Goal: Information Seeking & Learning: Learn about a topic

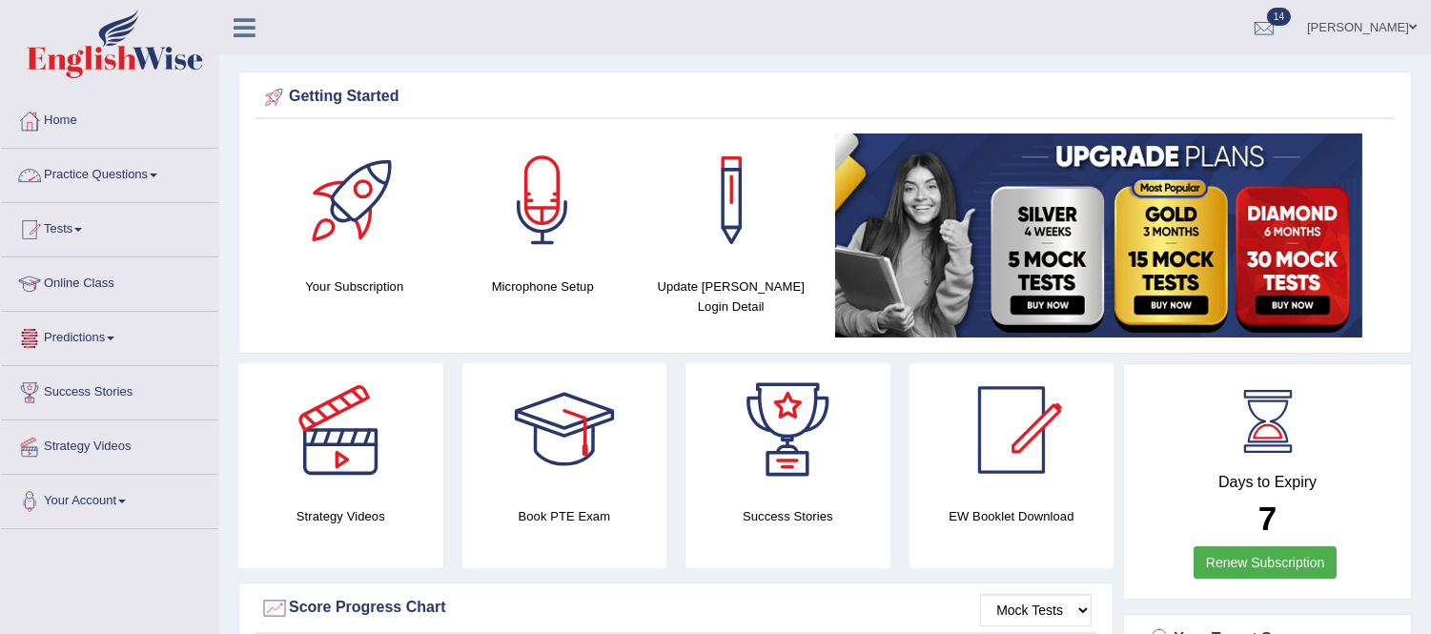
click at [153, 179] on link "Practice Questions" at bounding box center [109, 173] width 217 height 48
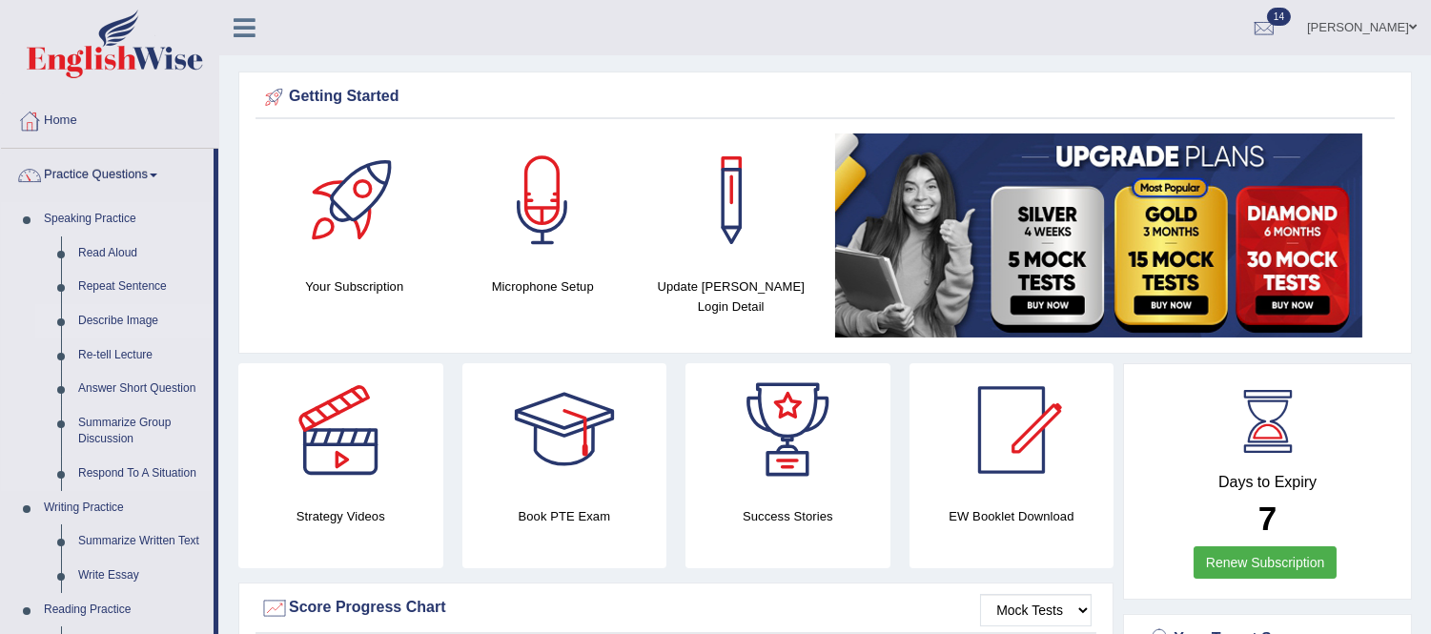
click at [137, 321] on link "Describe Image" at bounding box center [142, 321] width 144 height 34
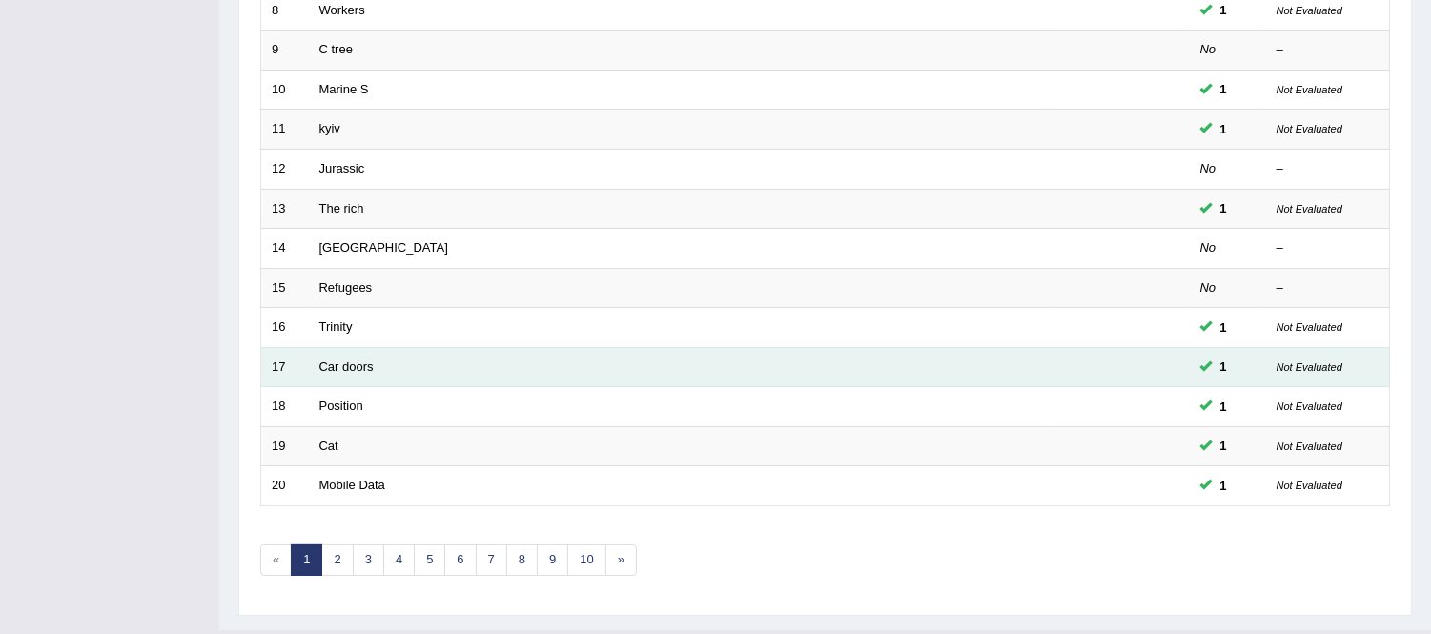
scroll to position [627, 0]
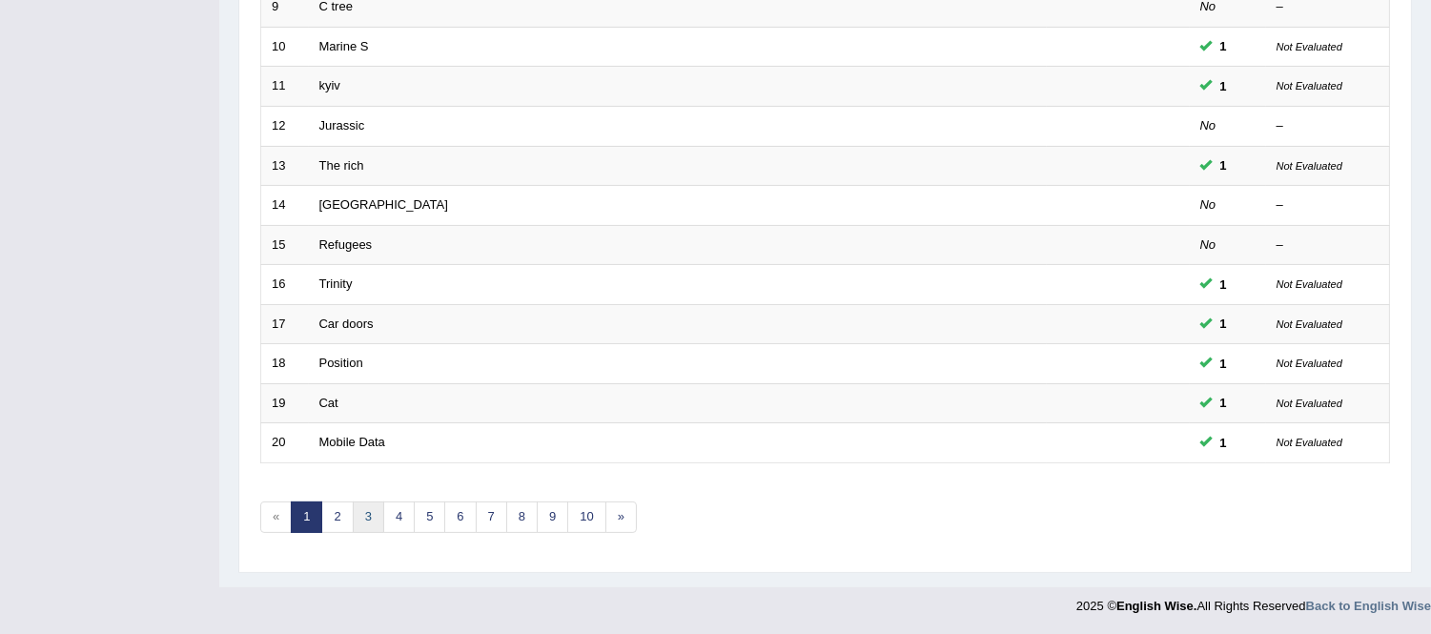
click at [379, 515] on link "3" at bounding box center [368, 516] width 31 height 31
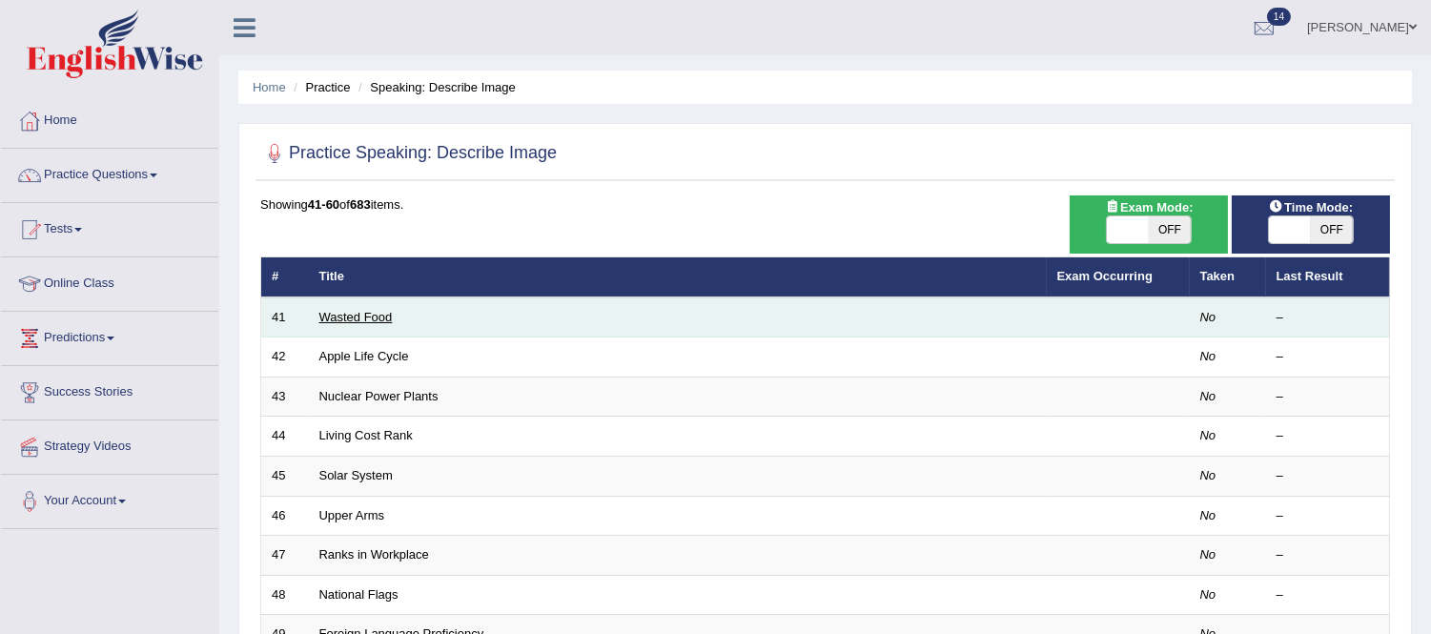
click at [351, 318] on link "Wasted Food" at bounding box center [355, 317] width 73 height 14
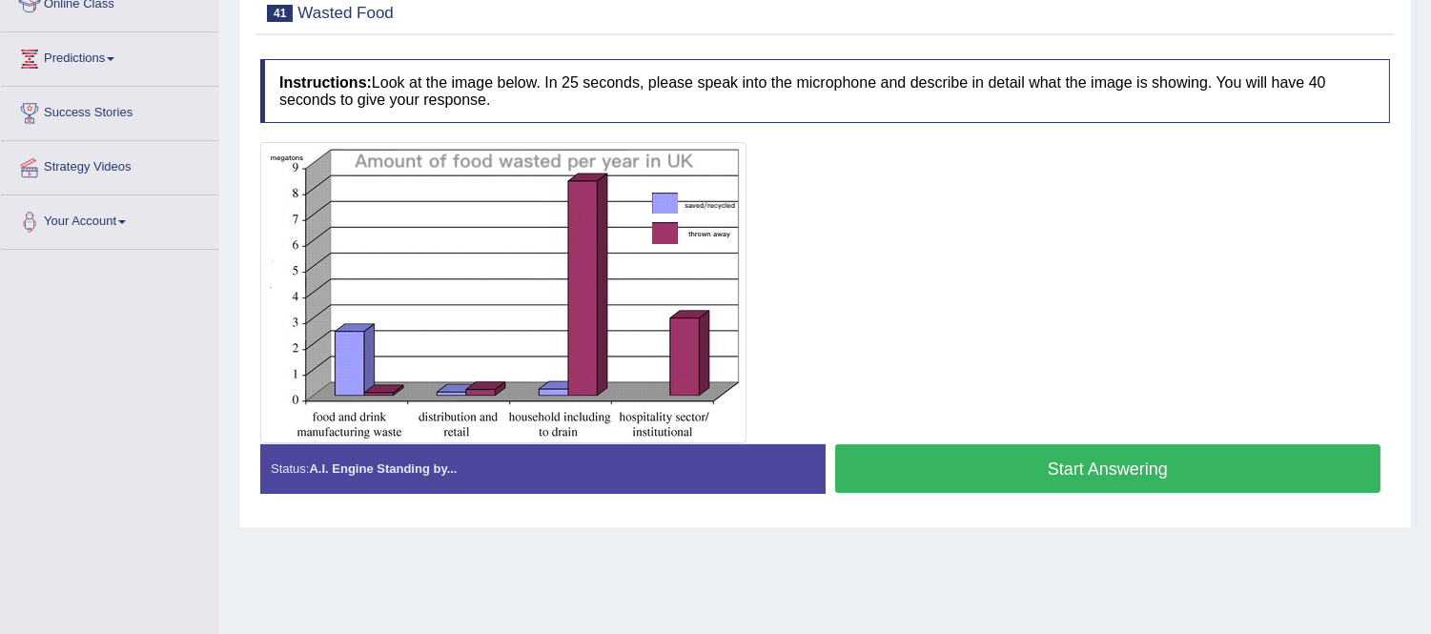
scroll to position [317, 0]
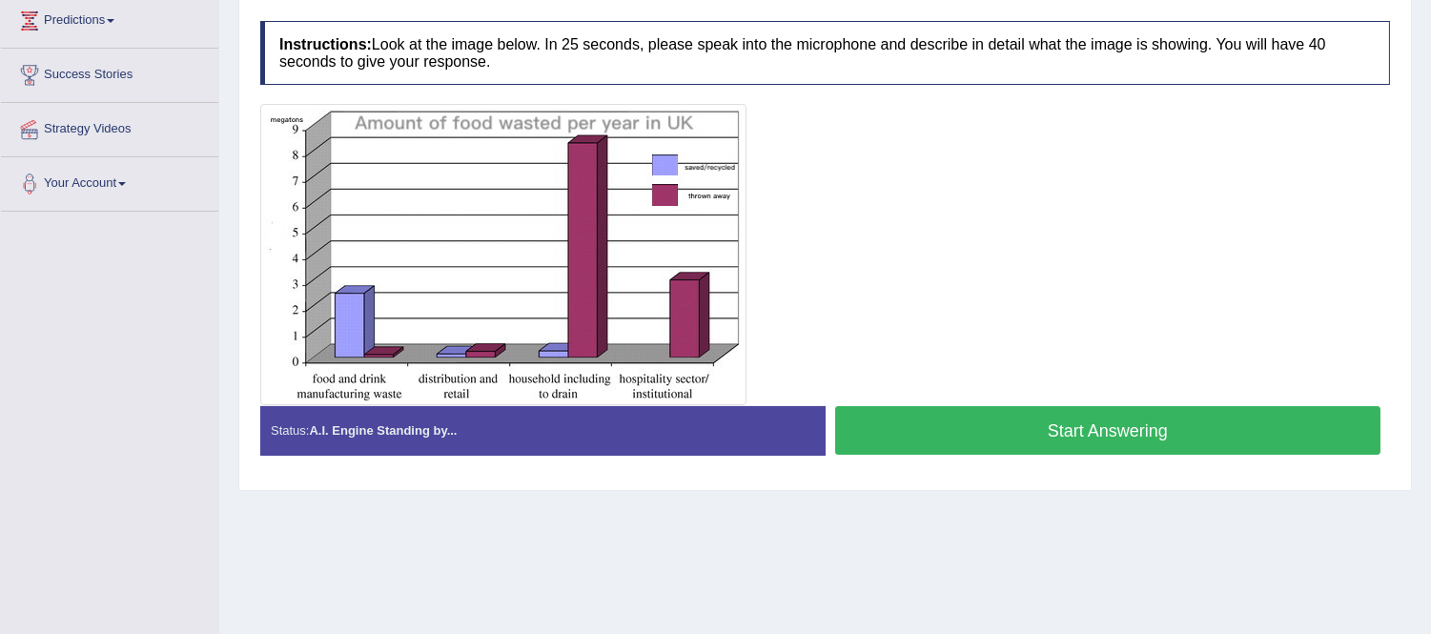
click at [1068, 427] on button "Start Answering" at bounding box center [1108, 430] width 546 height 49
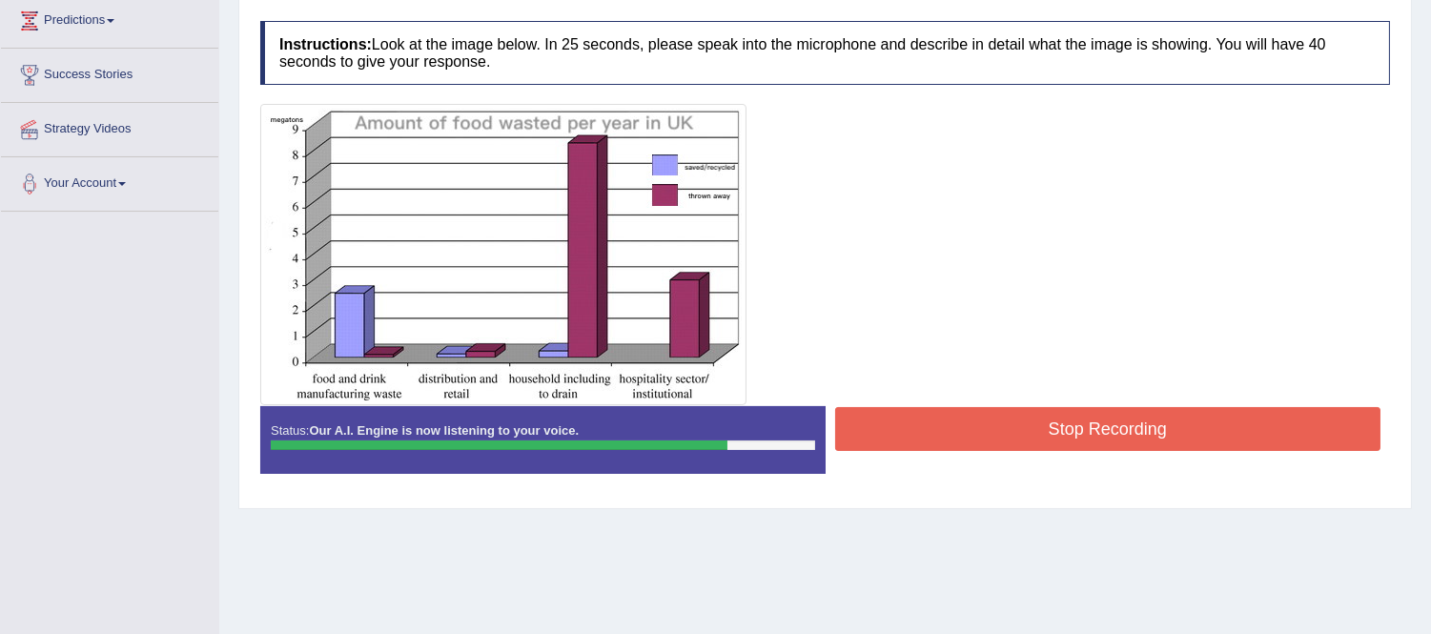
click at [1011, 432] on button "Stop Recording" at bounding box center [1108, 429] width 546 height 44
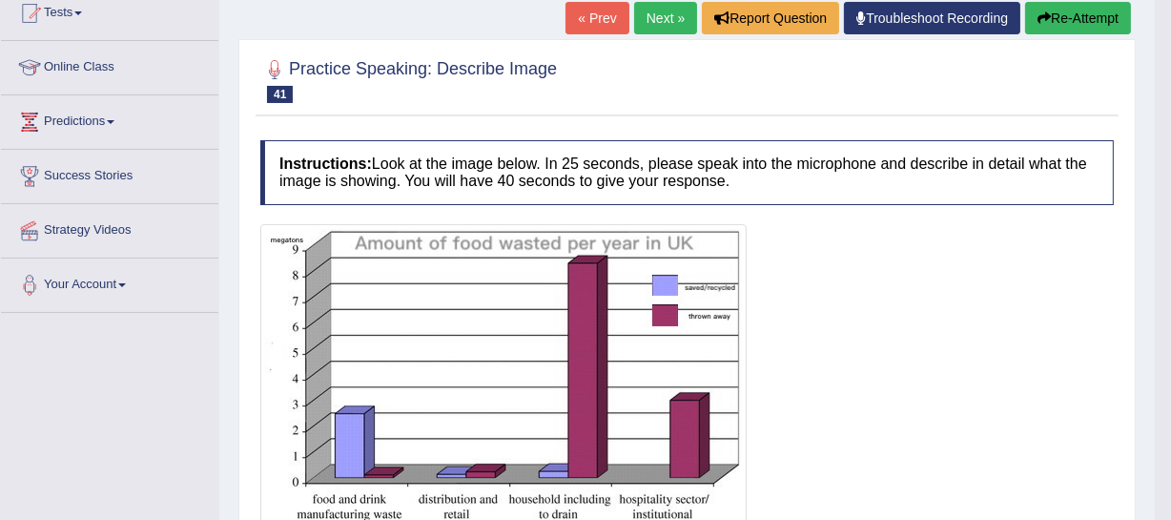
scroll to position [186, 0]
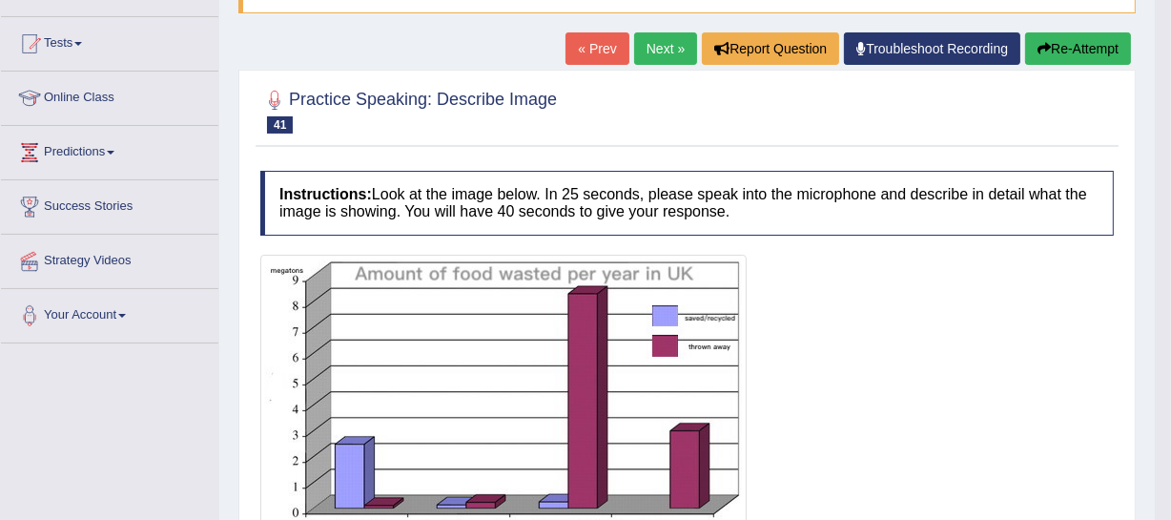
click at [654, 55] on link "Next »" at bounding box center [665, 48] width 63 height 32
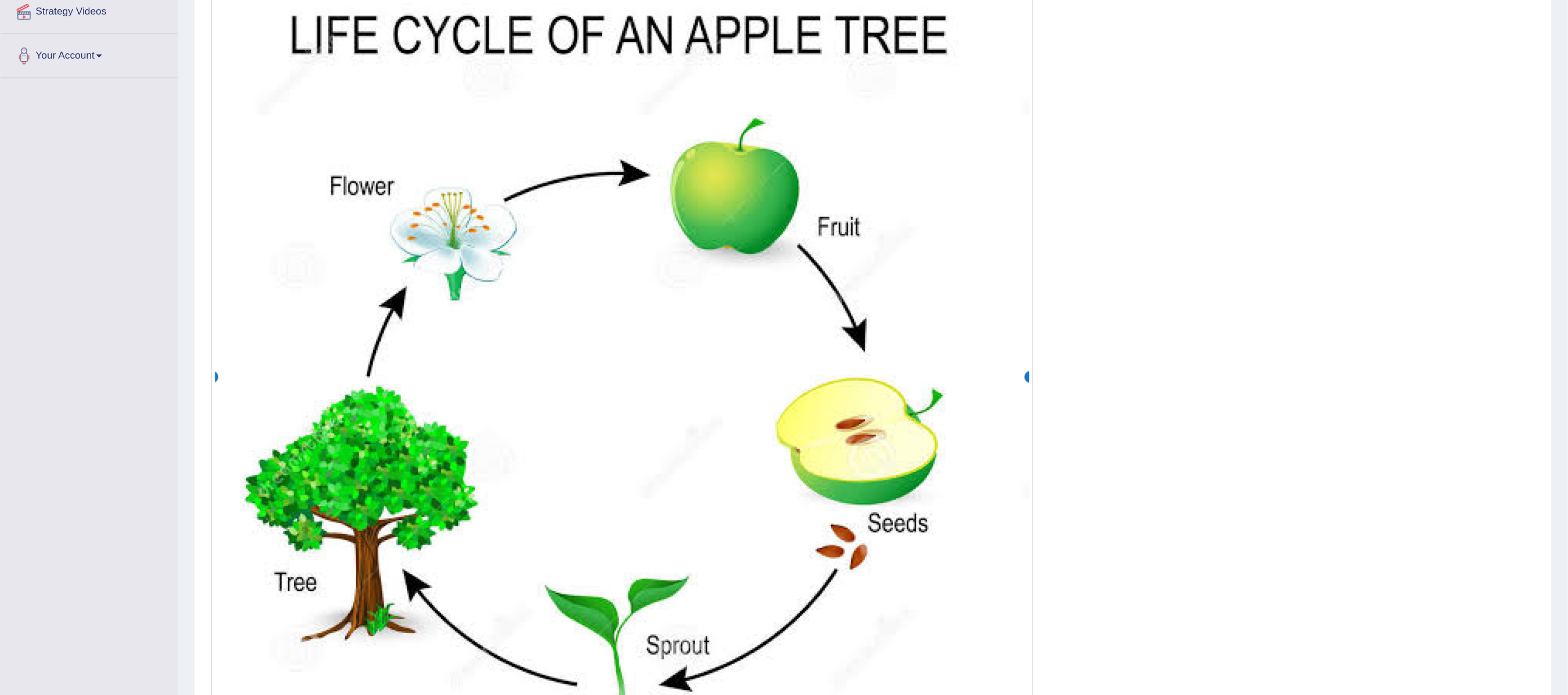
scroll to position [250, 0]
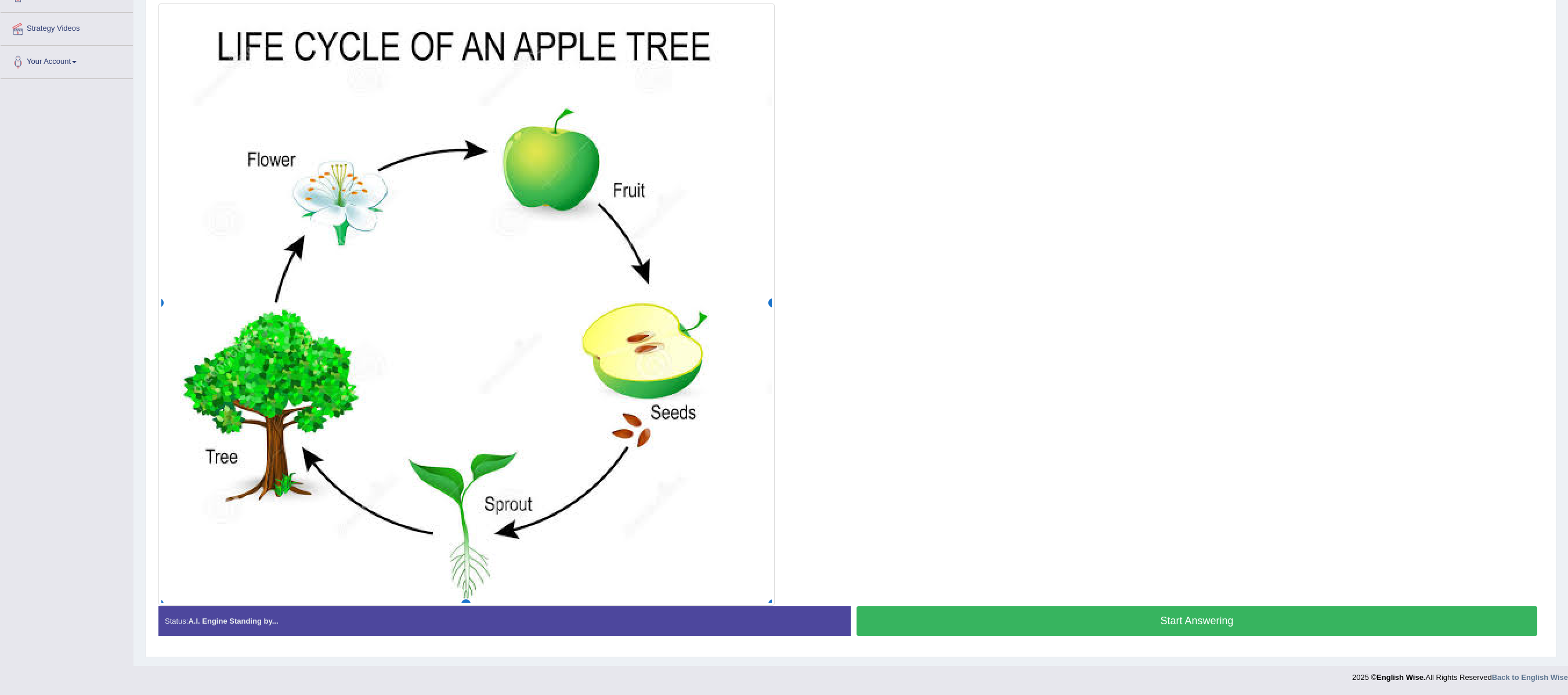
click at [712, 316] on button "Start Answering" at bounding box center [1197, 621] width 681 height 30
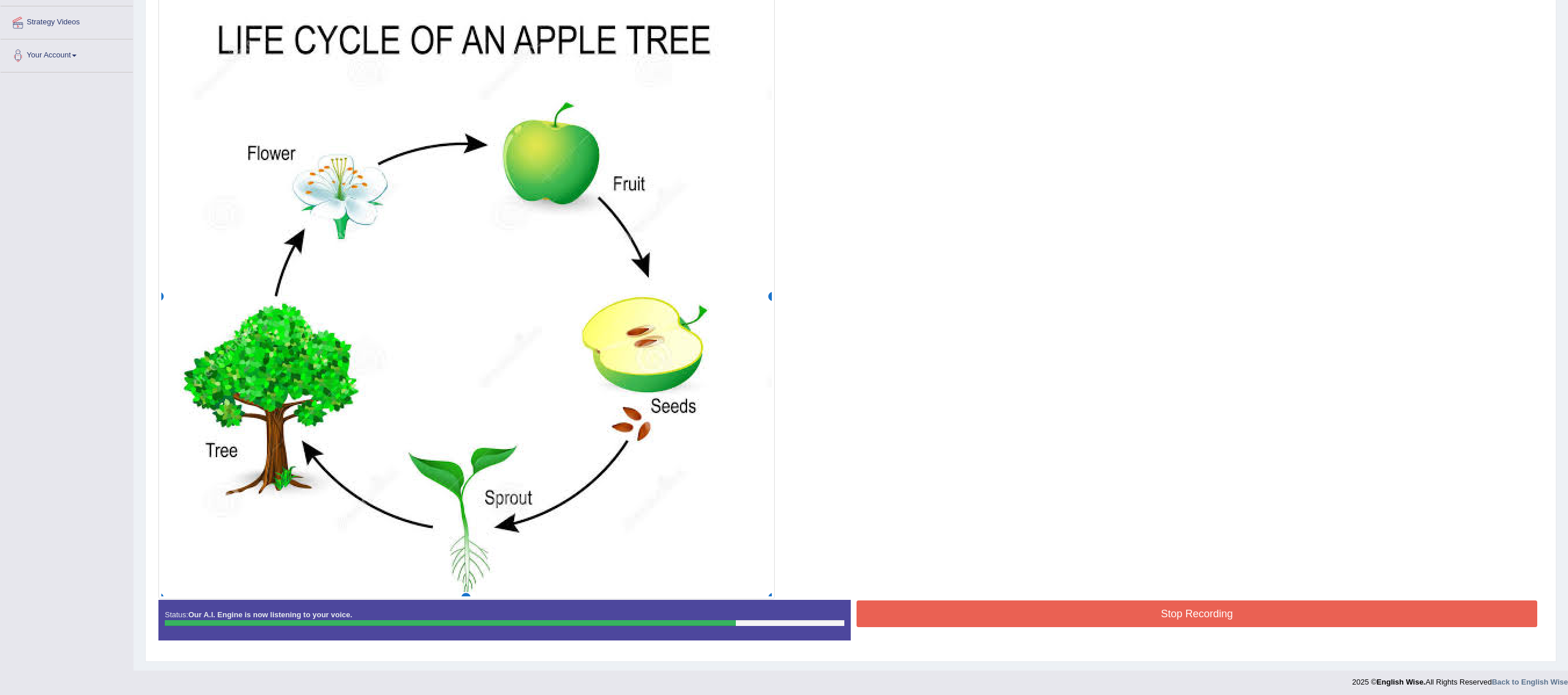
click at [712, 316] on button "Stop Recording" at bounding box center [1197, 614] width 681 height 27
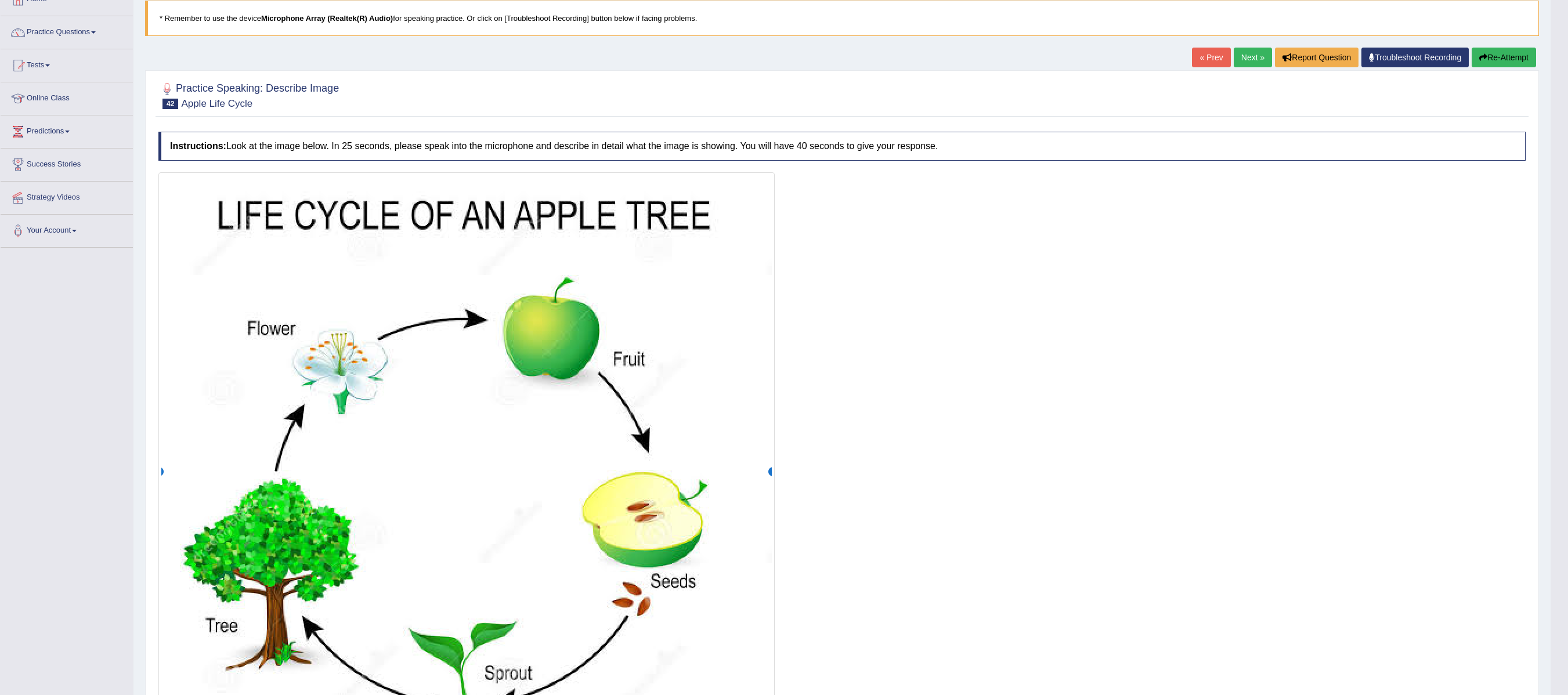
scroll to position [32, 0]
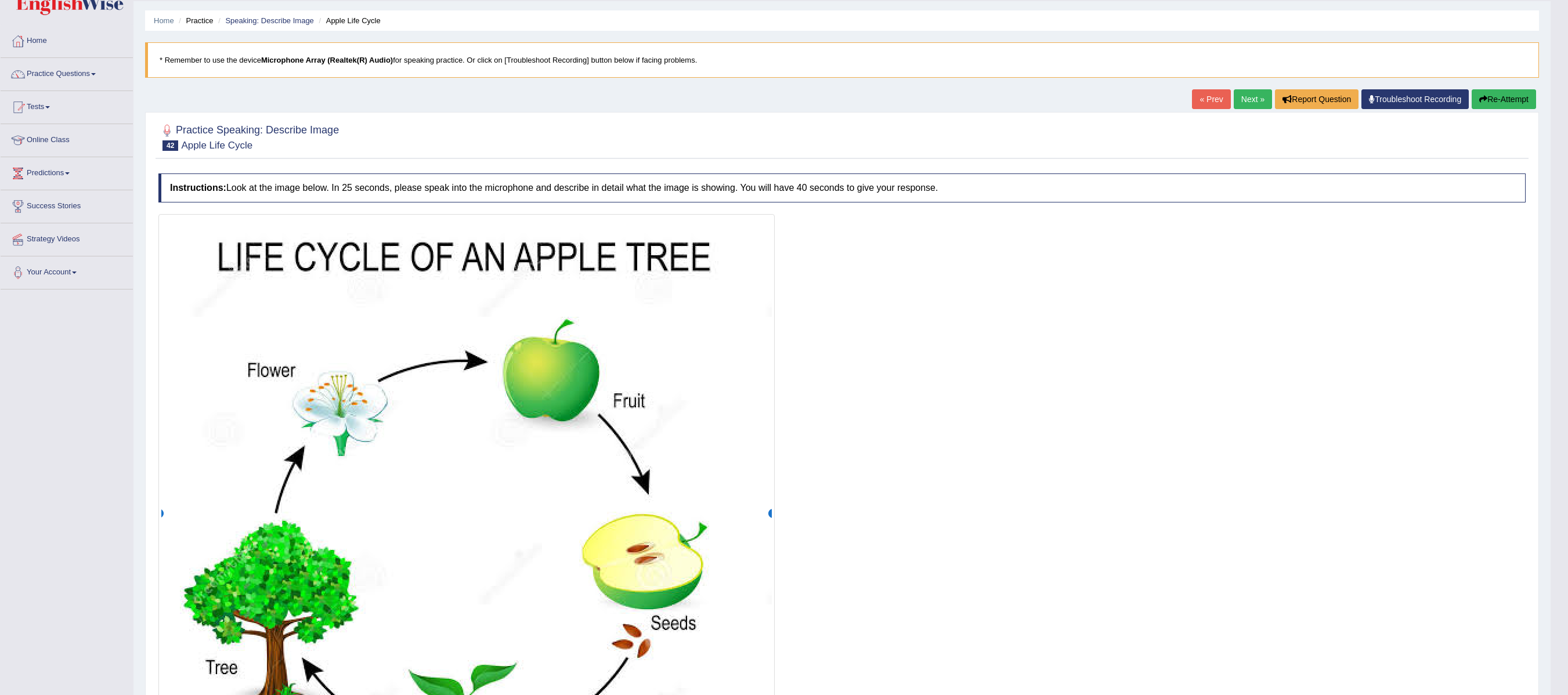
click at [712, 99] on link "Next »" at bounding box center [1253, 99] width 38 height 19
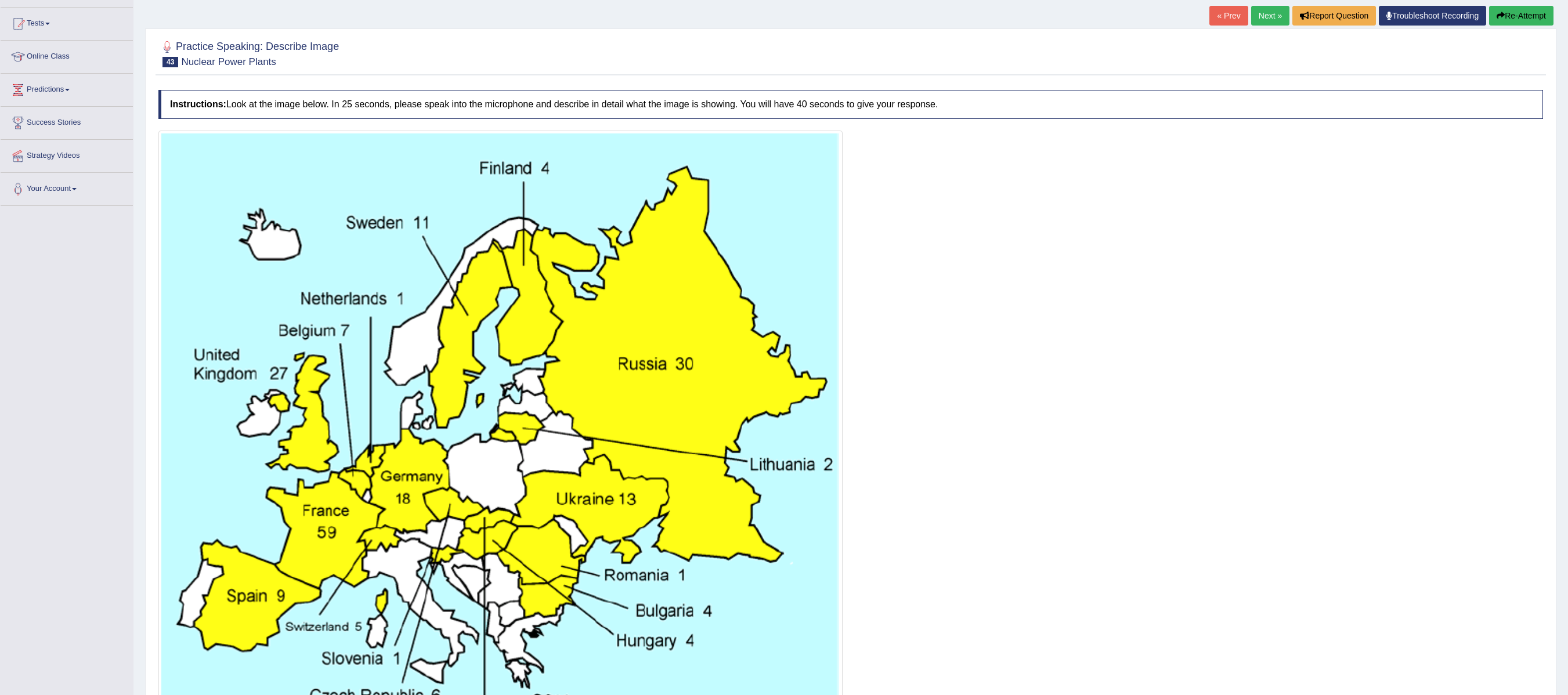
scroll to position [232, 0]
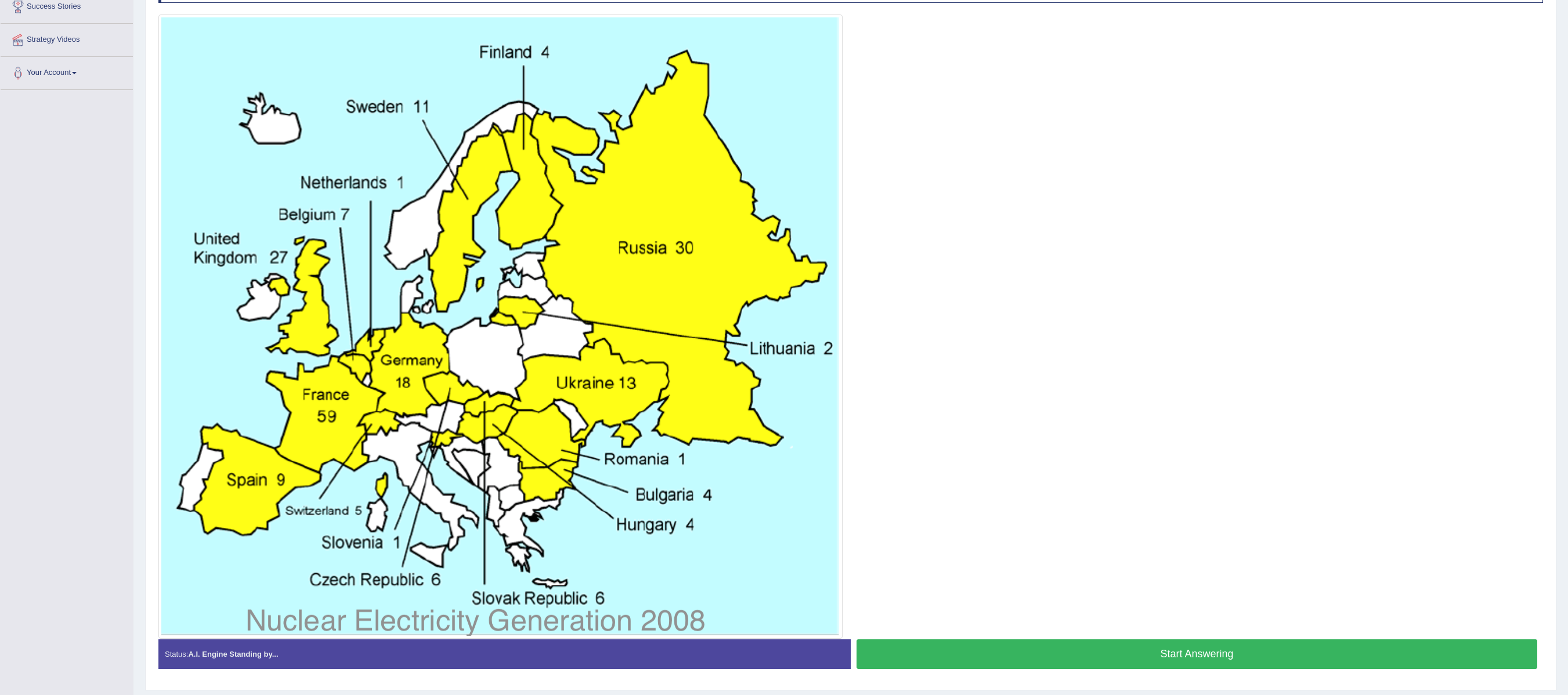
click at [1132, 663] on button "Start Answering" at bounding box center [1197, 654] width 681 height 30
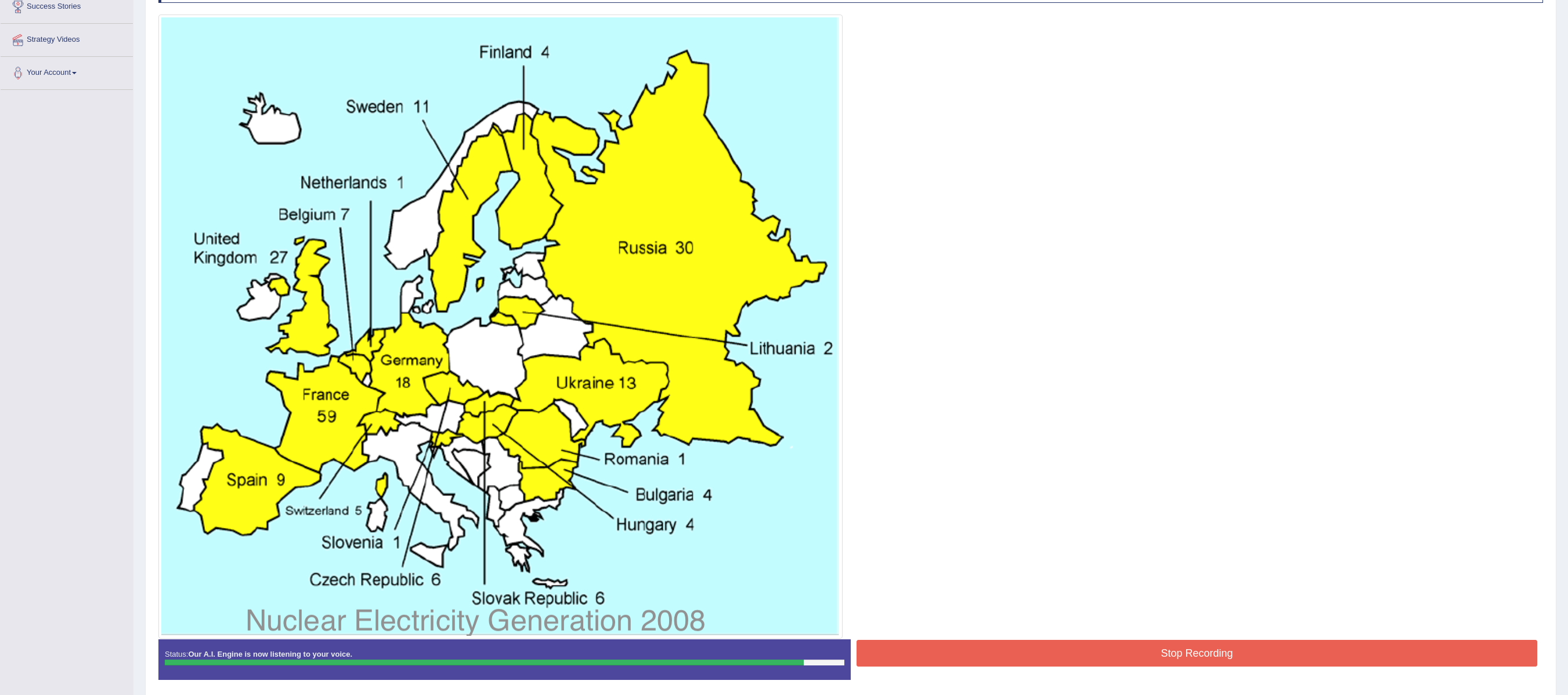
click at [1113, 655] on button "Stop Recording" at bounding box center [1197, 654] width 681 height 27
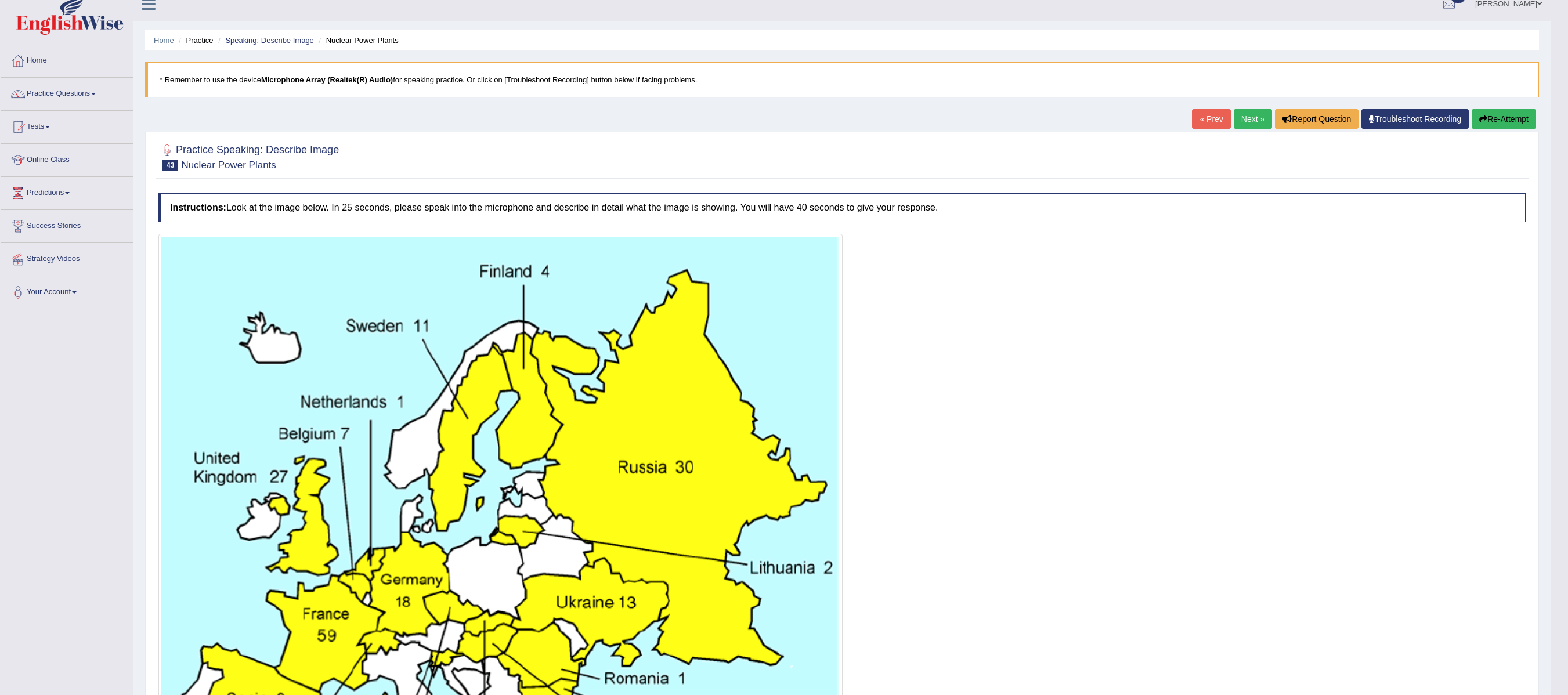
scroll to position [0, 0]
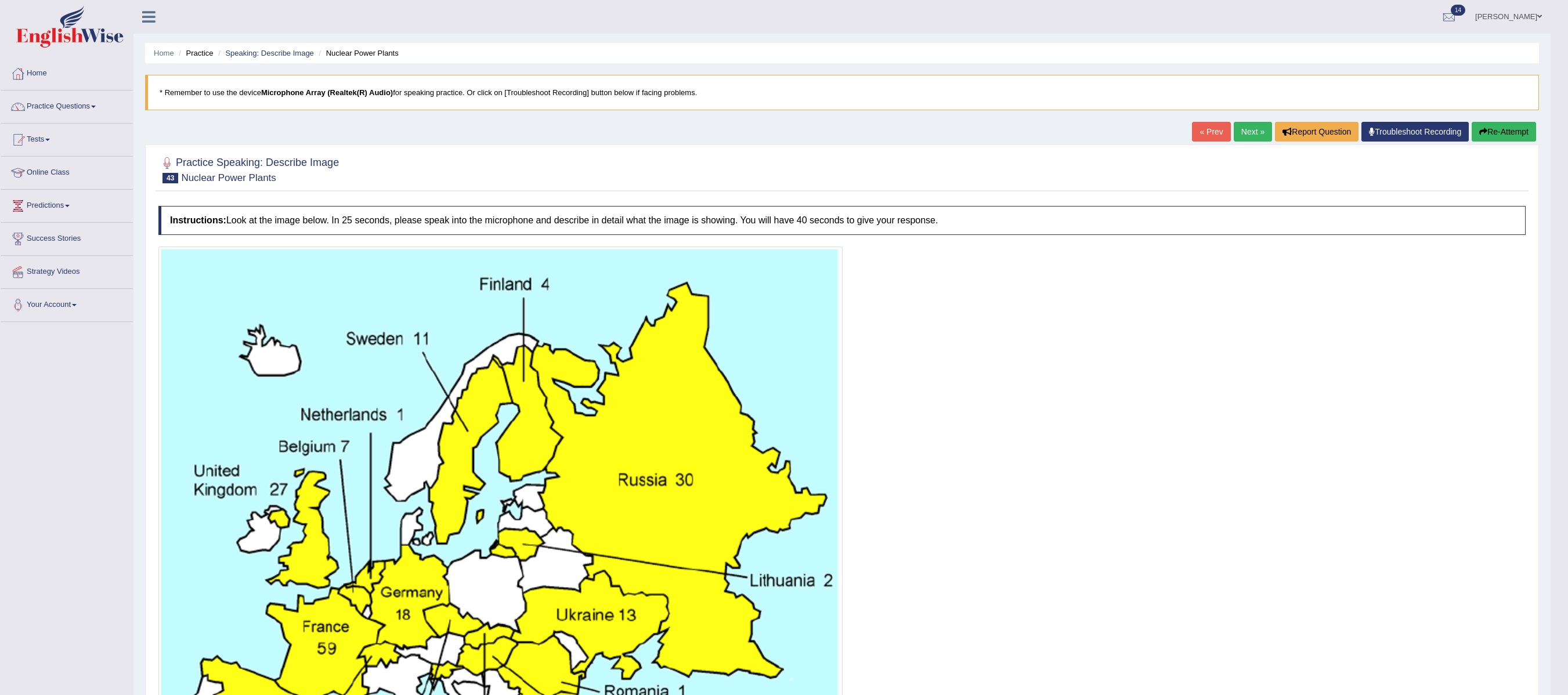
click at [1244, 130] on link "Next »" at bounding box center [1253, 131] width 38 height 19
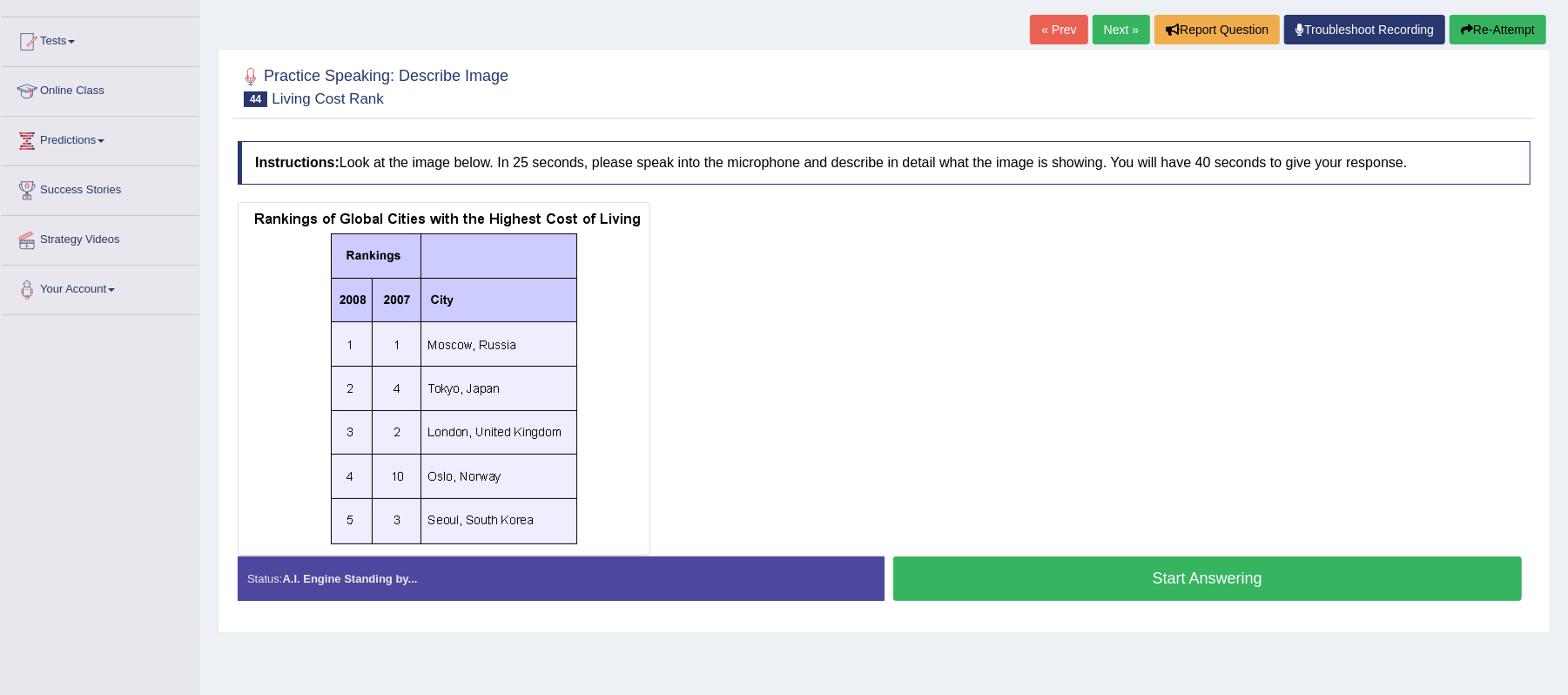
scroll to position [219, 0]
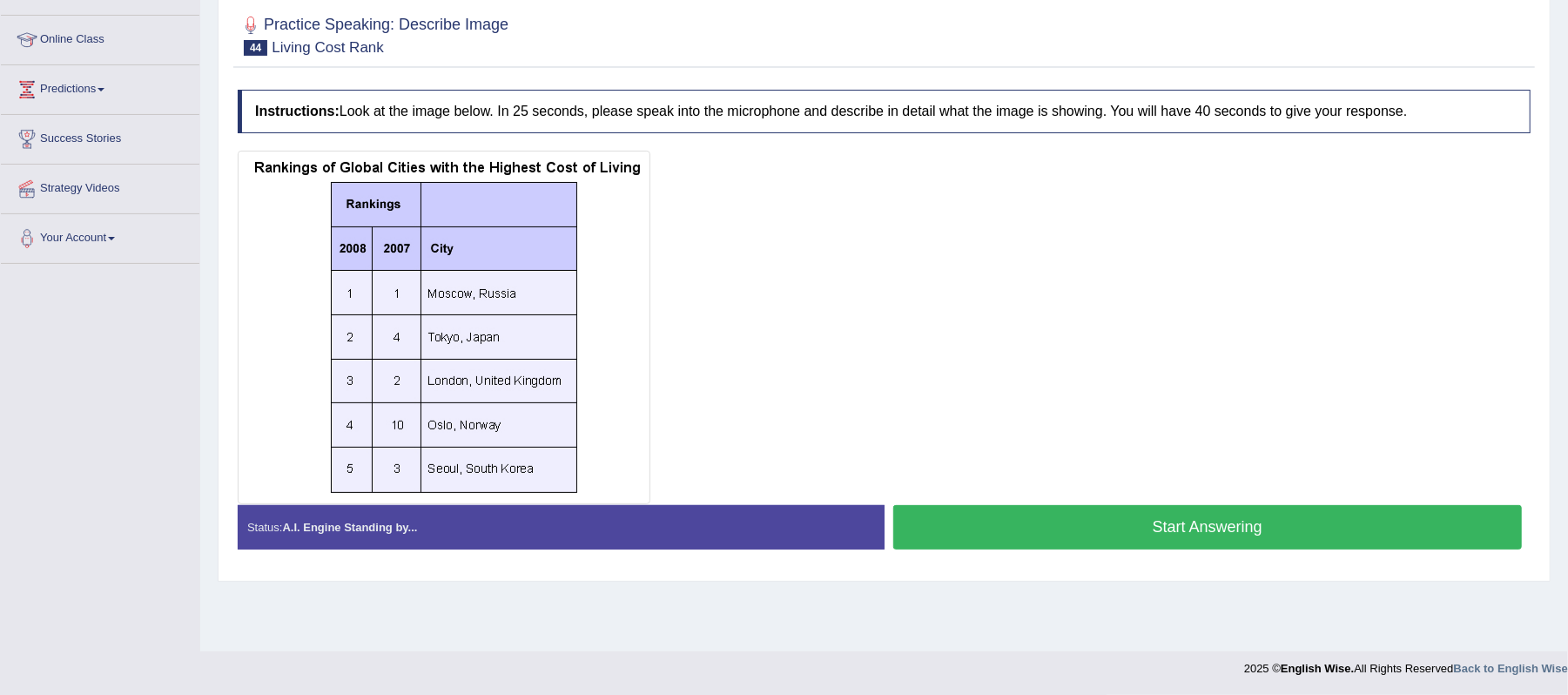
click at [1115, 523] on button "Start Answering" at bounding box center [1207, 527] width 629 height 45
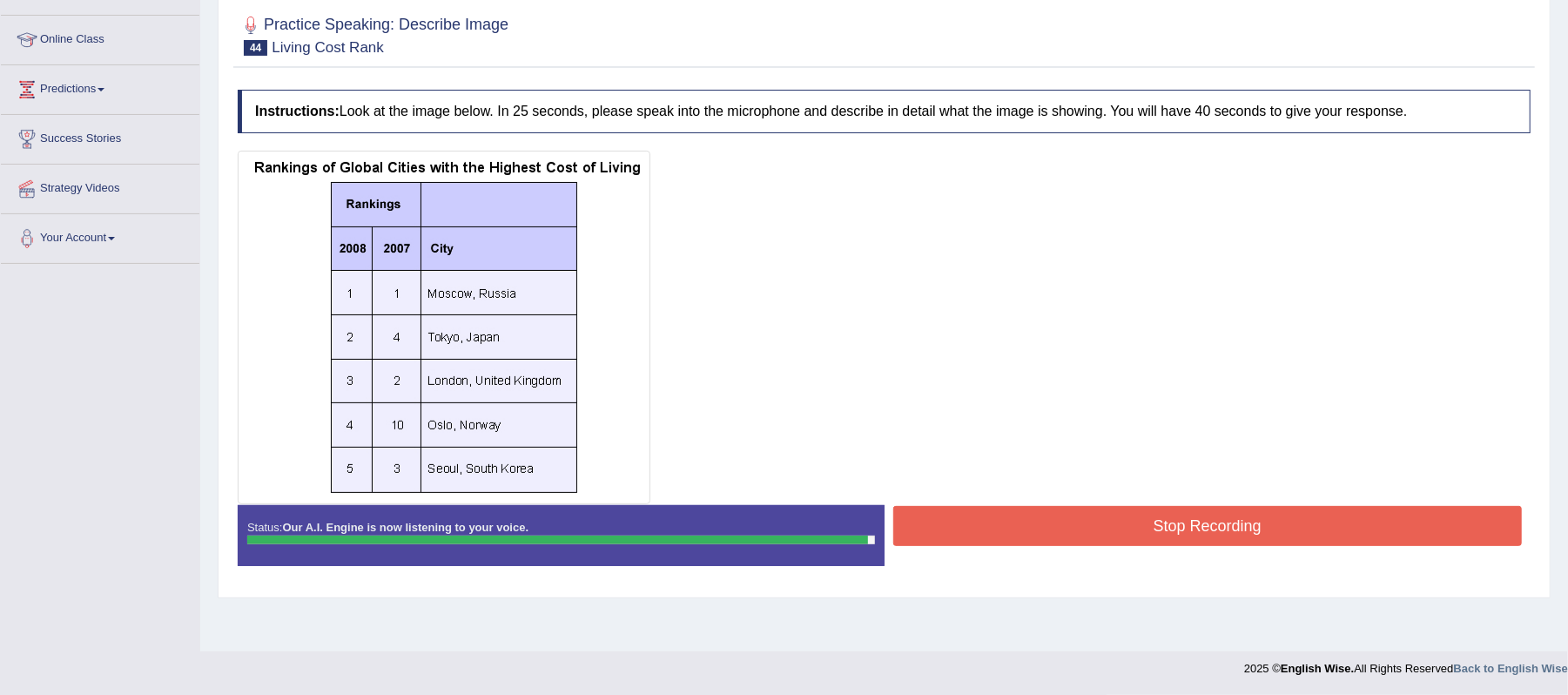
click at [1193, 526] on button "Stop Recording" at bounding box center [1207, 526] width 629 height 40
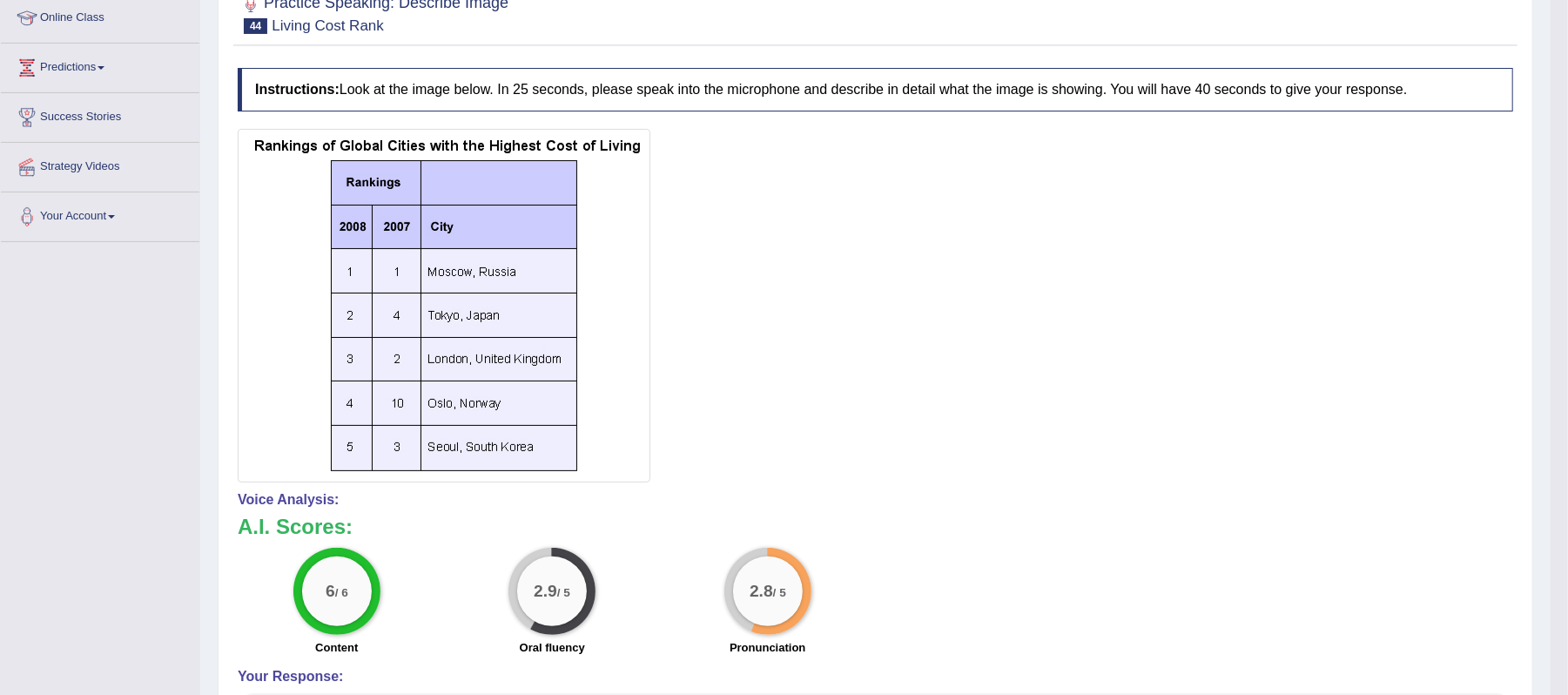
scroll to position [102, 0]
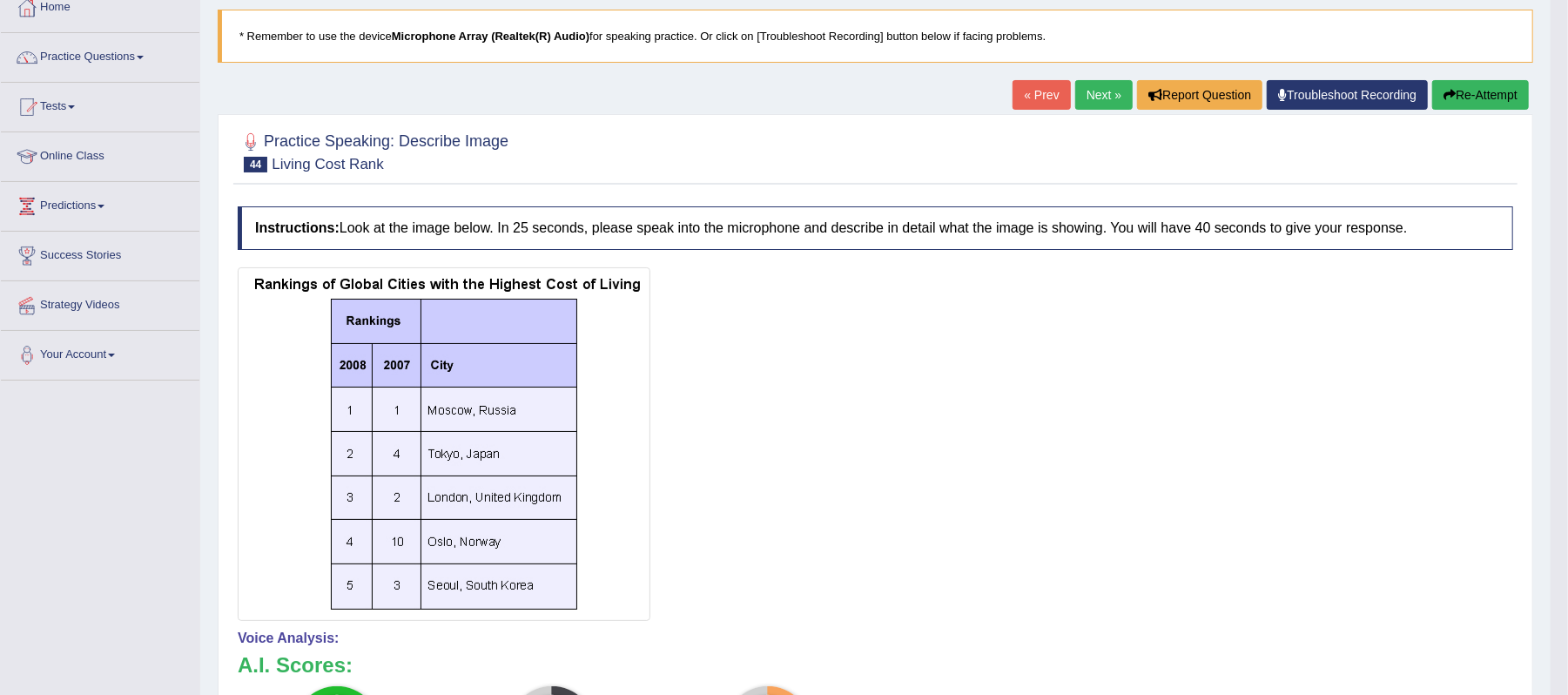
click at [1102, 87] on link "Next »" at bounding box center [1103, 95] width 58 height 29
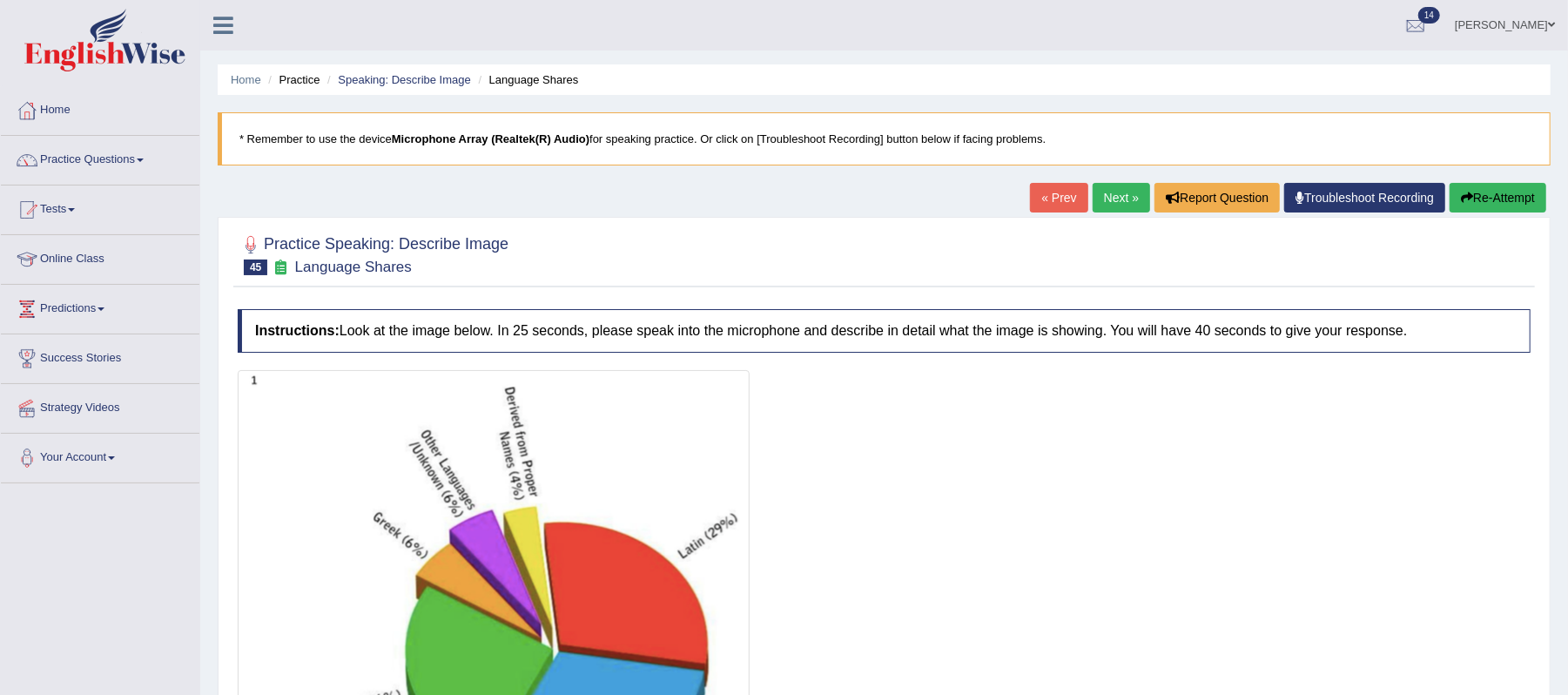
click at [1108, 188] on link "Next »" at bounding box center [1121, 197] width 58 height 29
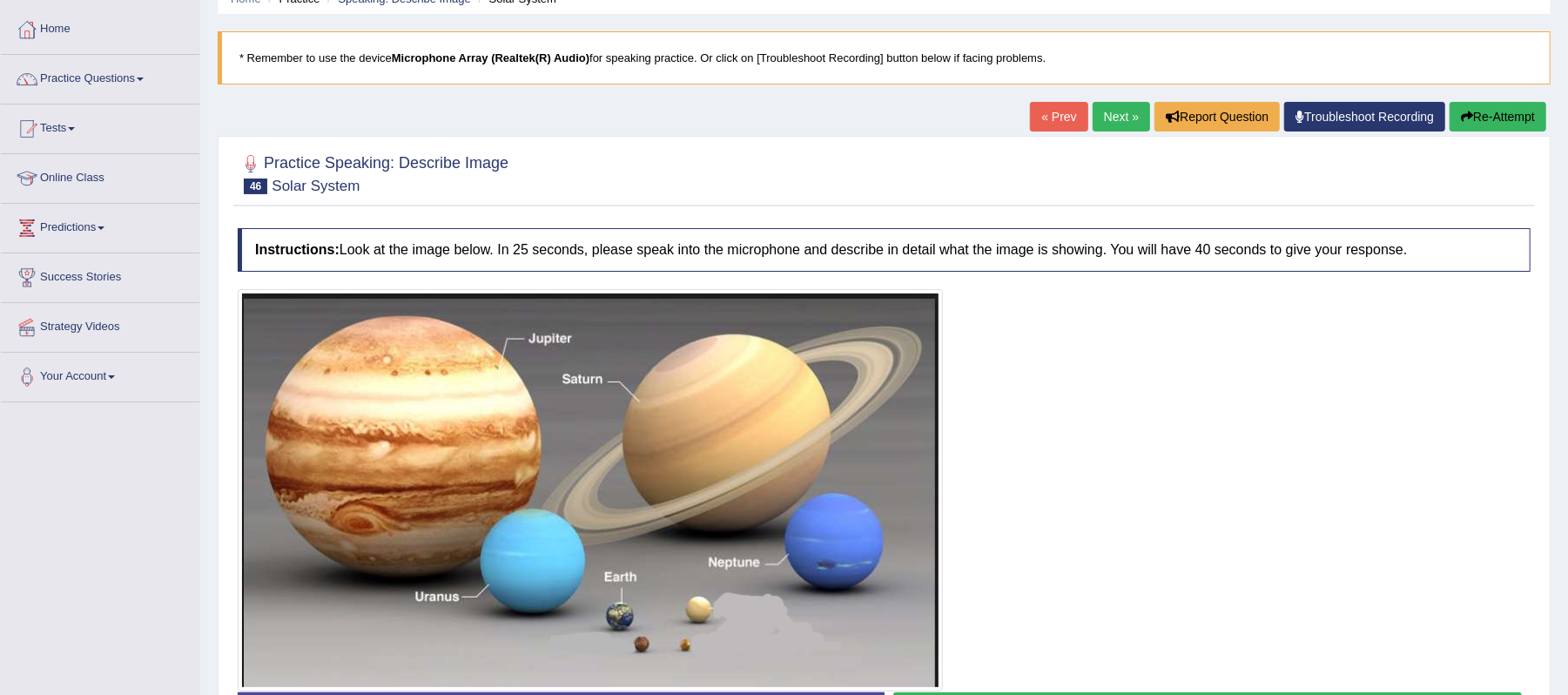
scroll to position [219, 0]
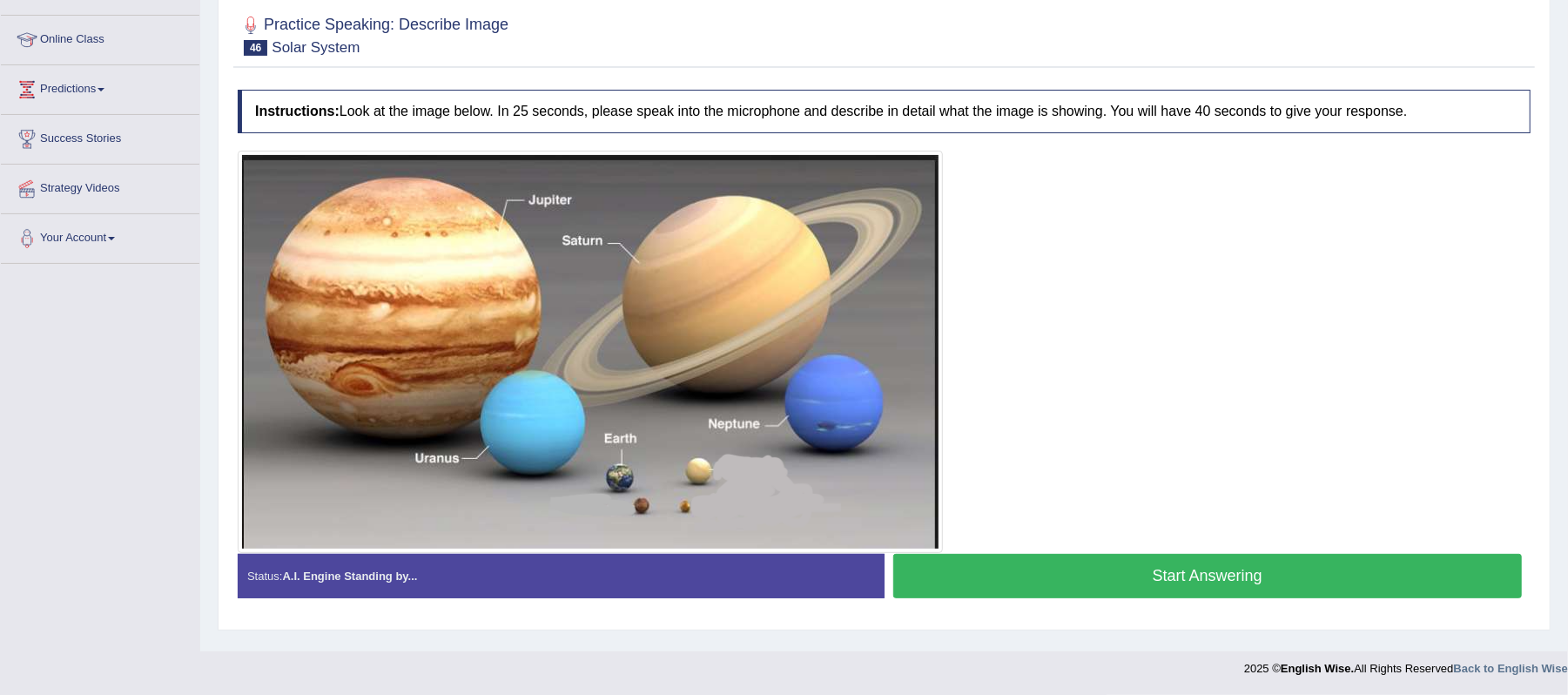
click at [1269, 593] on button "Start Answering" at bounding box center [1207, 575] width 629 height 45
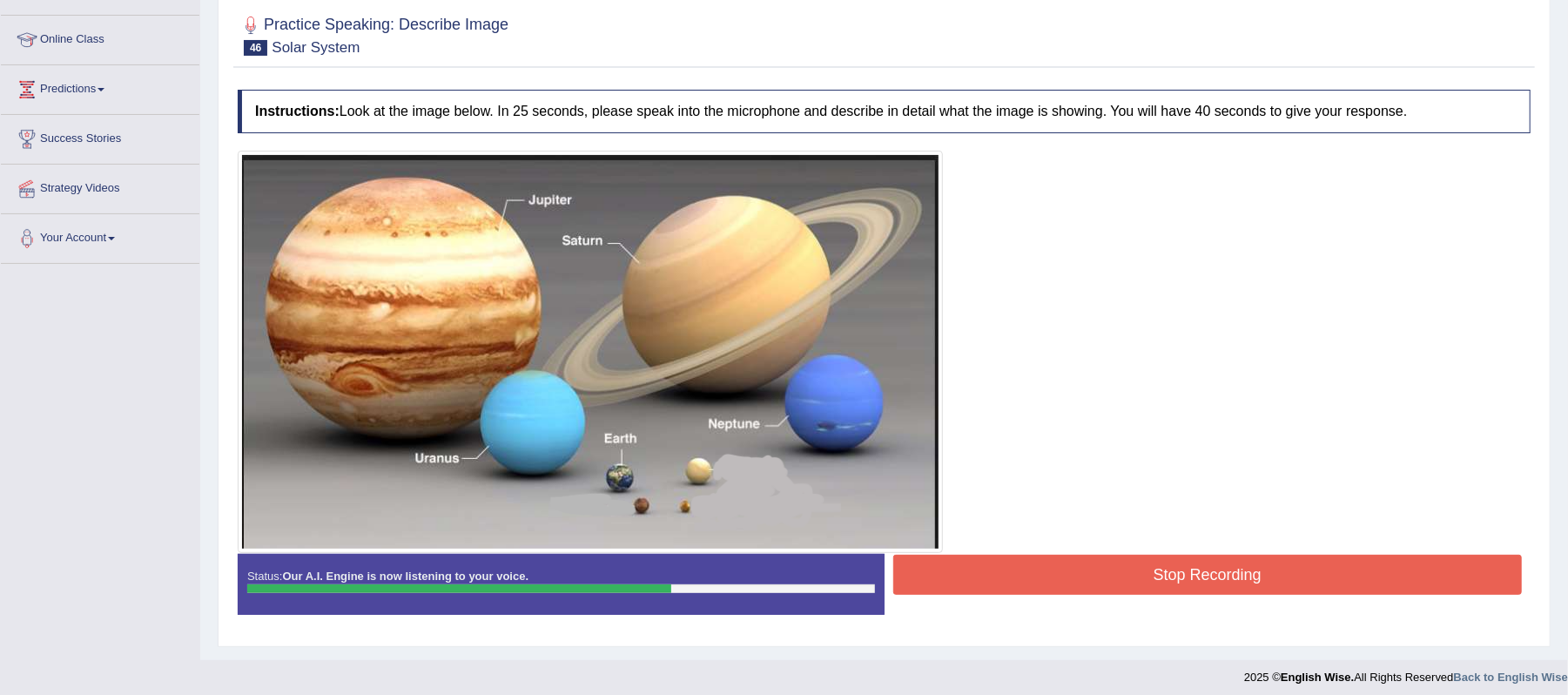
click at [1221, 573] on button "Stop Recording" at bounding box center [1207, 574] width 629 height 40
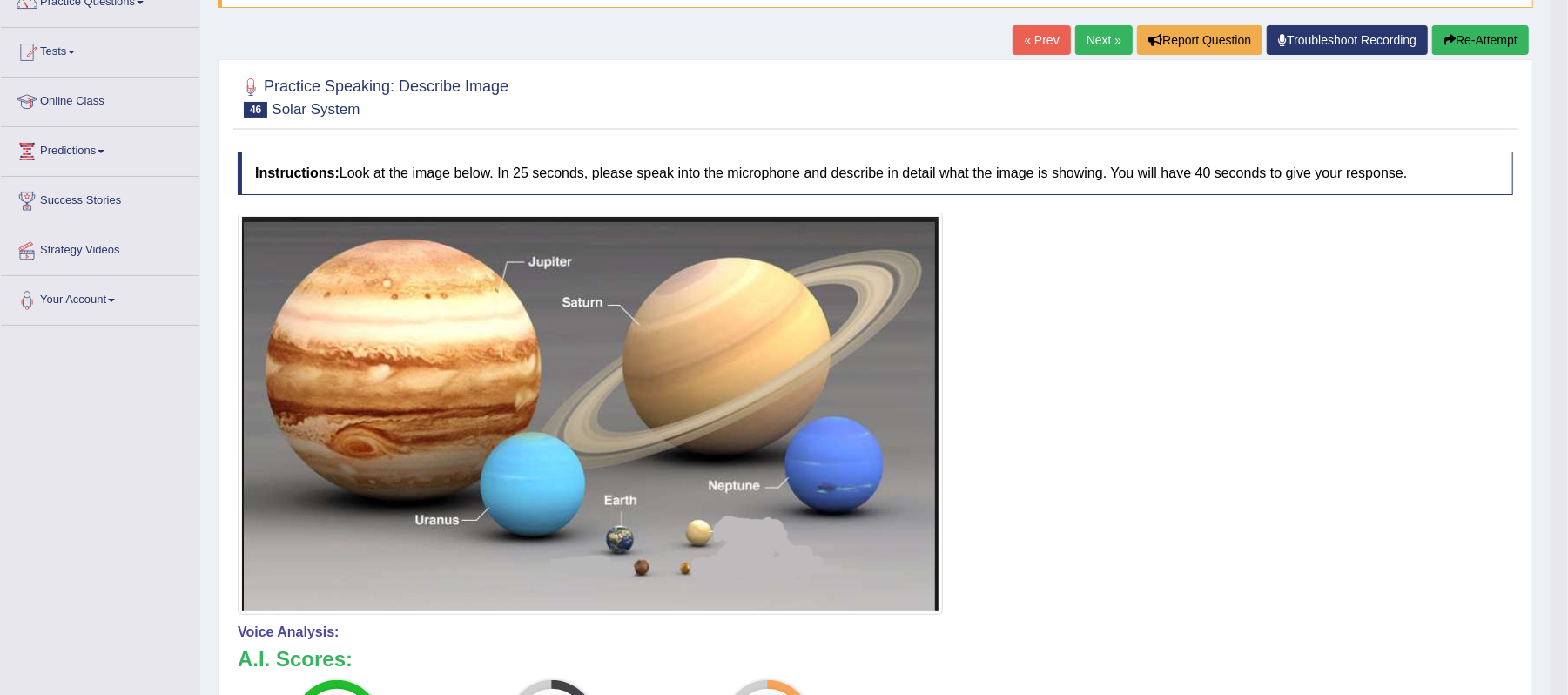
scroll to position [0, 0]
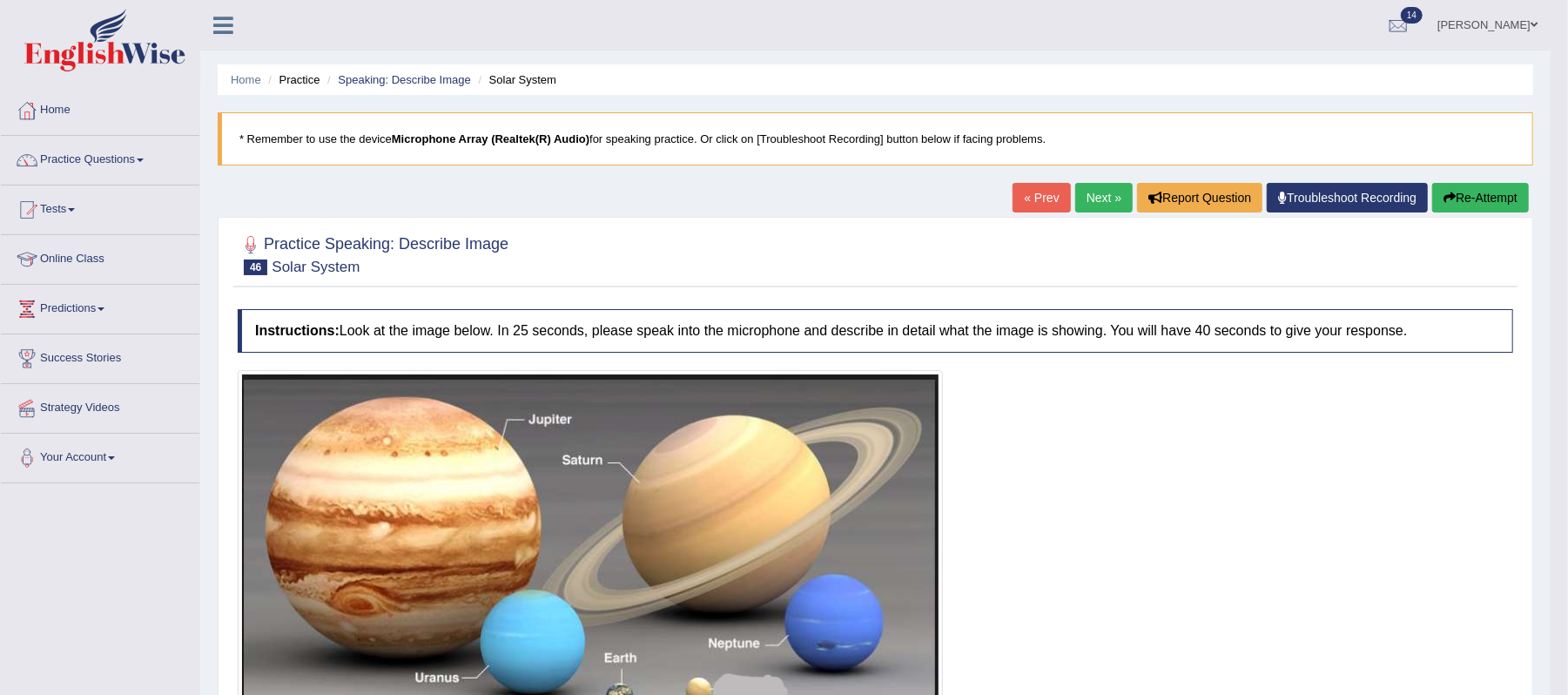
click at [1101, 202] on link "Next »" at bounding box center [1103, 197] width 58 height 29
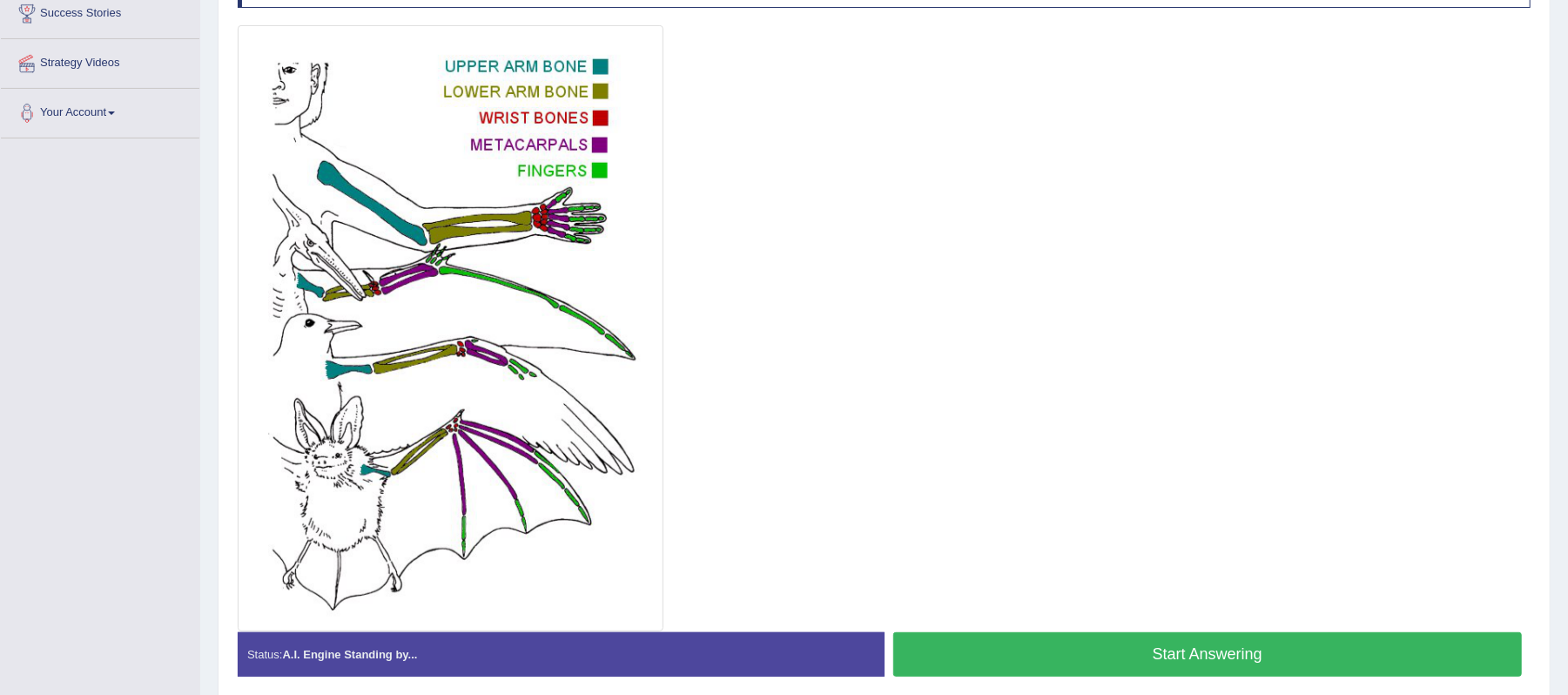
scroll to position [303, 0]
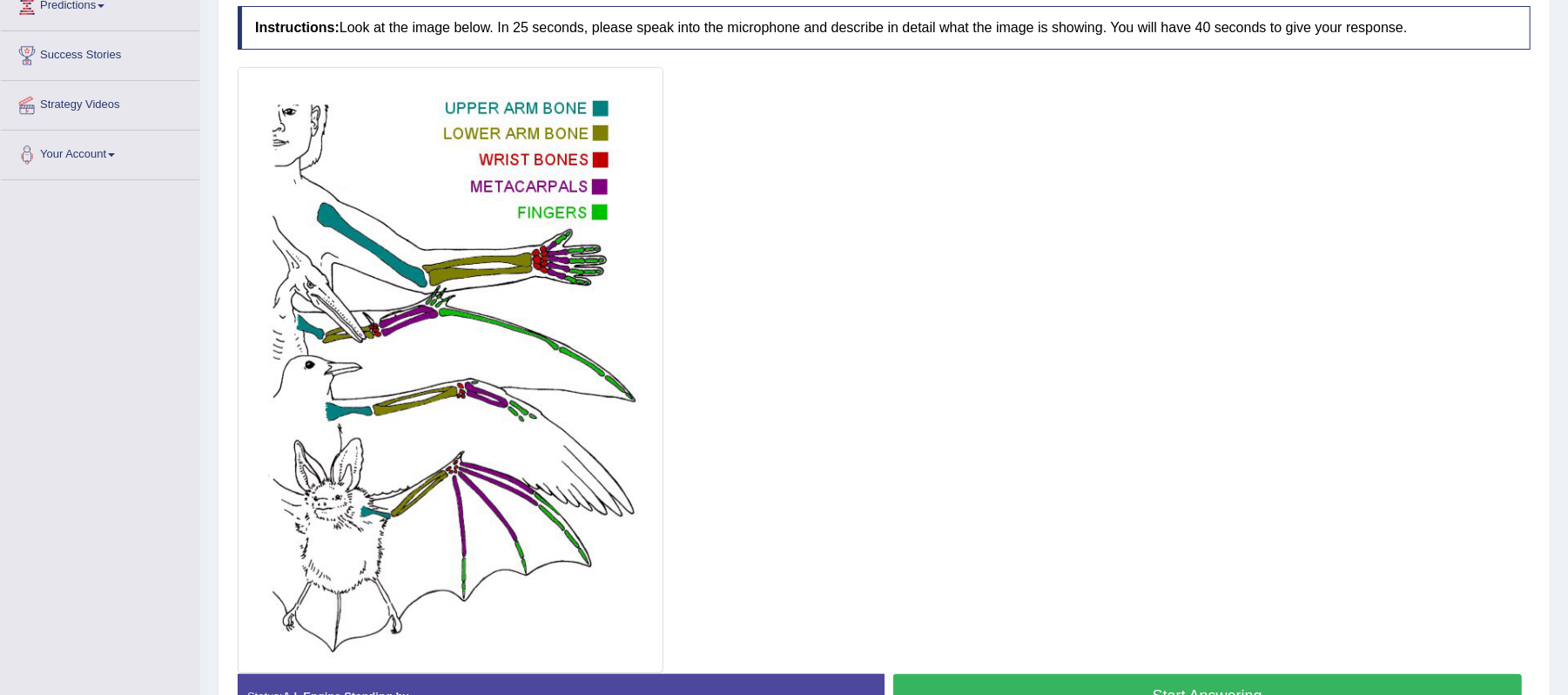
click at [1171, 679] on button "Start Answering" at bounding box center [1207, 696] width 629 height 45
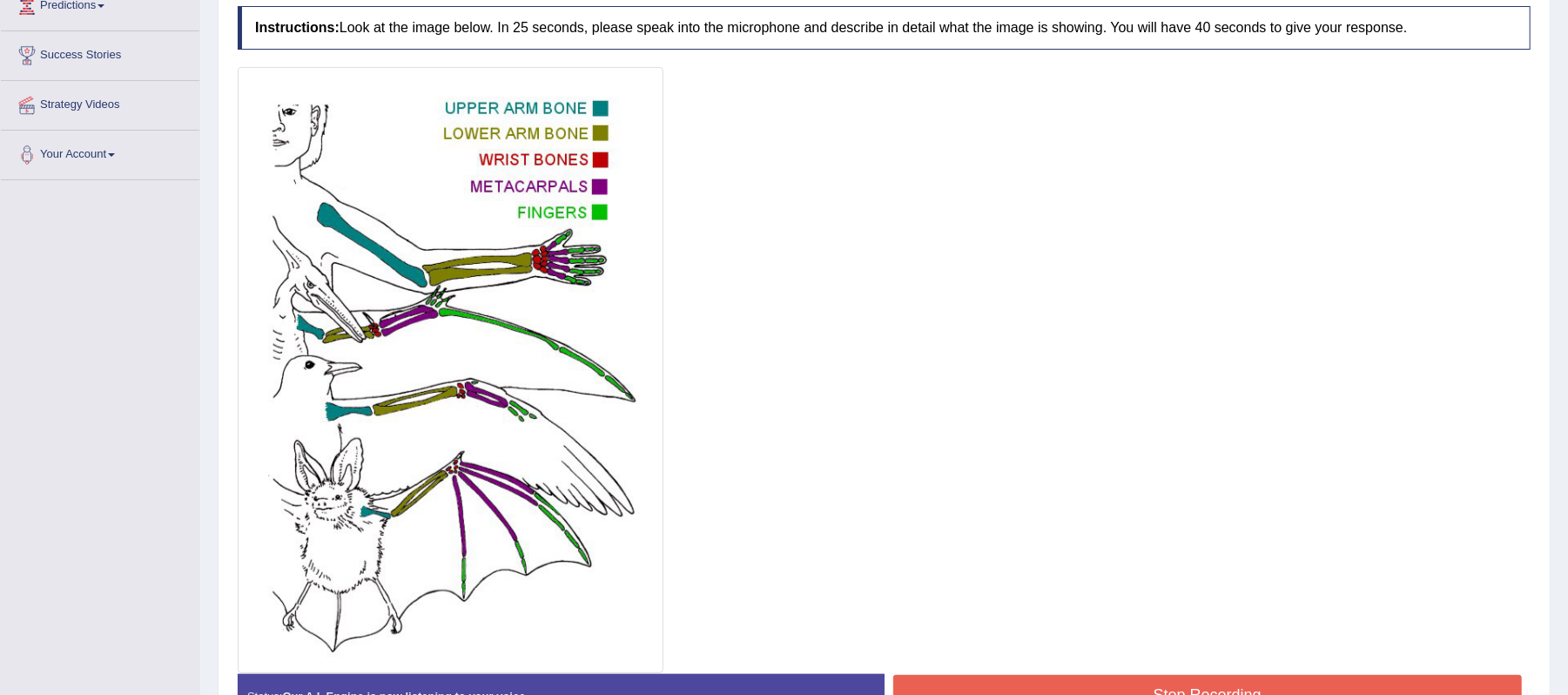
scroll to position [419, 0]
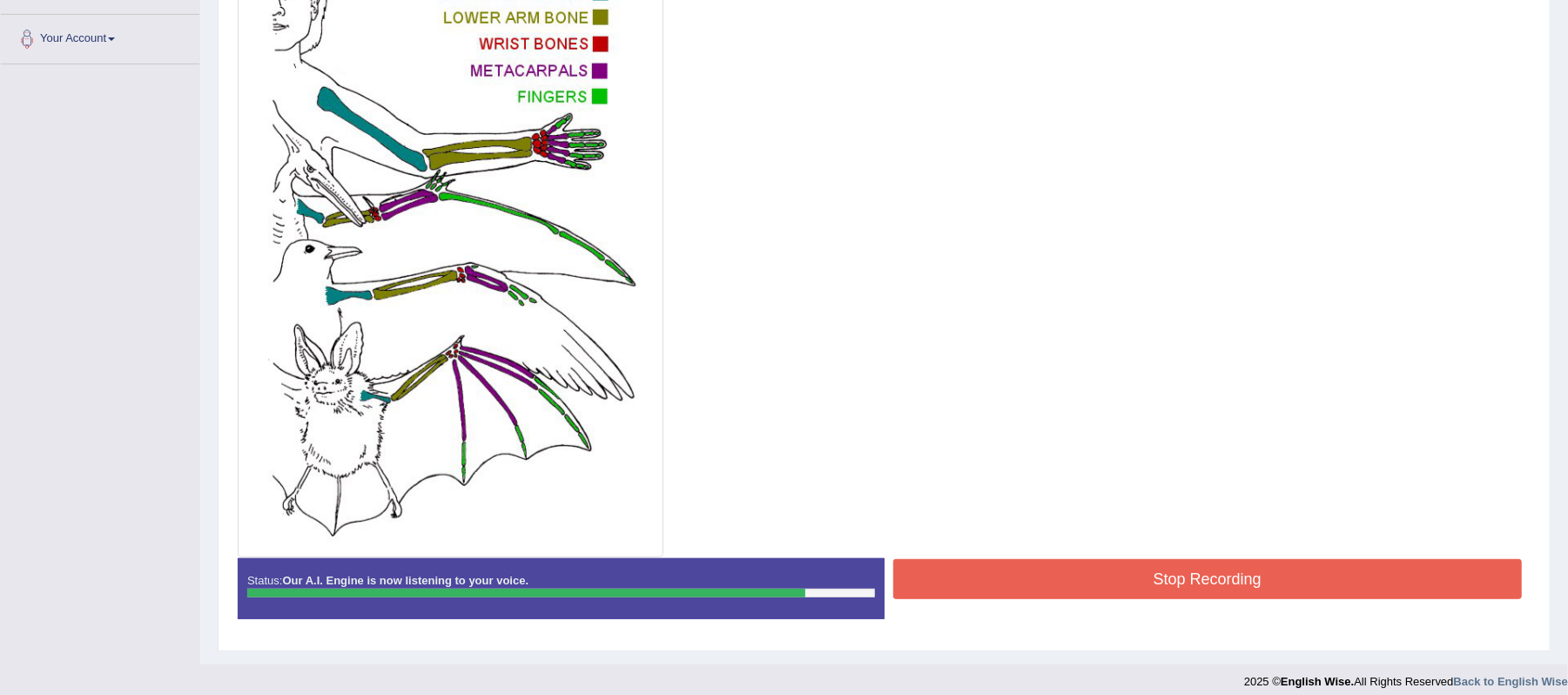
click at [1178, 589] on button "Stop Recording" at bounding box center [1207, 579] width 629 height 40
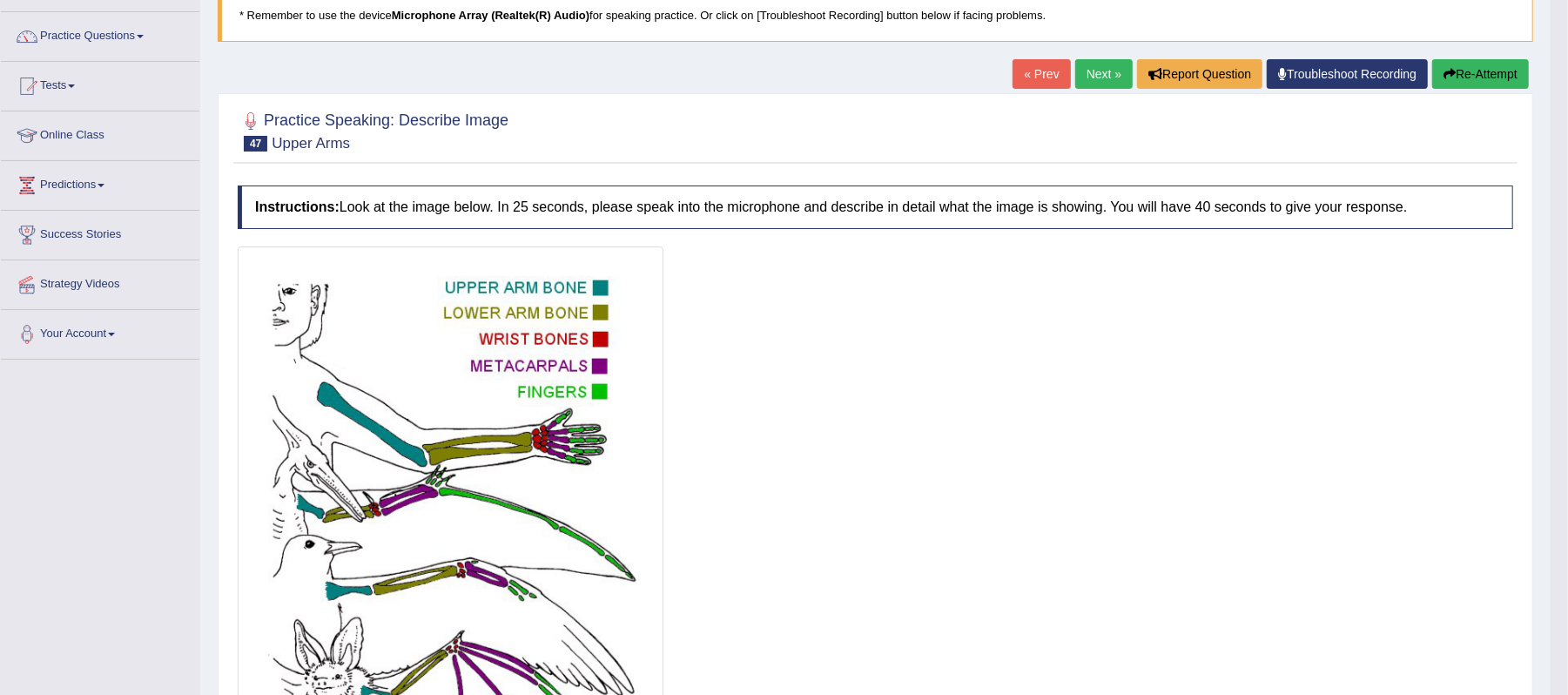
scroll to position [74, 0]
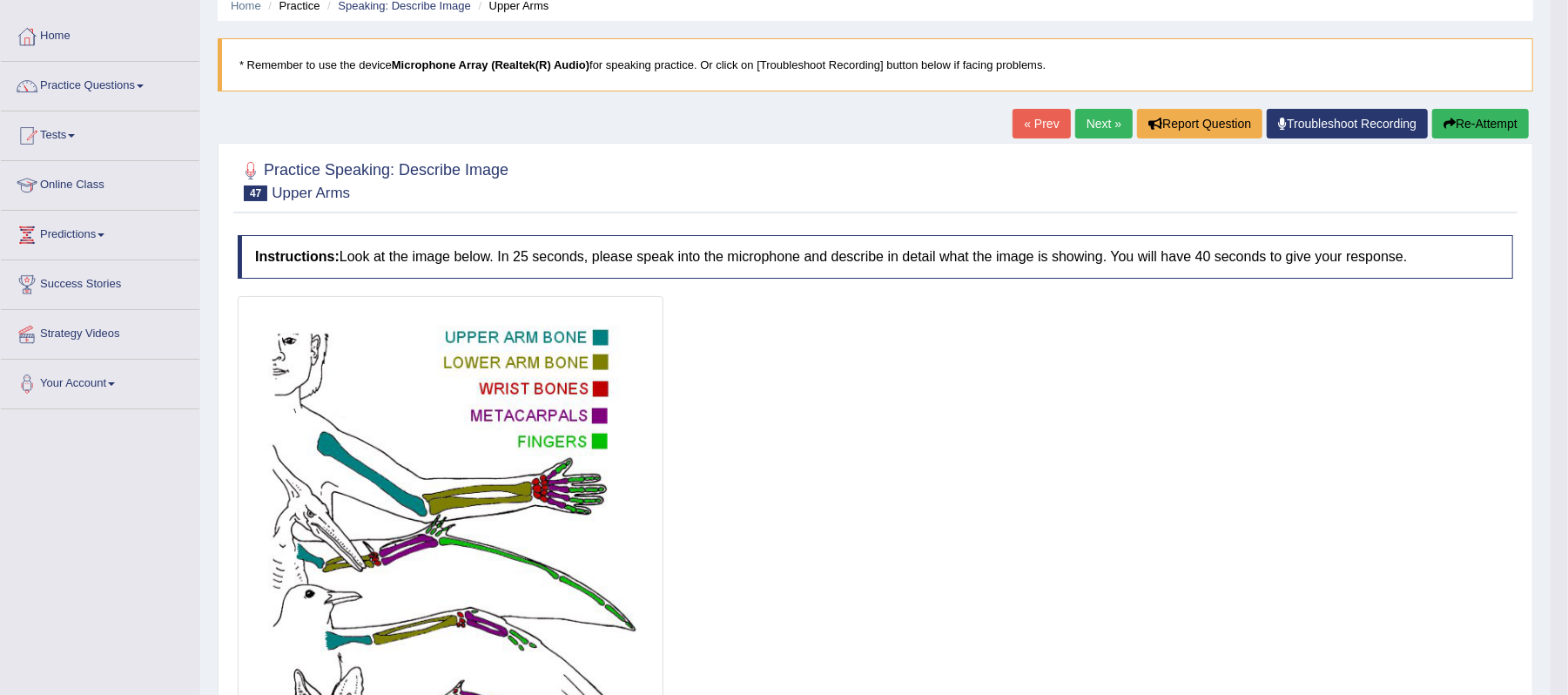
click at [1088, 132] on link "Next »" at bounding box center [1103, 123] width 58 height 29
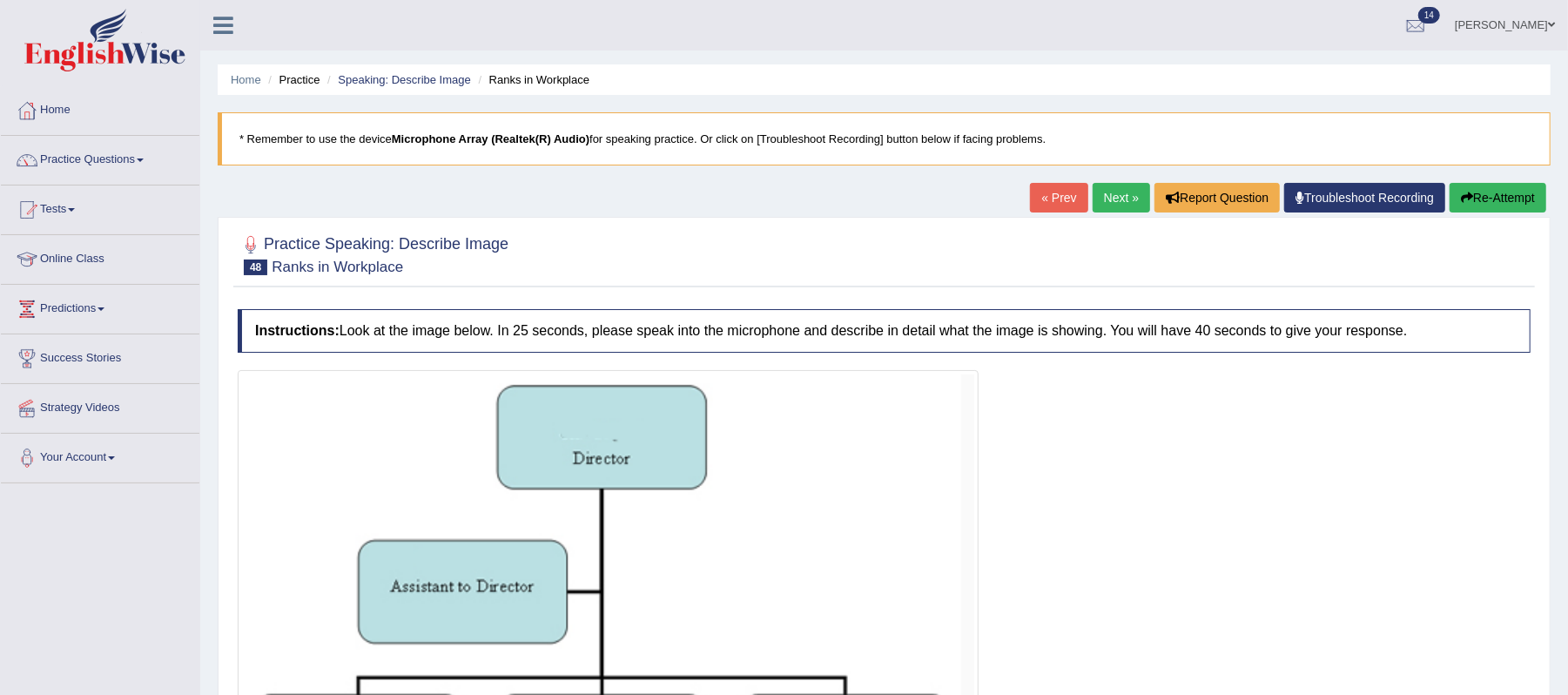
click at [1118, 193] on link "Next »" at bounding box center [1121, 197] width 58 height 29
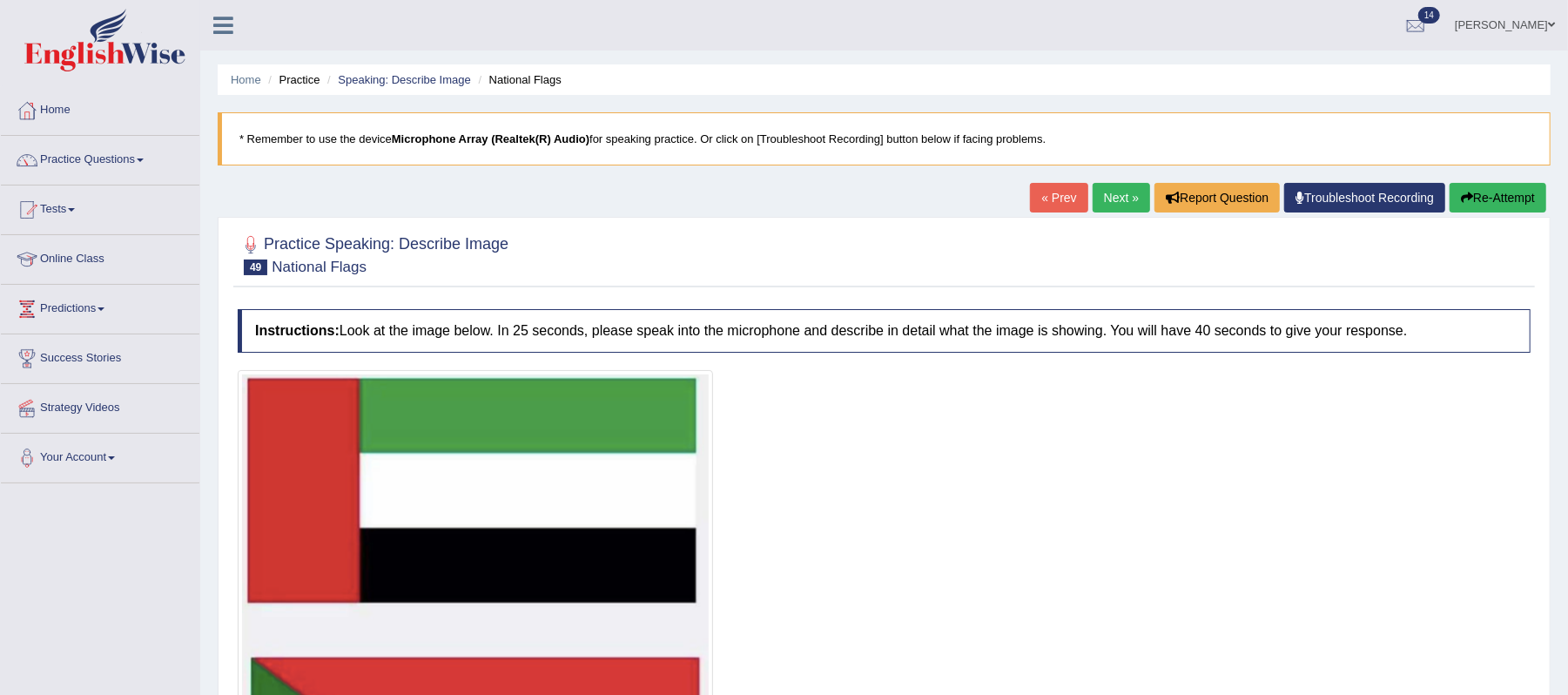
click at [144, 167] on link "Practice Questions" at bounding box center [100, 158] width 198 height 44
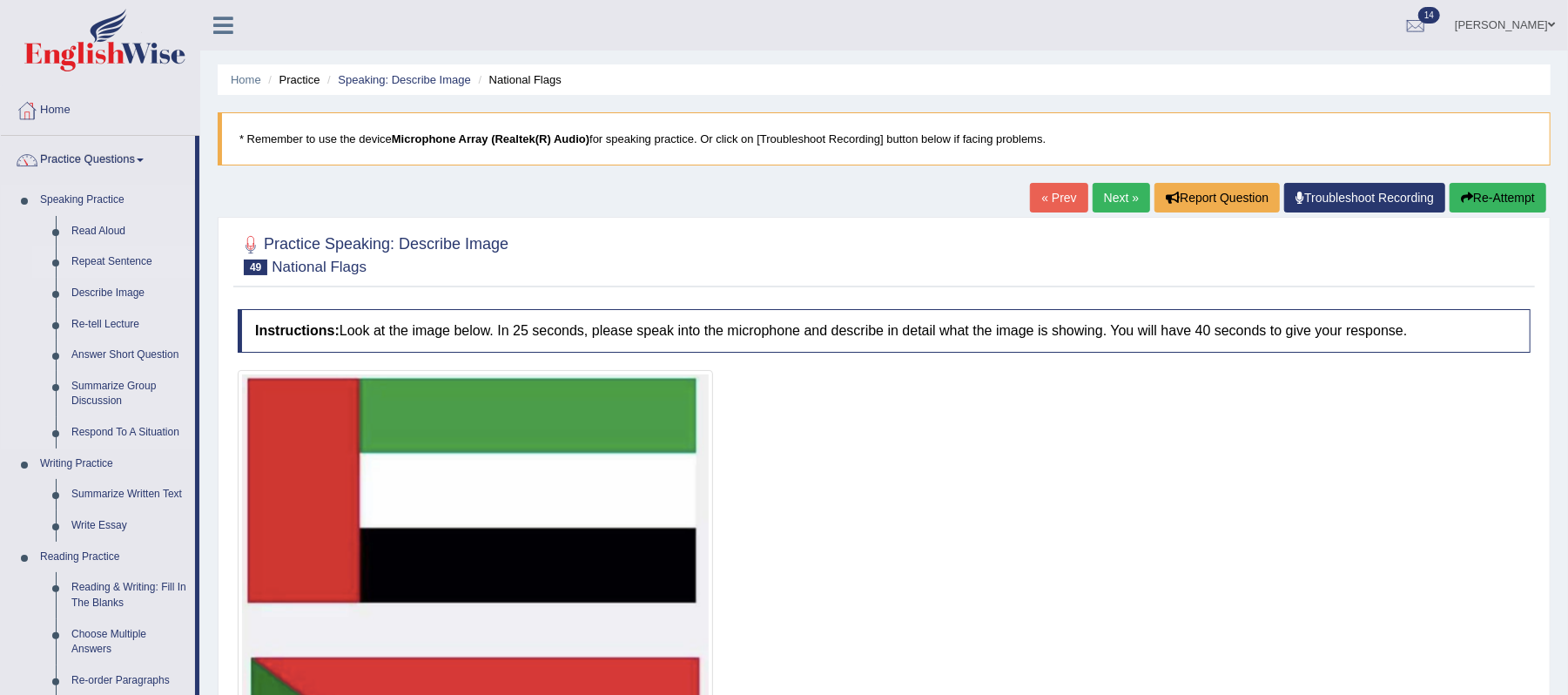
click at [120, 266] on link "Repeat Sentence" at bounding box center [130, 262] width 132 height 31
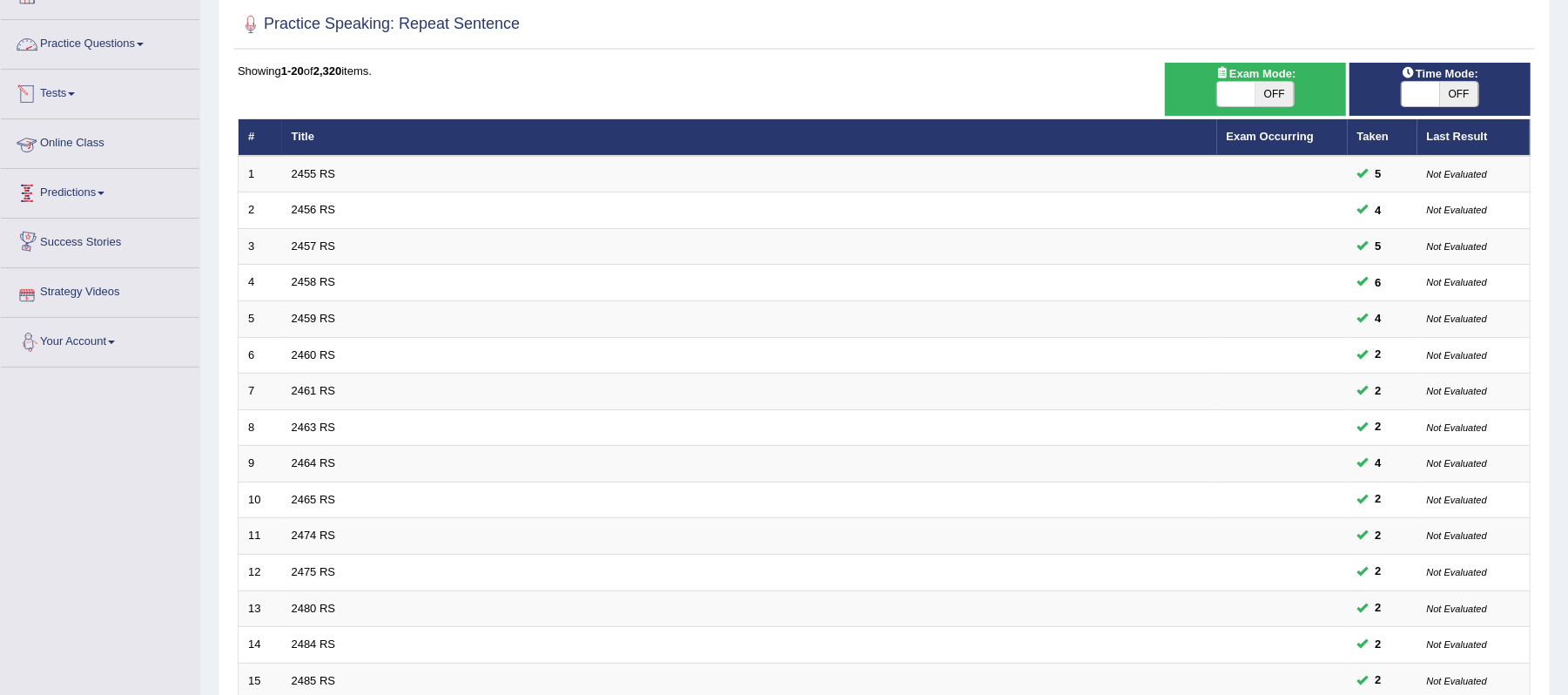
click at [140, 42] on link "Practice Questions" at bounding box center [100, 42] width 198 height 44
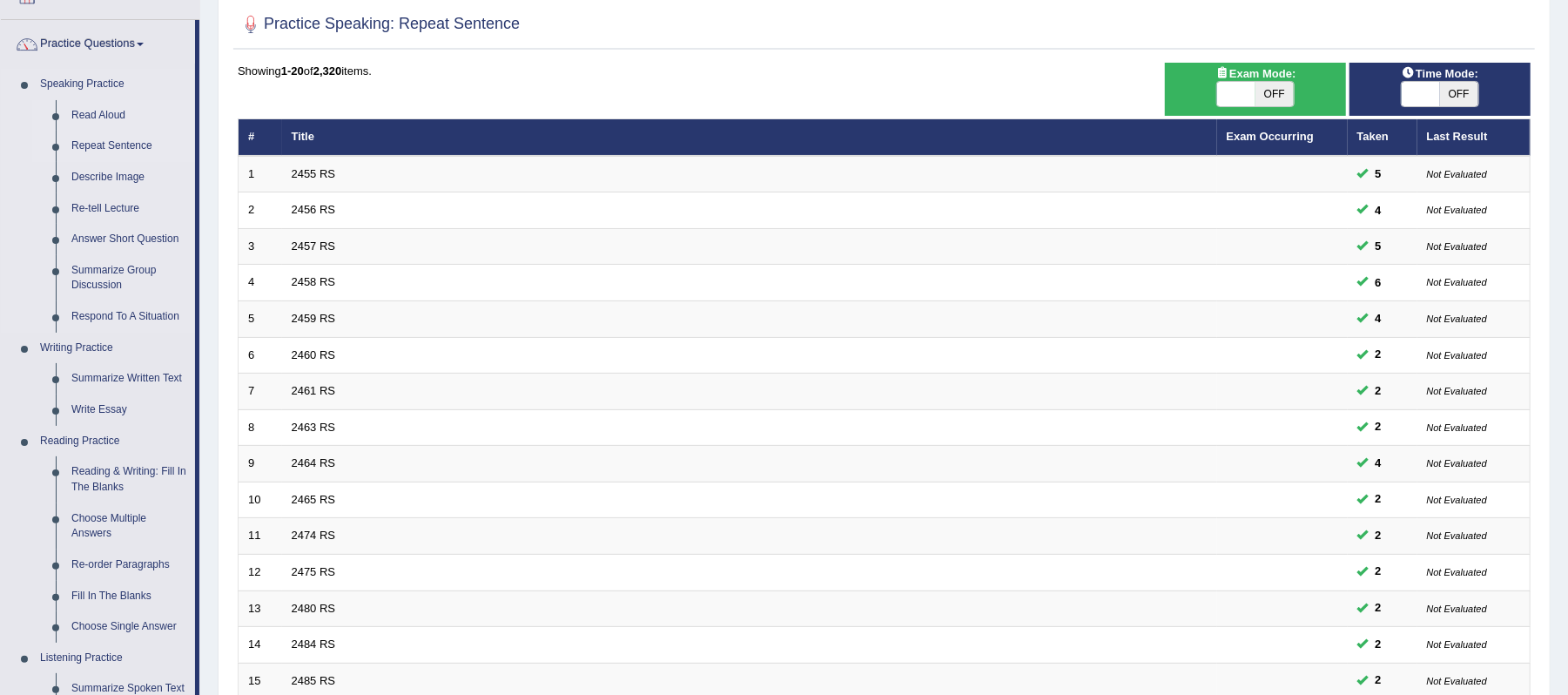
click at [101, 113] on link "Read Aloud" at bounding box center [130, 116] width 132 height 31
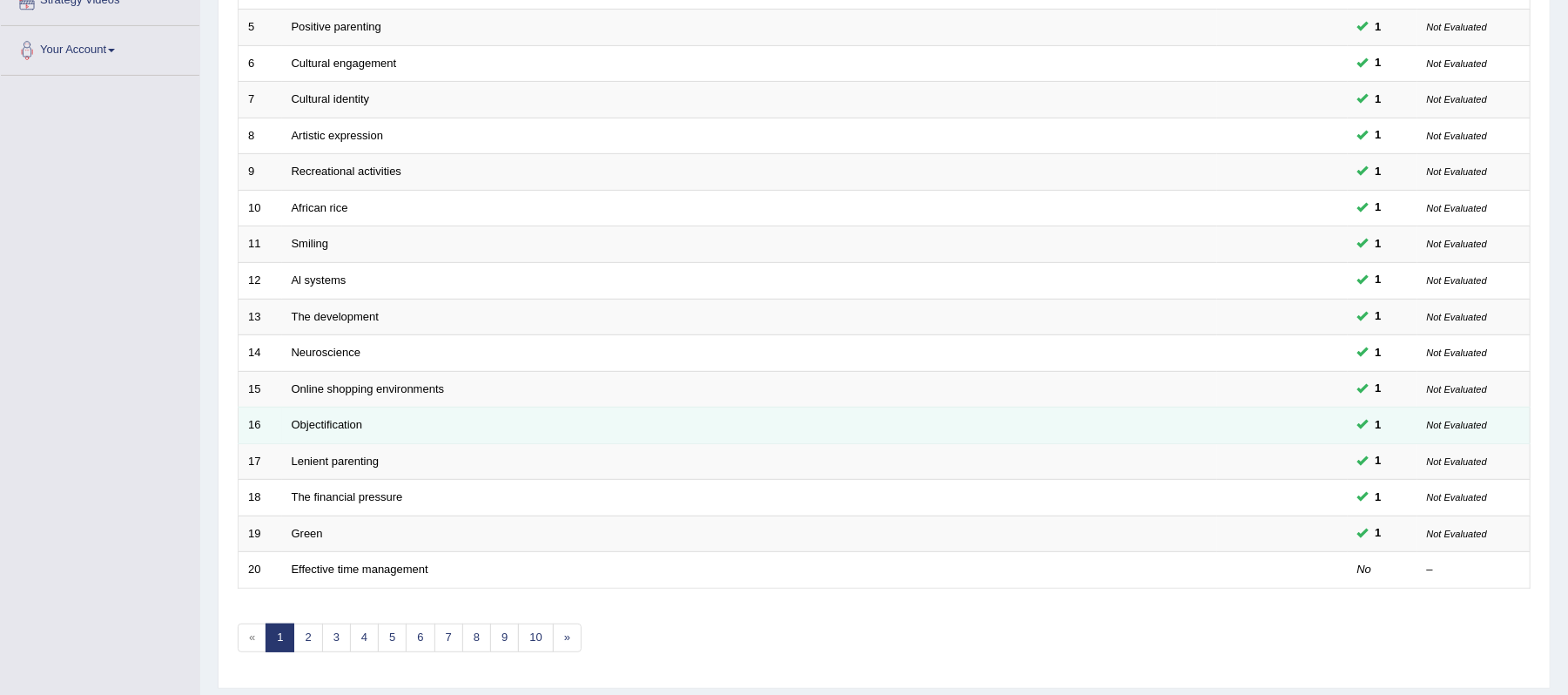
scroll to position [465, 0]
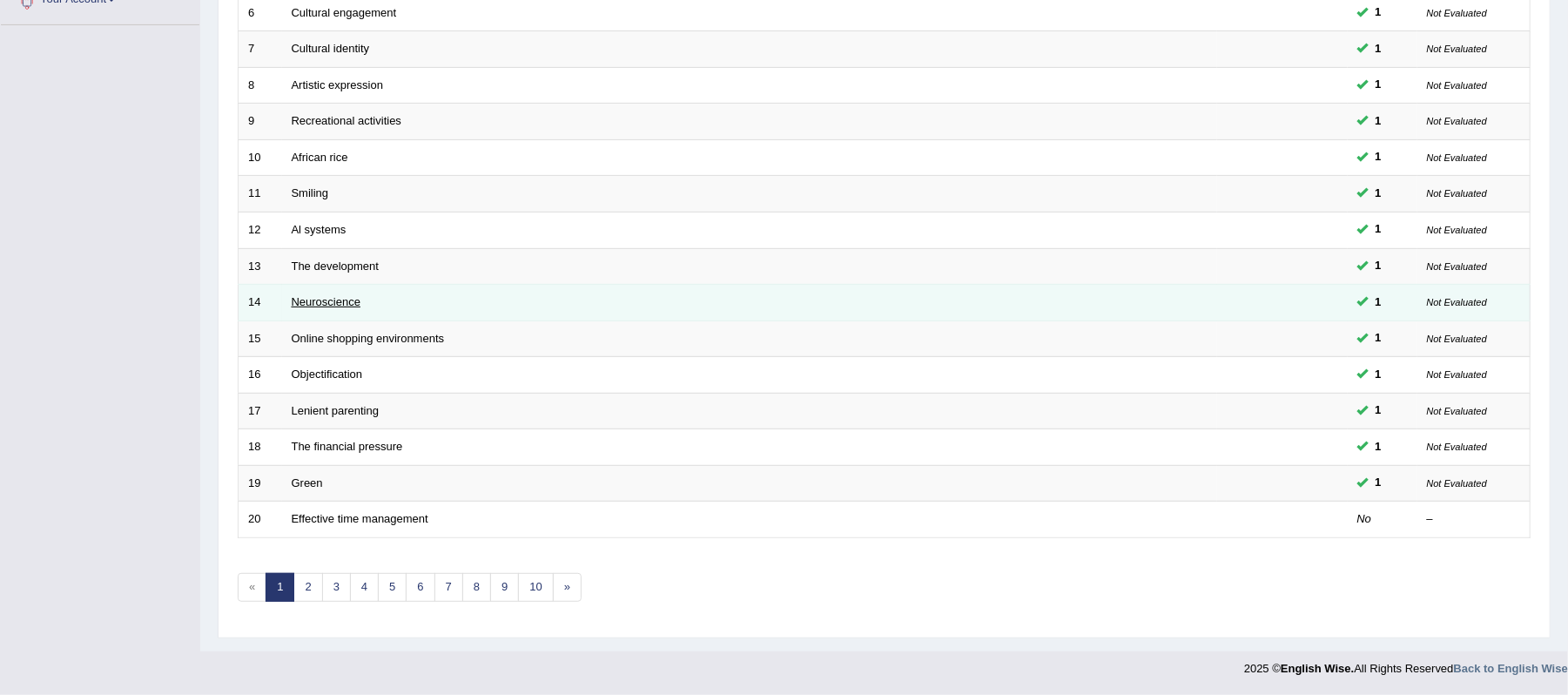
click at [319, 300] on link "Neuroscience" at bounding box center [326, 301] width 69 height 13
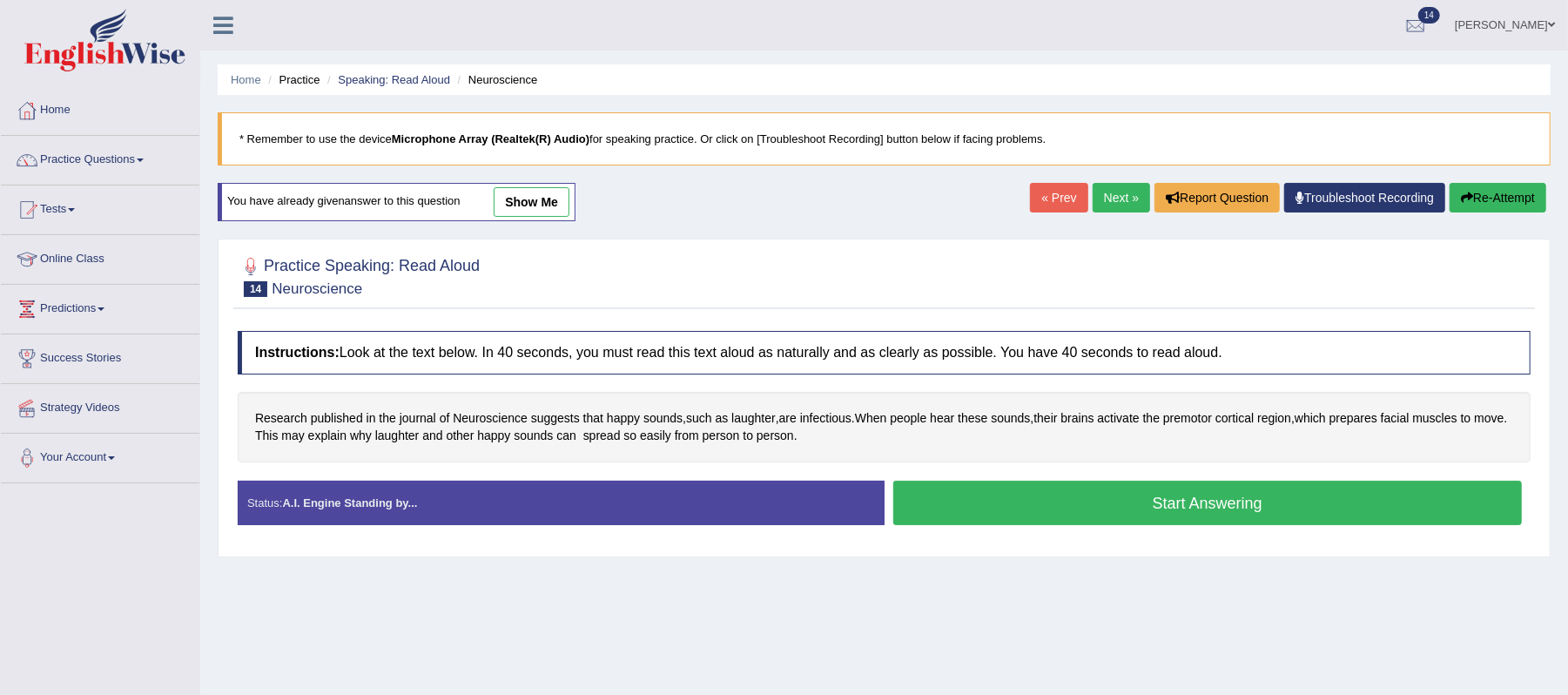
click at [1241, 507] on button "Start Answering" at bounding box center [1207, 502] width 629 height 45
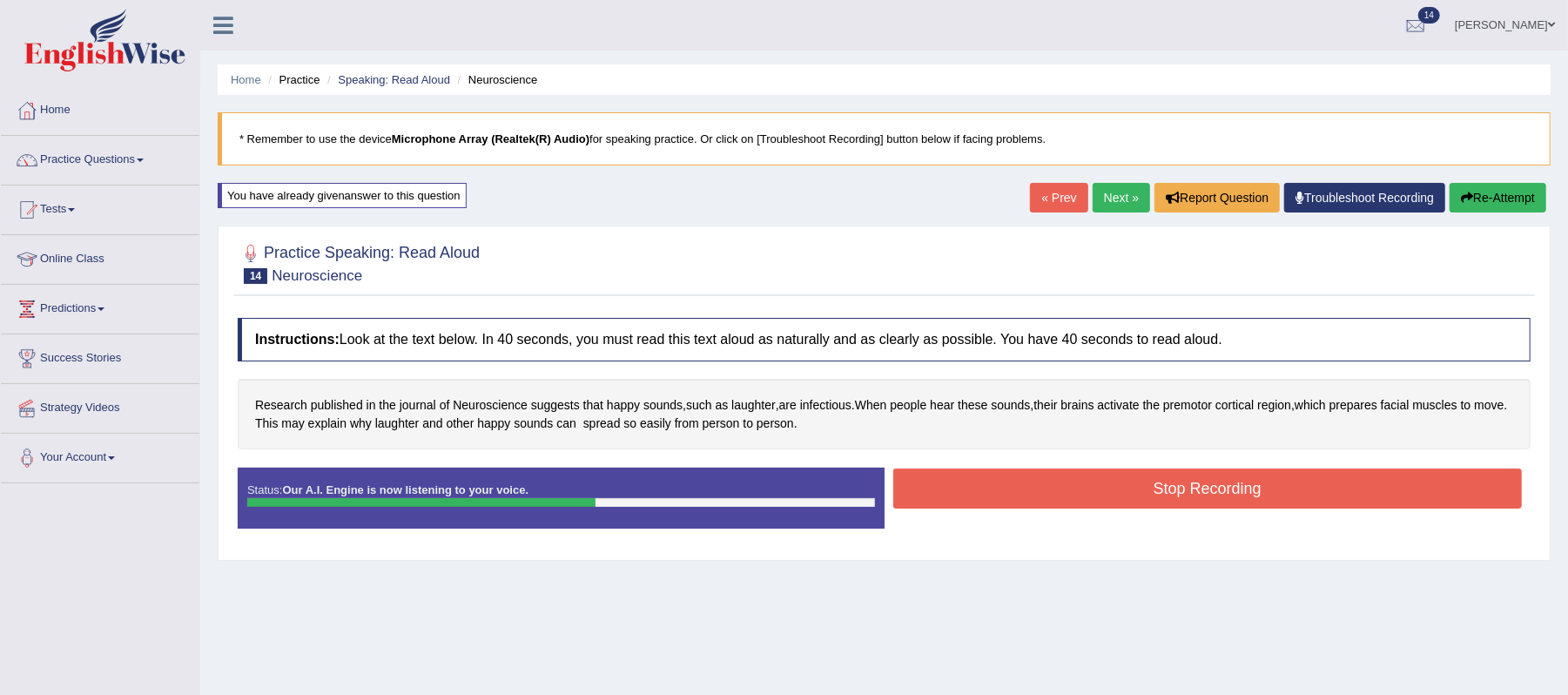
click at [1157, 480] on button "Stop Recording" at bounding box center [1207, 489] width 629 height 40
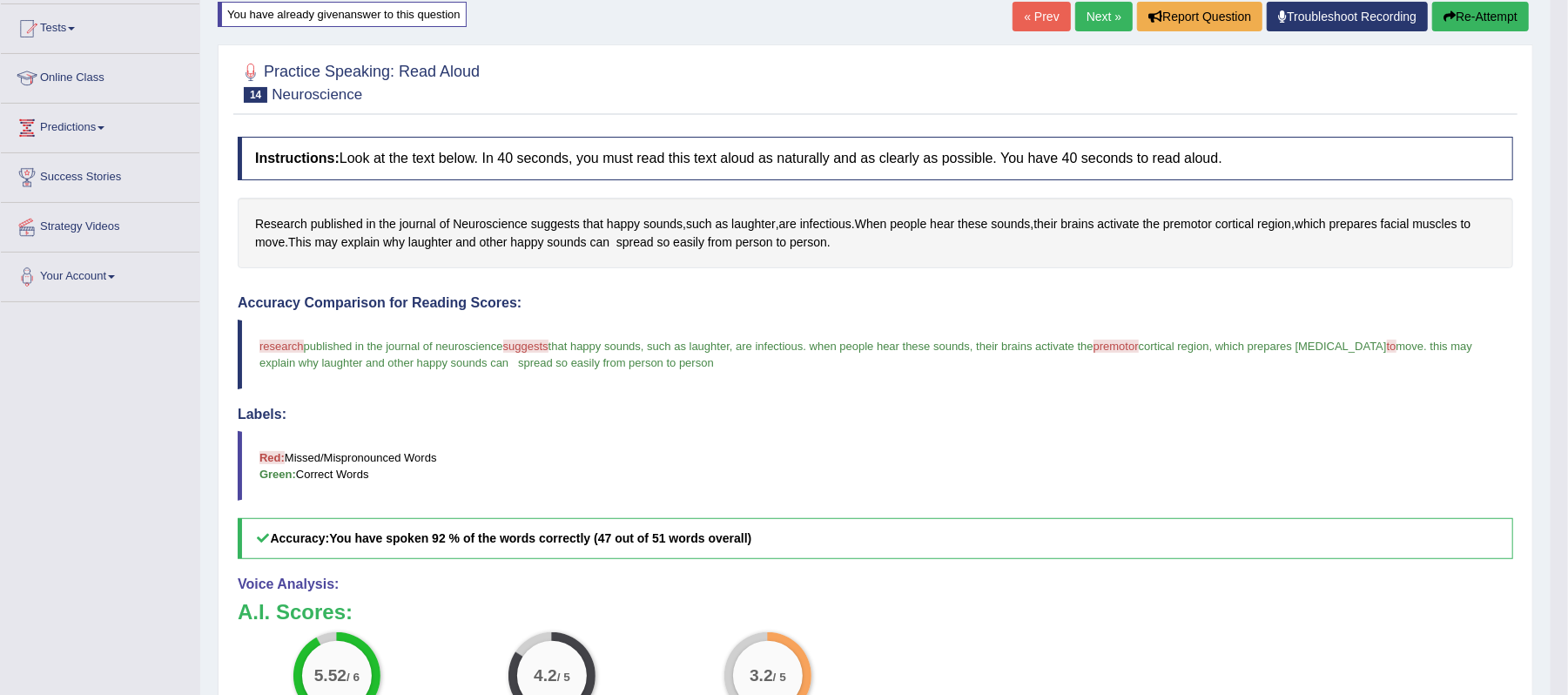
scroll to position [110, 0]
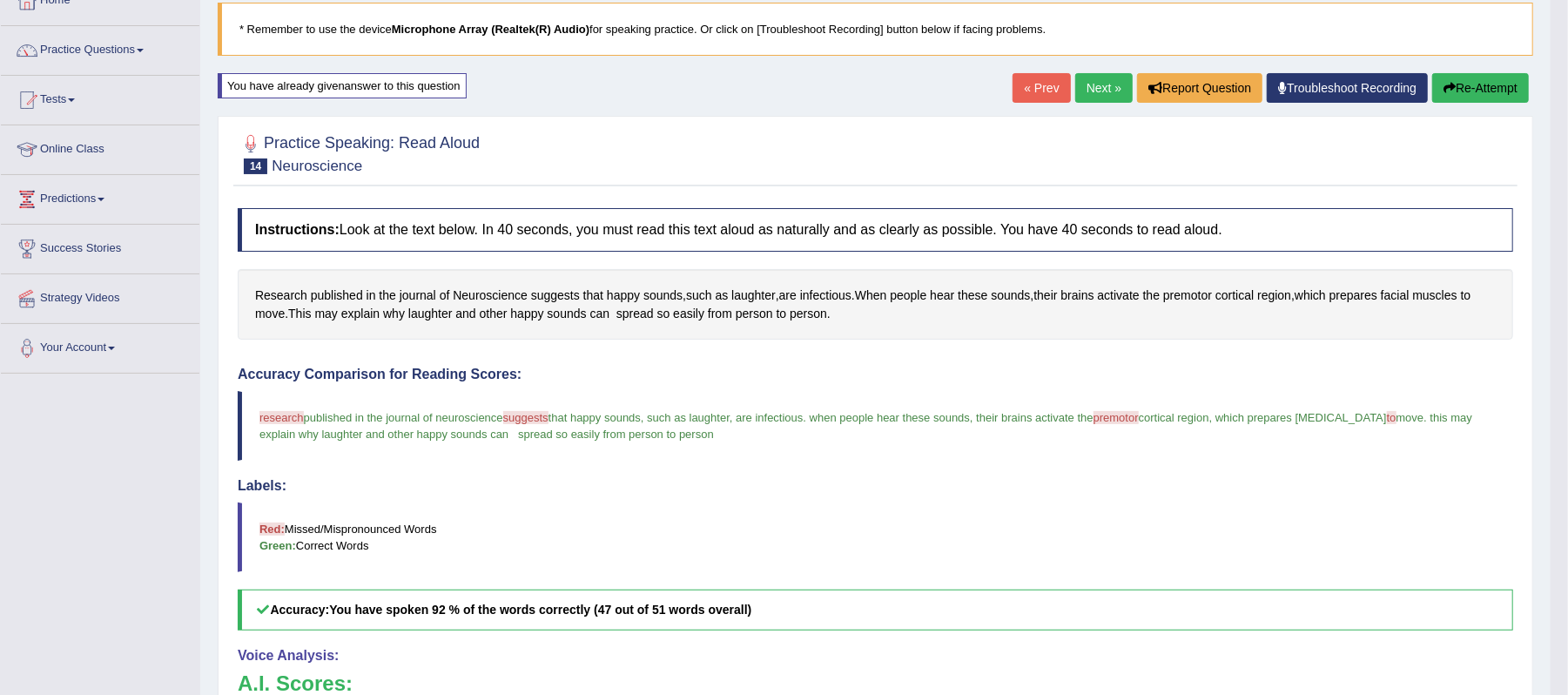
click at [1097, 94] on link "Next »" at bounding box center [1103, 88] width 58 height 29
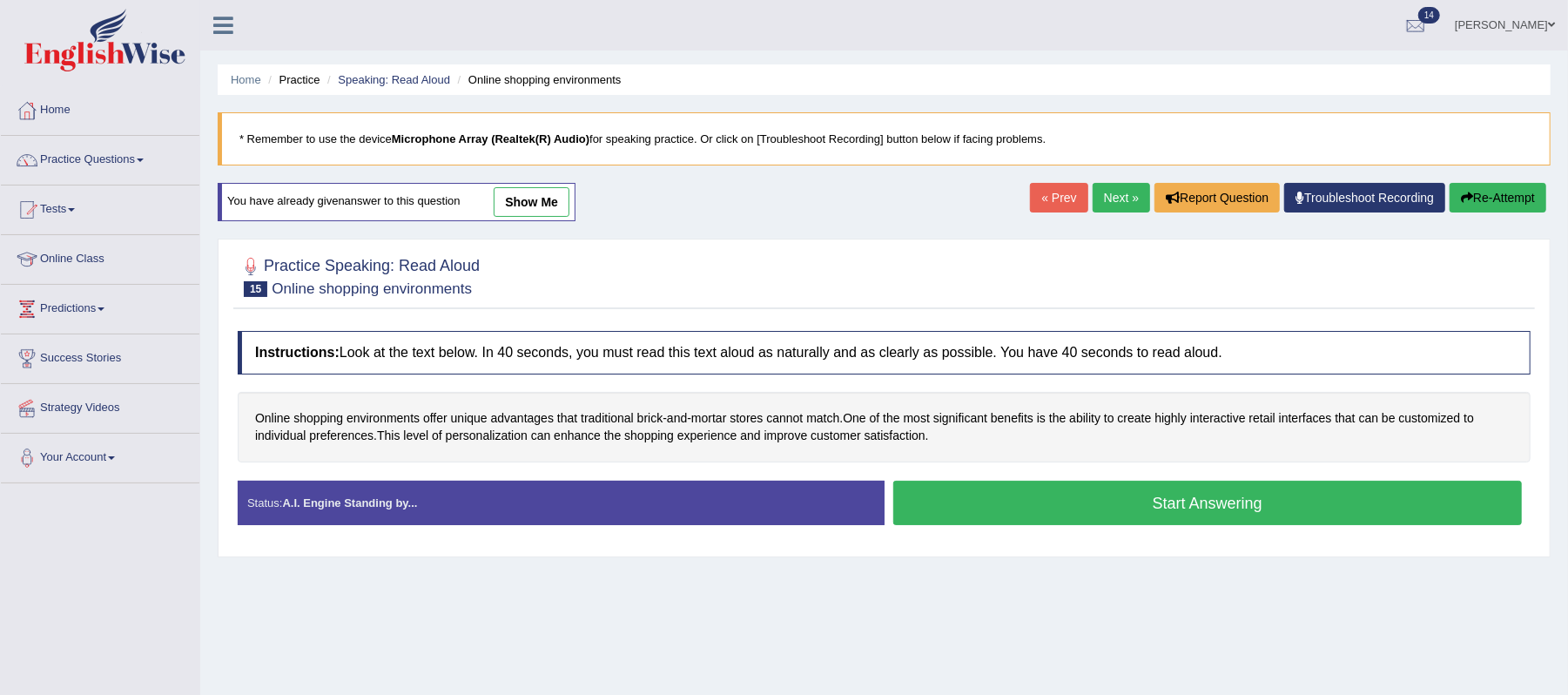
click at [1214, 513] on button "Start Answering" at bounding box center [1207, 502] width 629 height 45
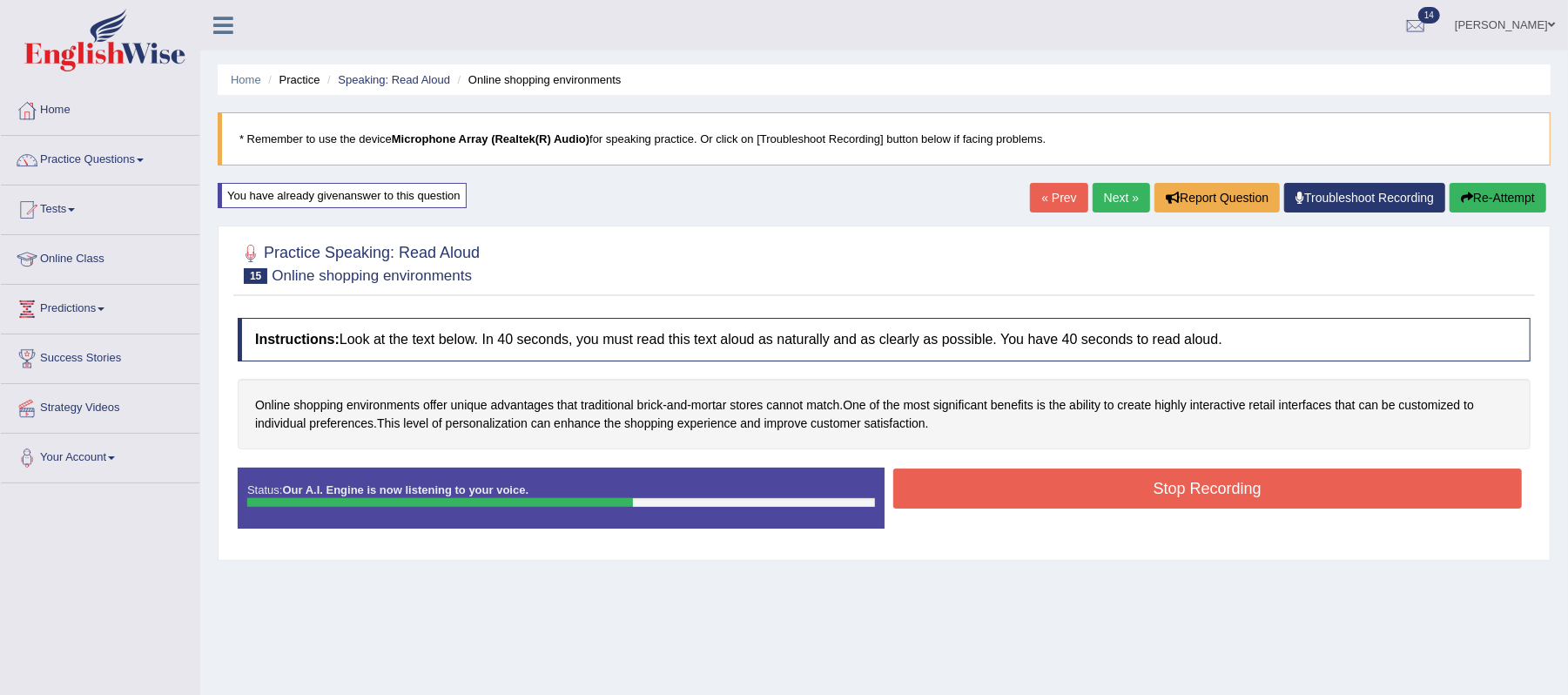
click at [1115, 492] on button "Stop Recording" at bounding box center [1207, 489] width 629 height 40
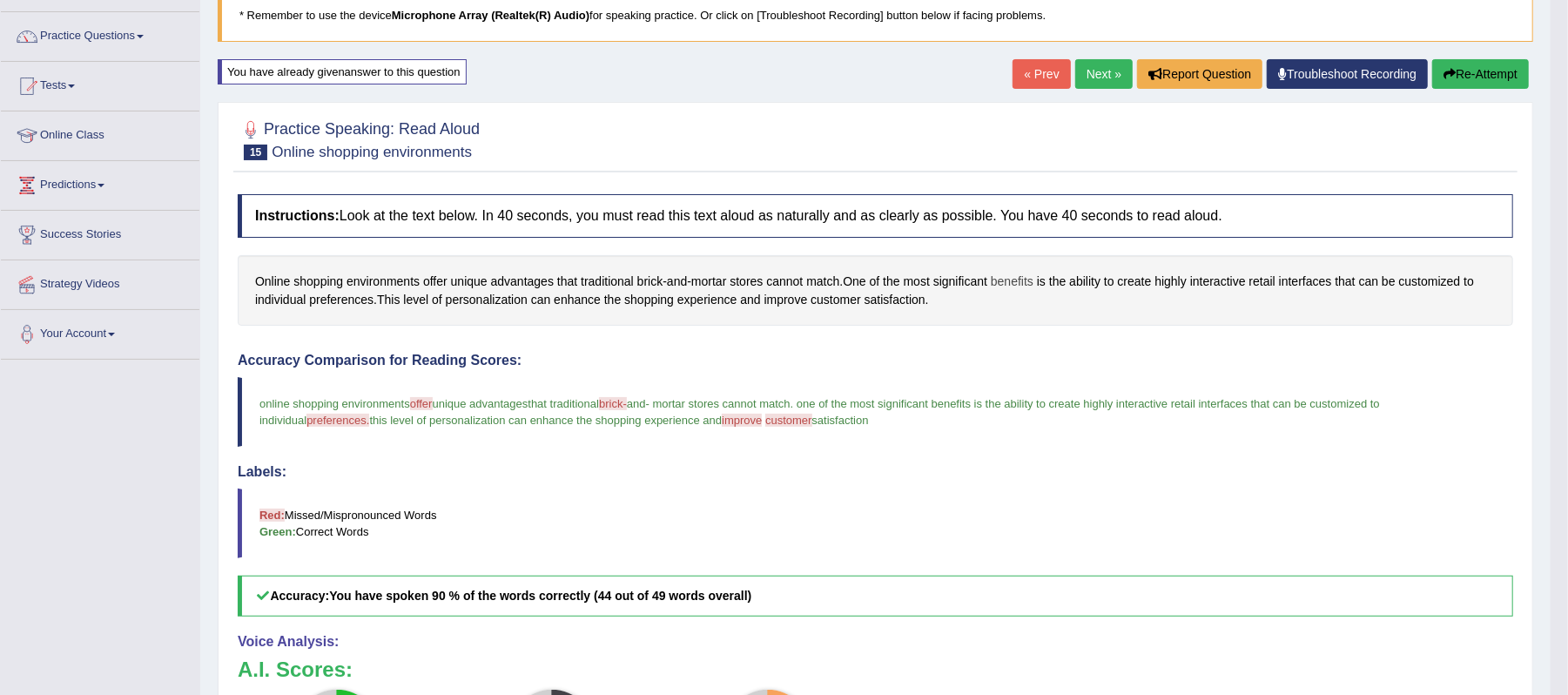
scroll to position [116, 0]
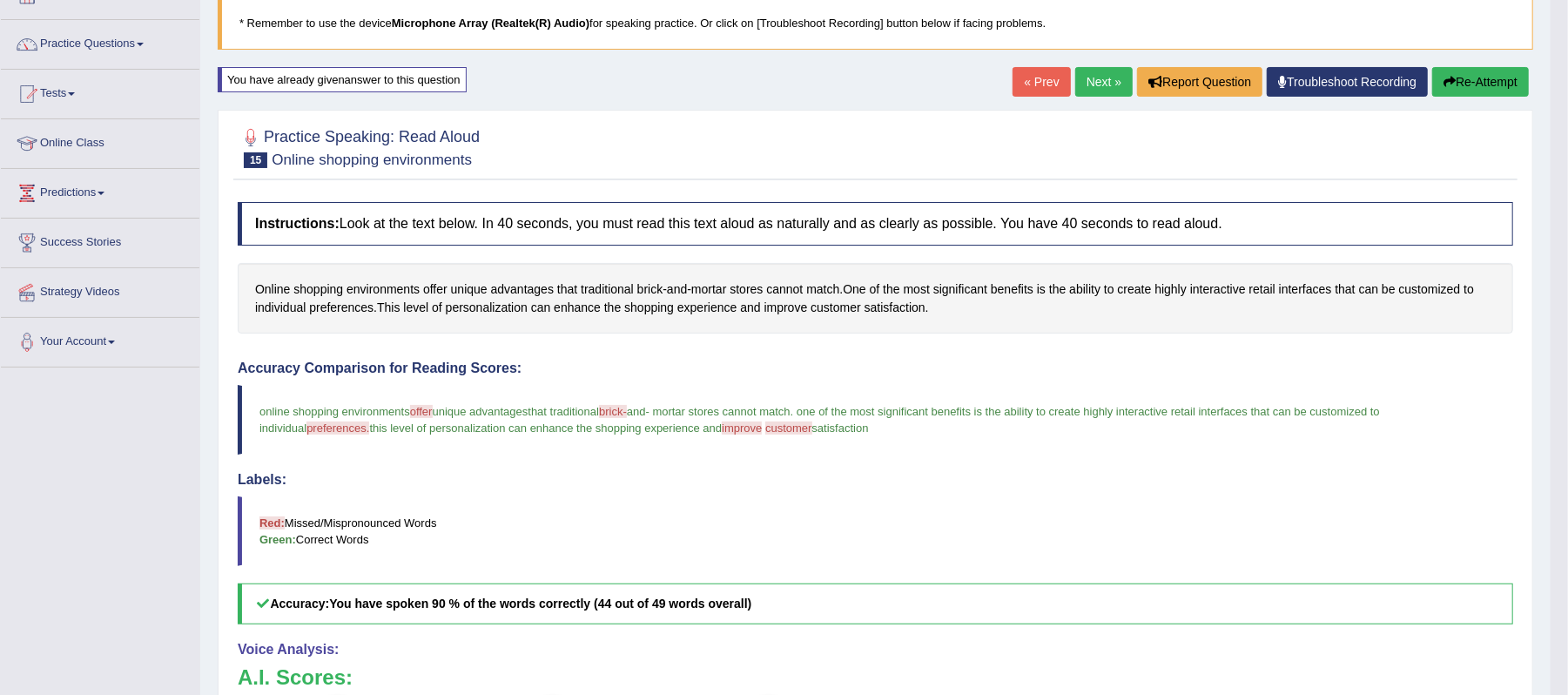
click at [1081, 79] on link "Next »" at bounding box center [1103, 81] width 58 height 29
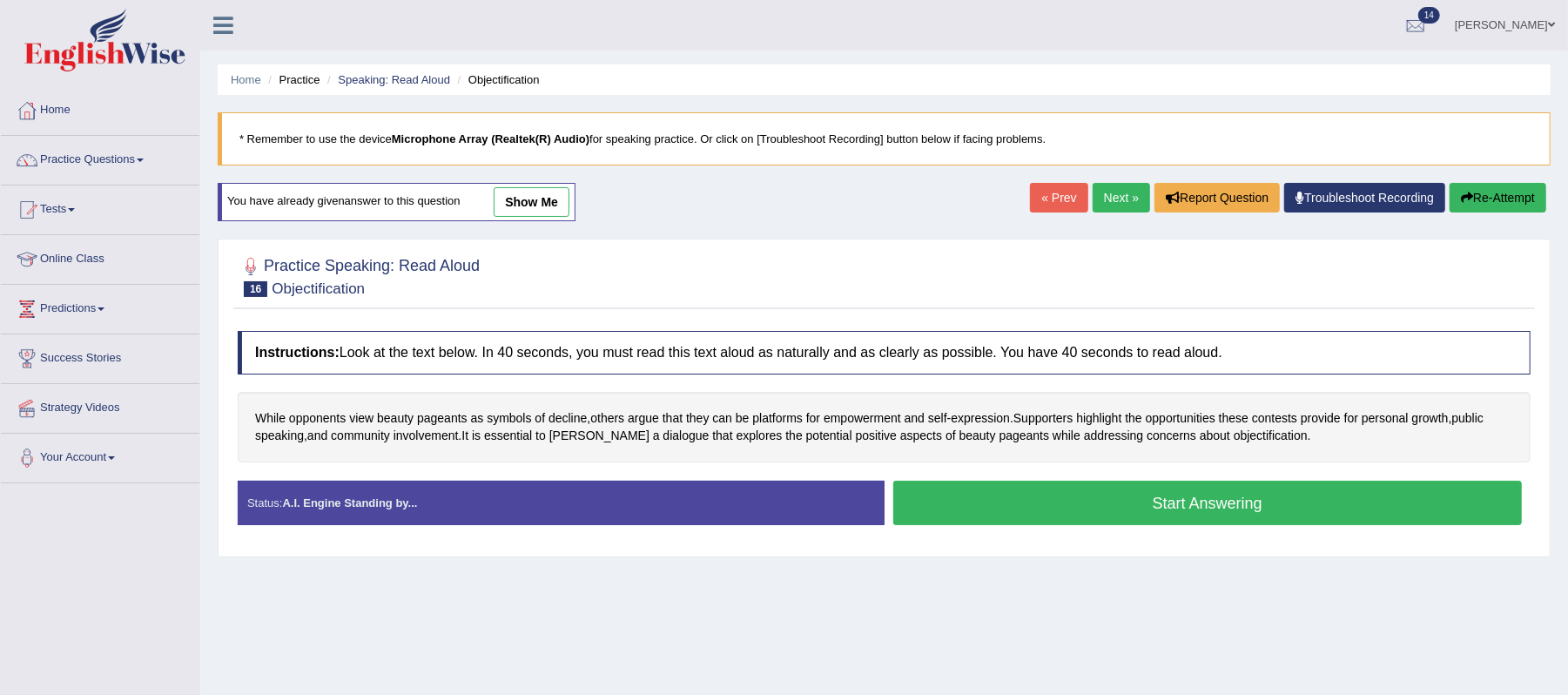
scroll to position [116, 0]
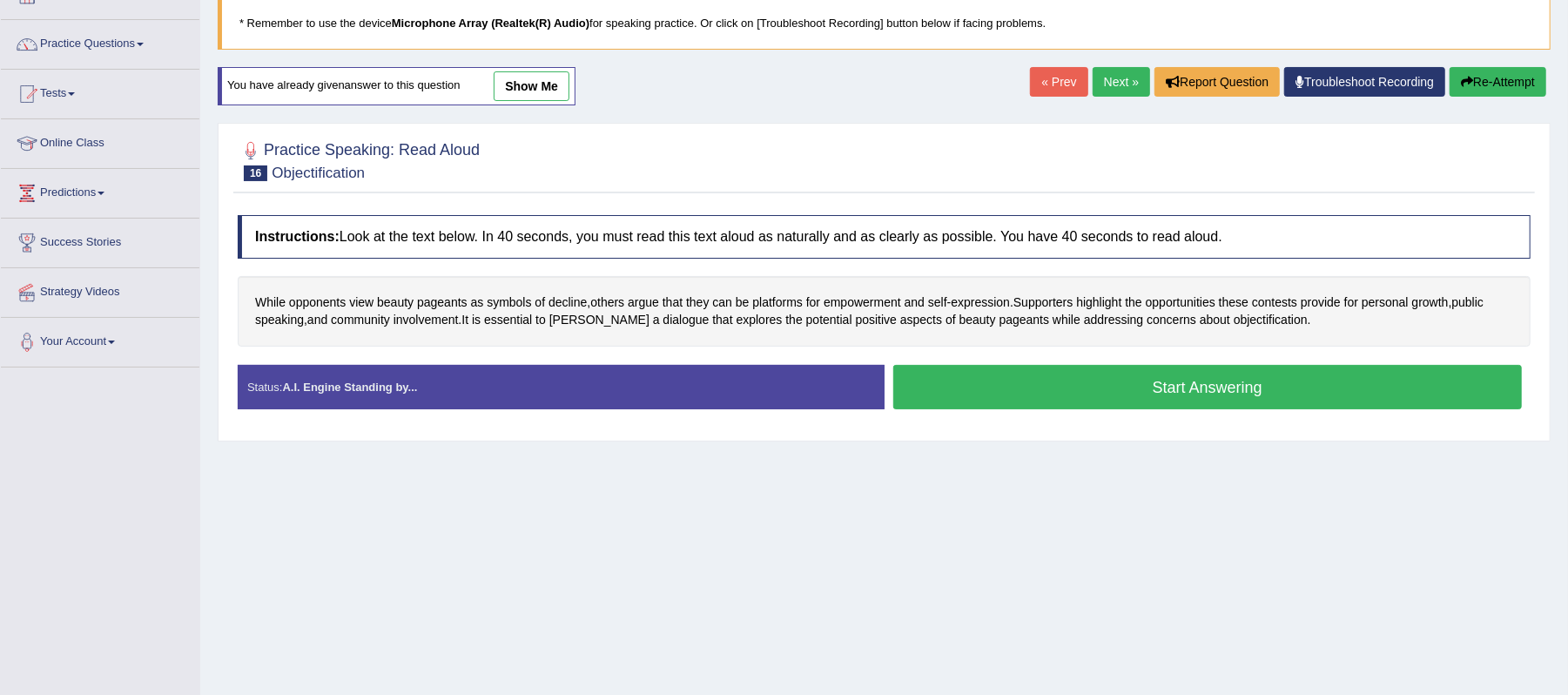
click at [1204, 382] on button "Start Answering" at bounding box center [1207, 386] width 629 height 45
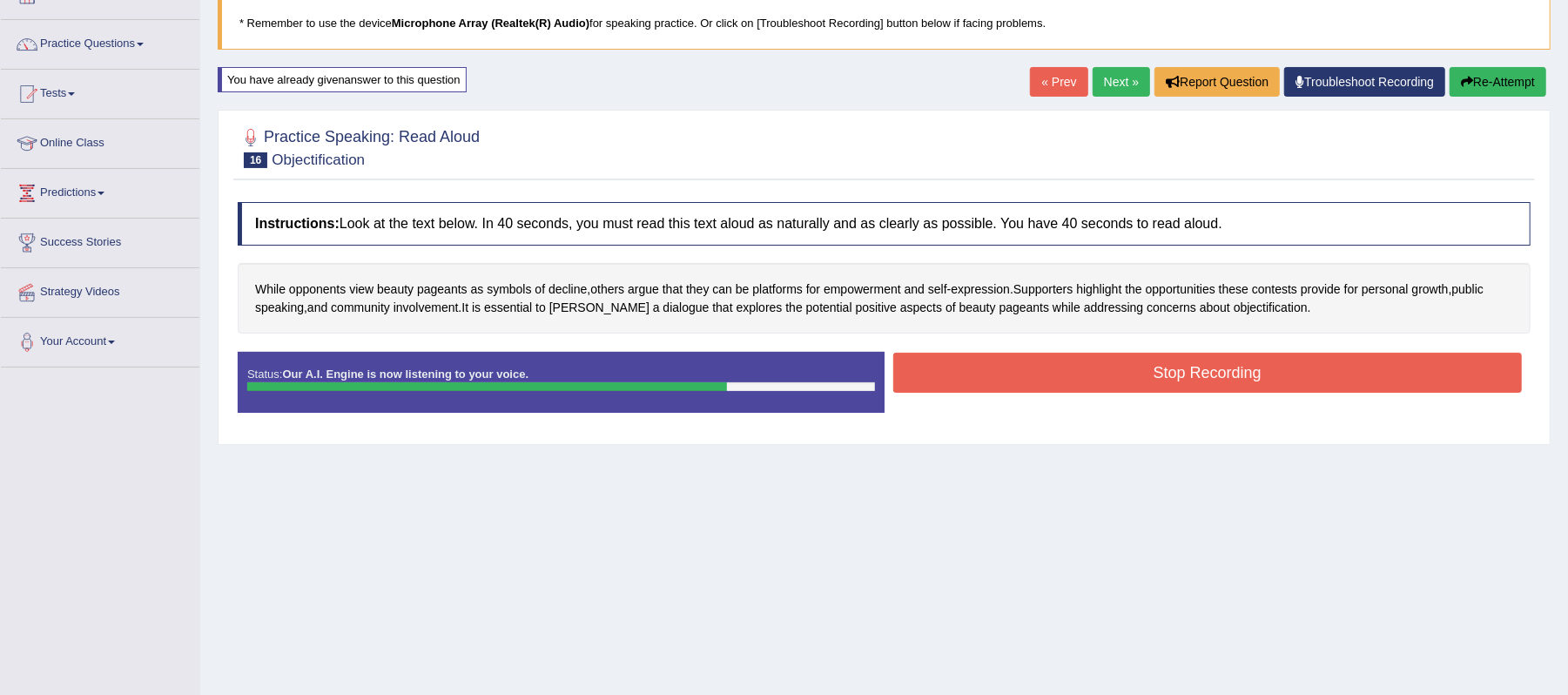
click at [1230, 377] on button "Stop Recording" at bounding box center [1207, 373] width 629 height 40
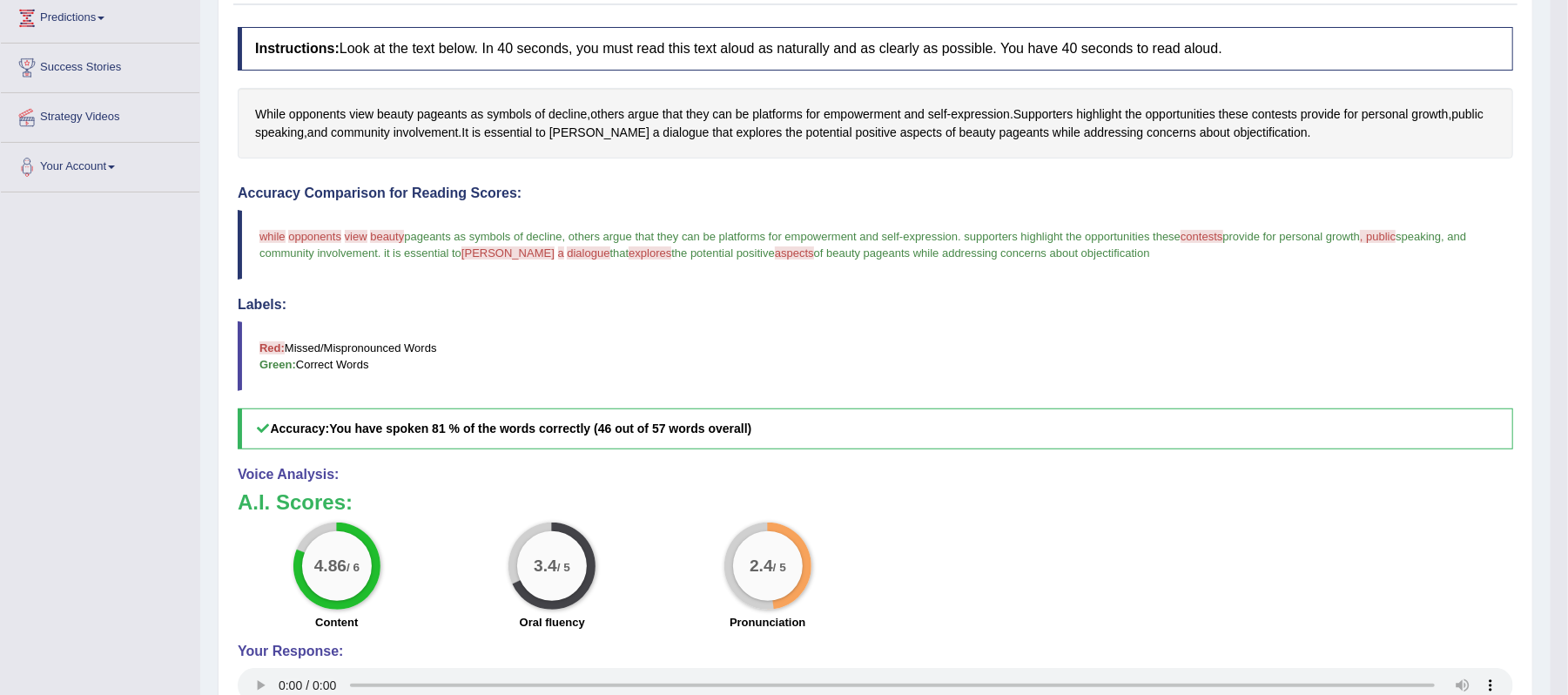
scroll to position [348, 0]
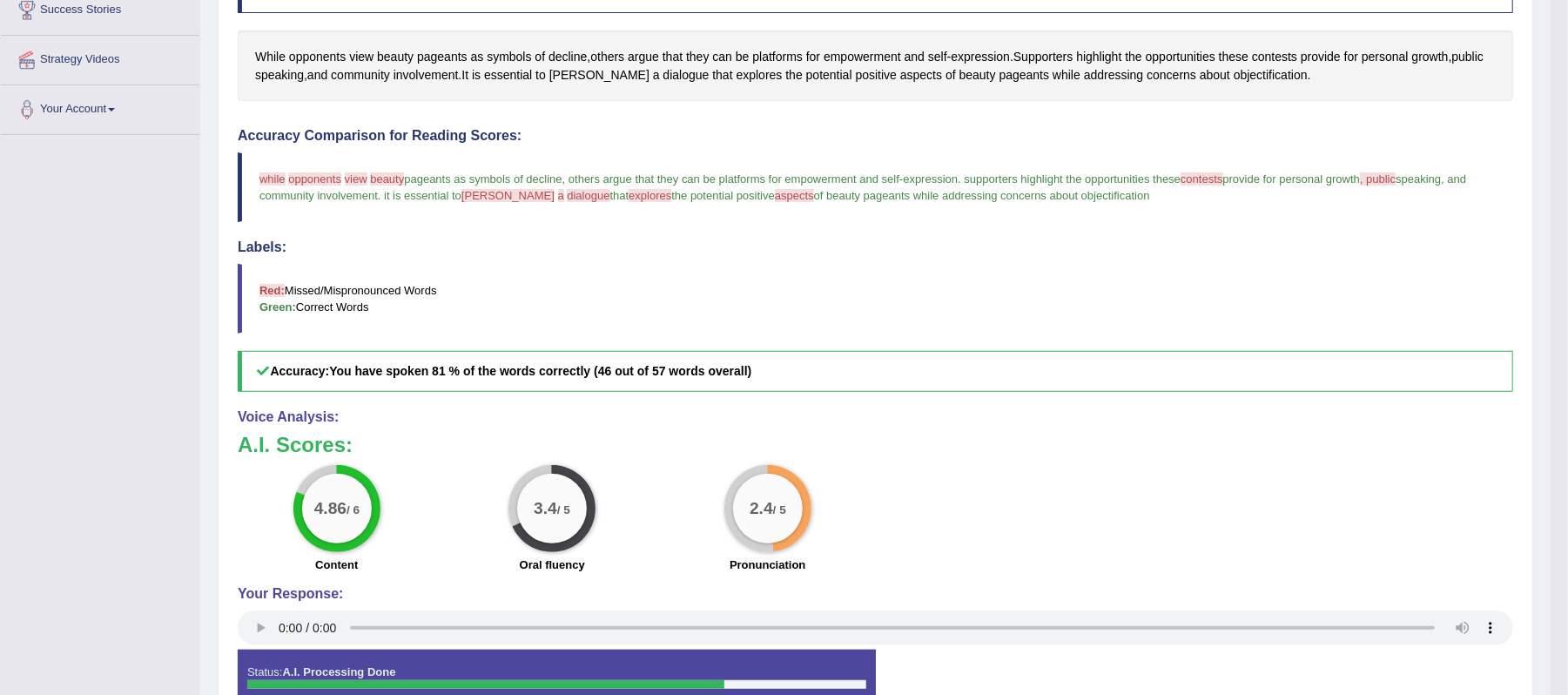
click at [328, 175] on span "opponents" at bounding box center [315, 179] width 53 height 13
click at [308, 178] on span "opponents" at bounding box center [315, 179] width 53 height 13
click at [325, 184] on span "opponents" at bounding box center [315, 179] width 53 height 13
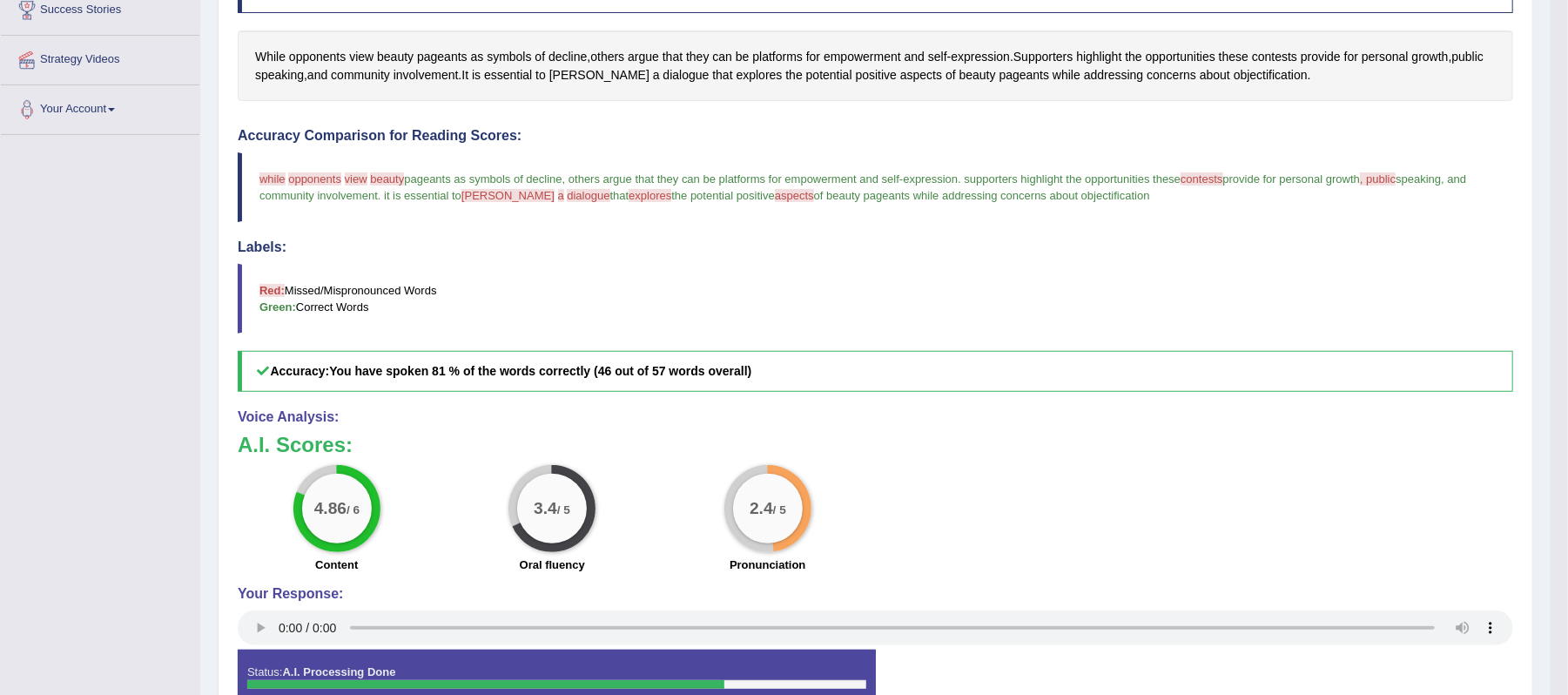
click at [334, 178] on span "opponents" at bounding box center [315, 179] width 53 height 13
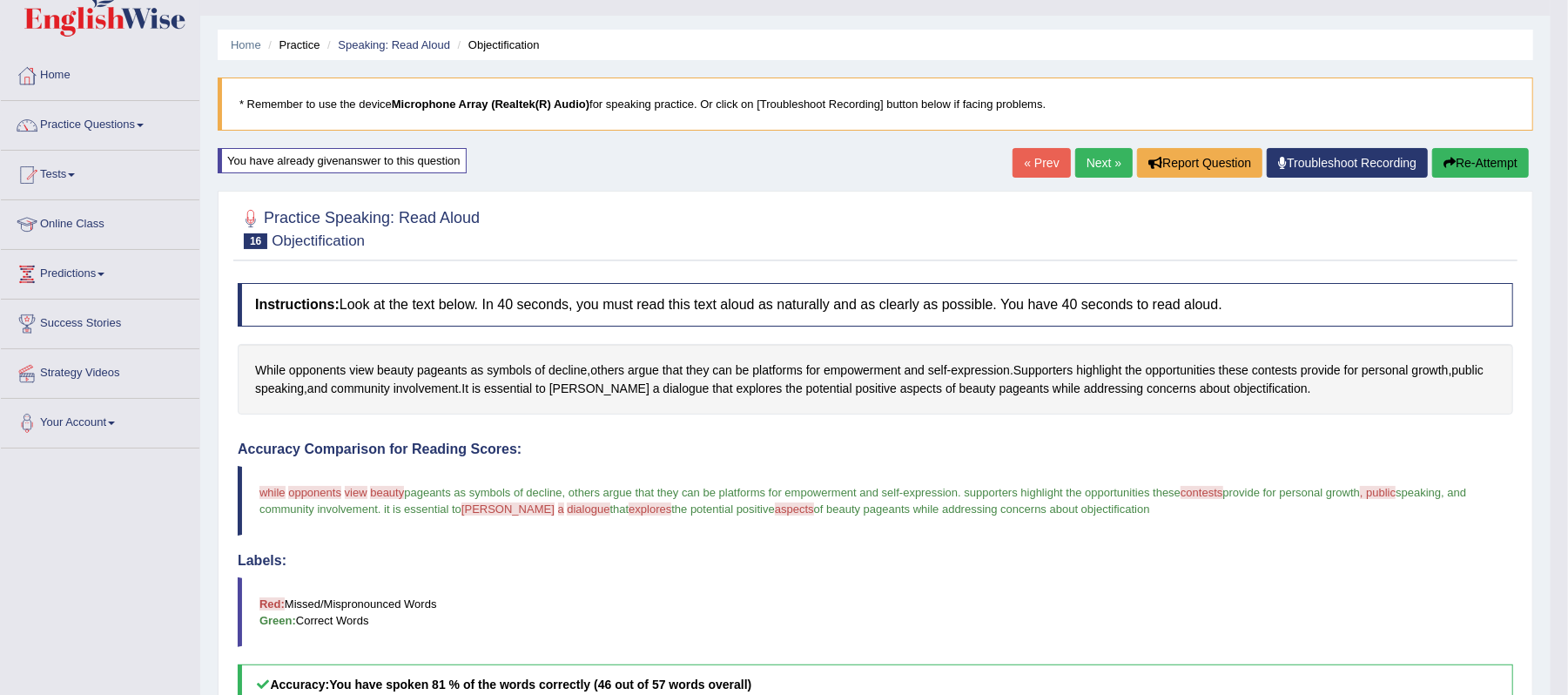
scroll to position [0, 0]
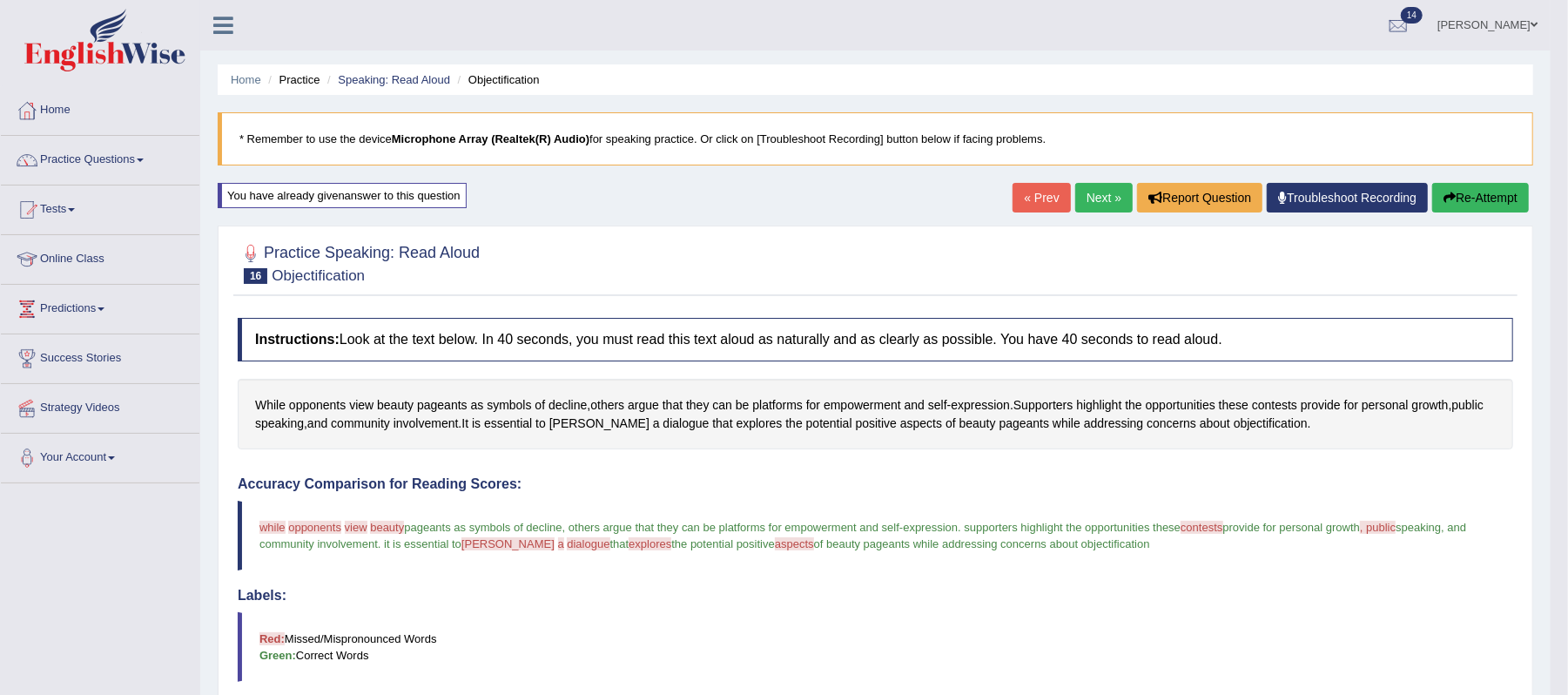
click at [1089, 196] on link "Next »" at bounding box center [1103, 197] width 58 height 29
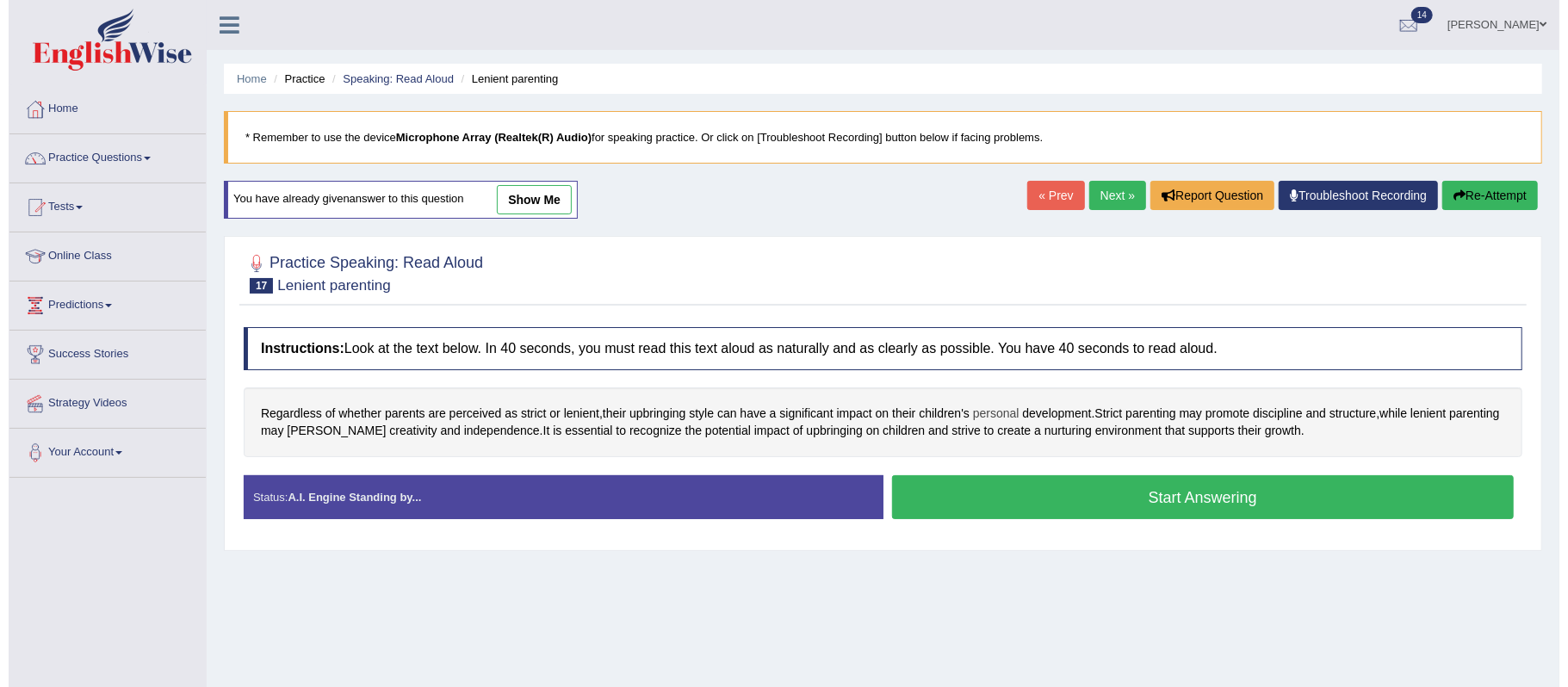
scroll to position [115, 0]
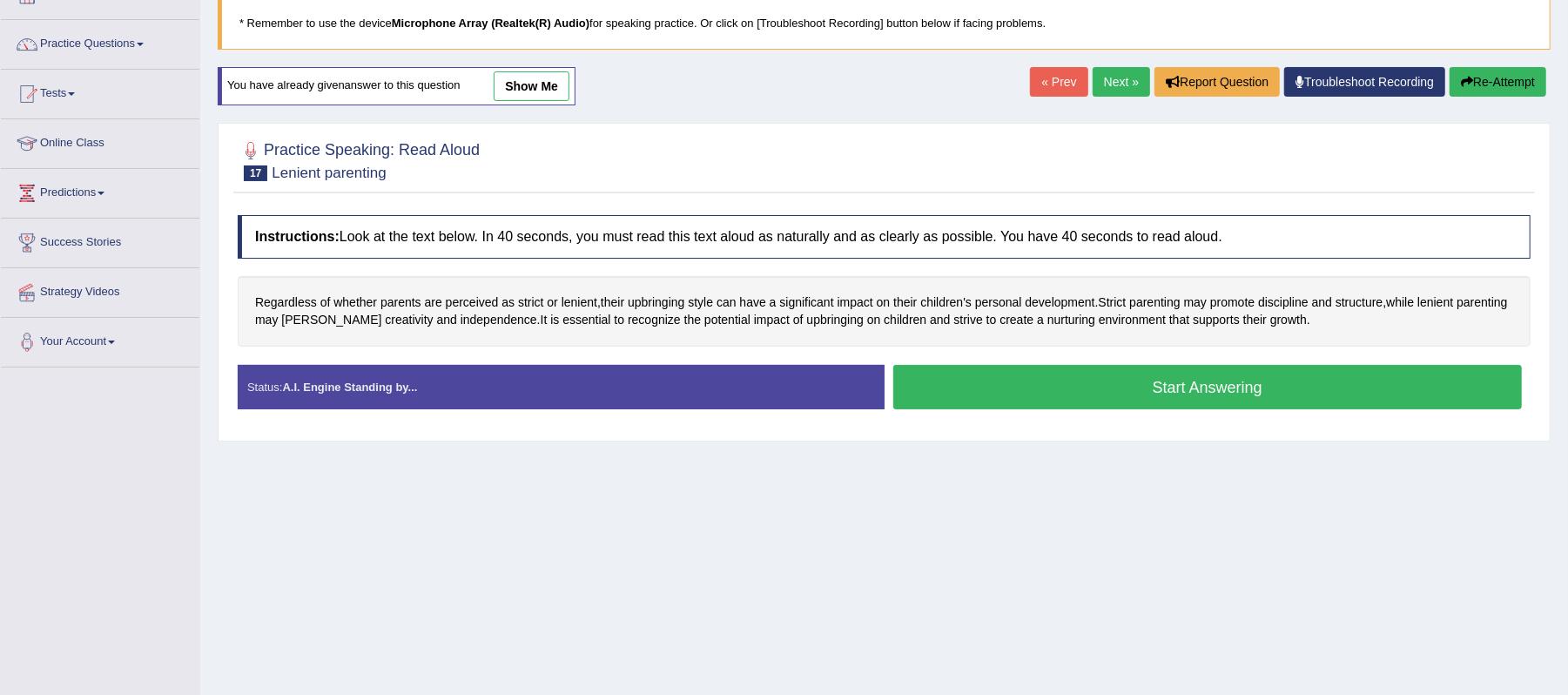
click at [1206, 384] on button "Start Answering" at bounding box center [1207, 386] width 629 height 45
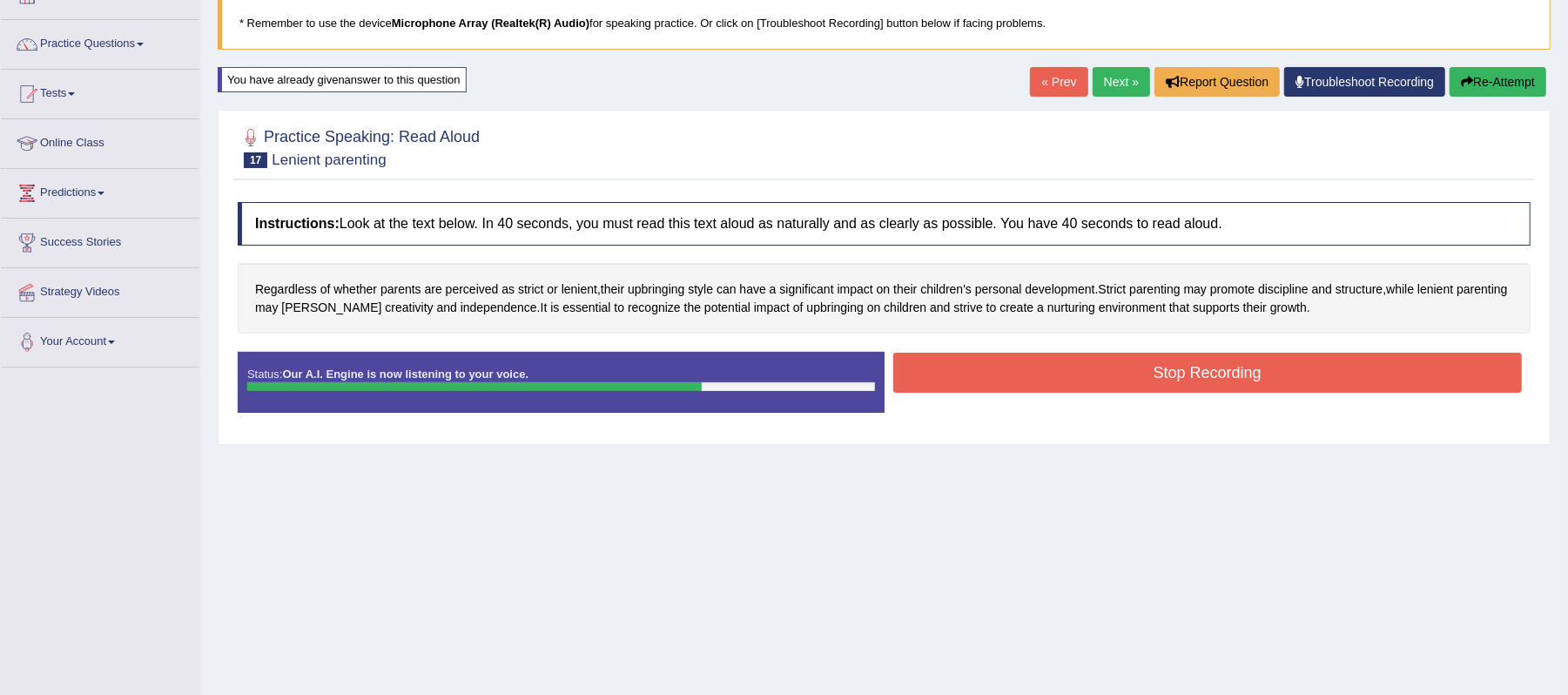
click at [1255, 371] on button "Stop Recording" at bounding box center [1207, 373] width 629 height 40
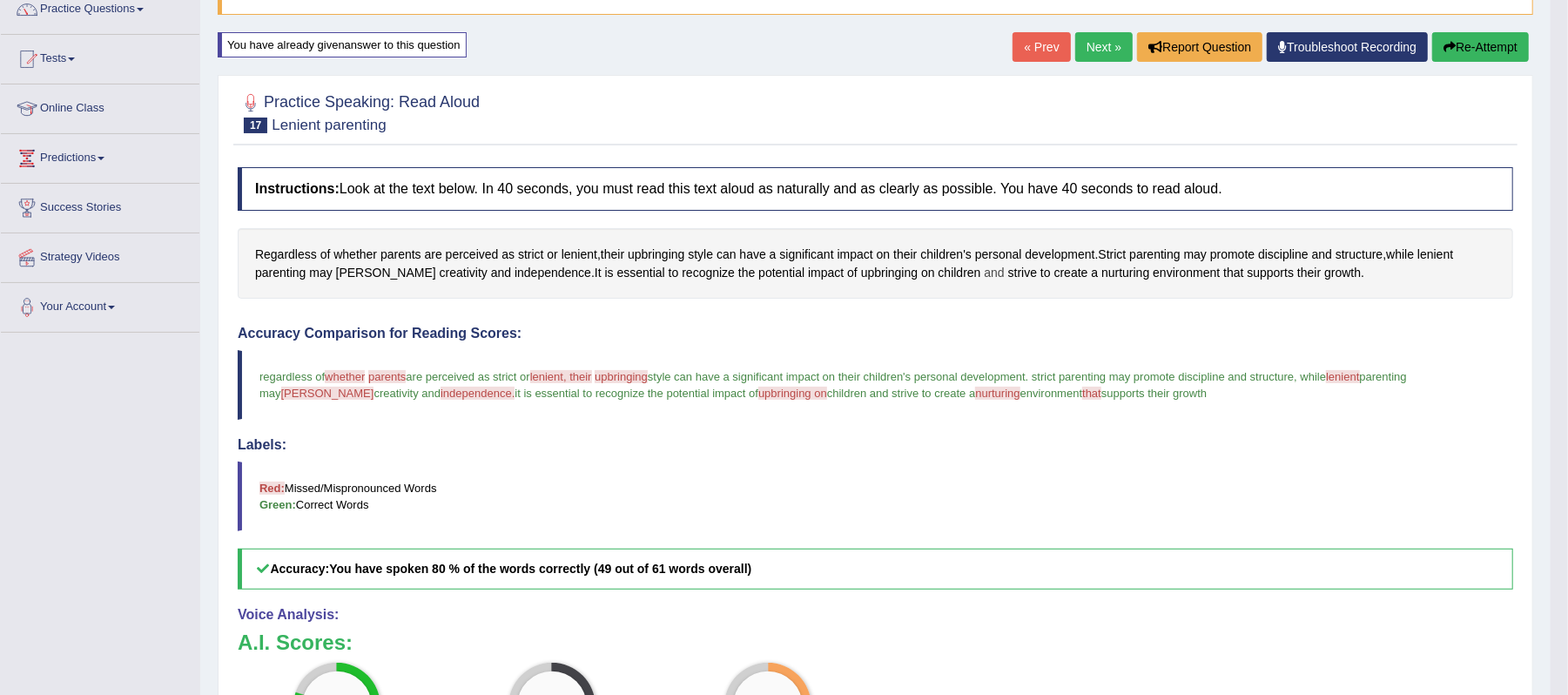
scroll to position [110, 0]
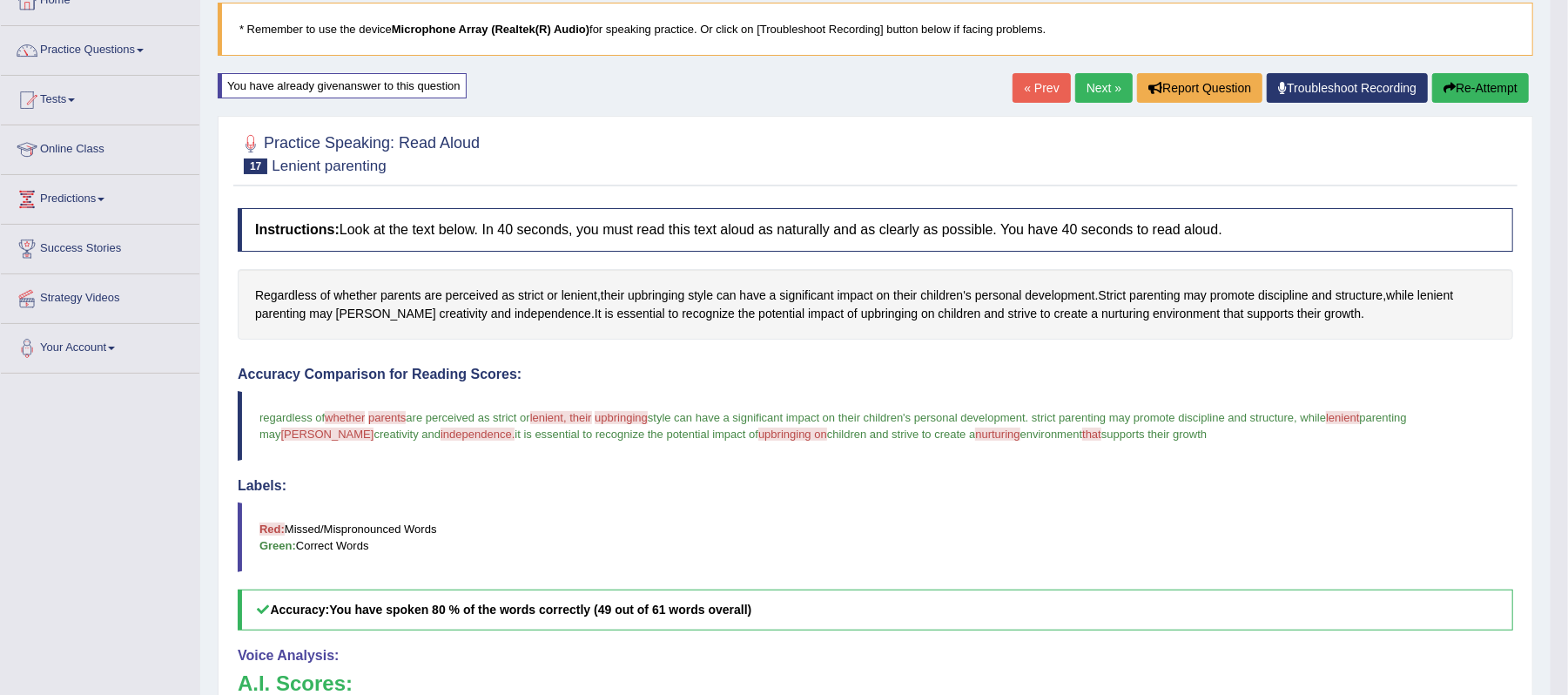
click at [1094, 80] on link "Next »" at bounding box center [1103, 88] width 58 height 29
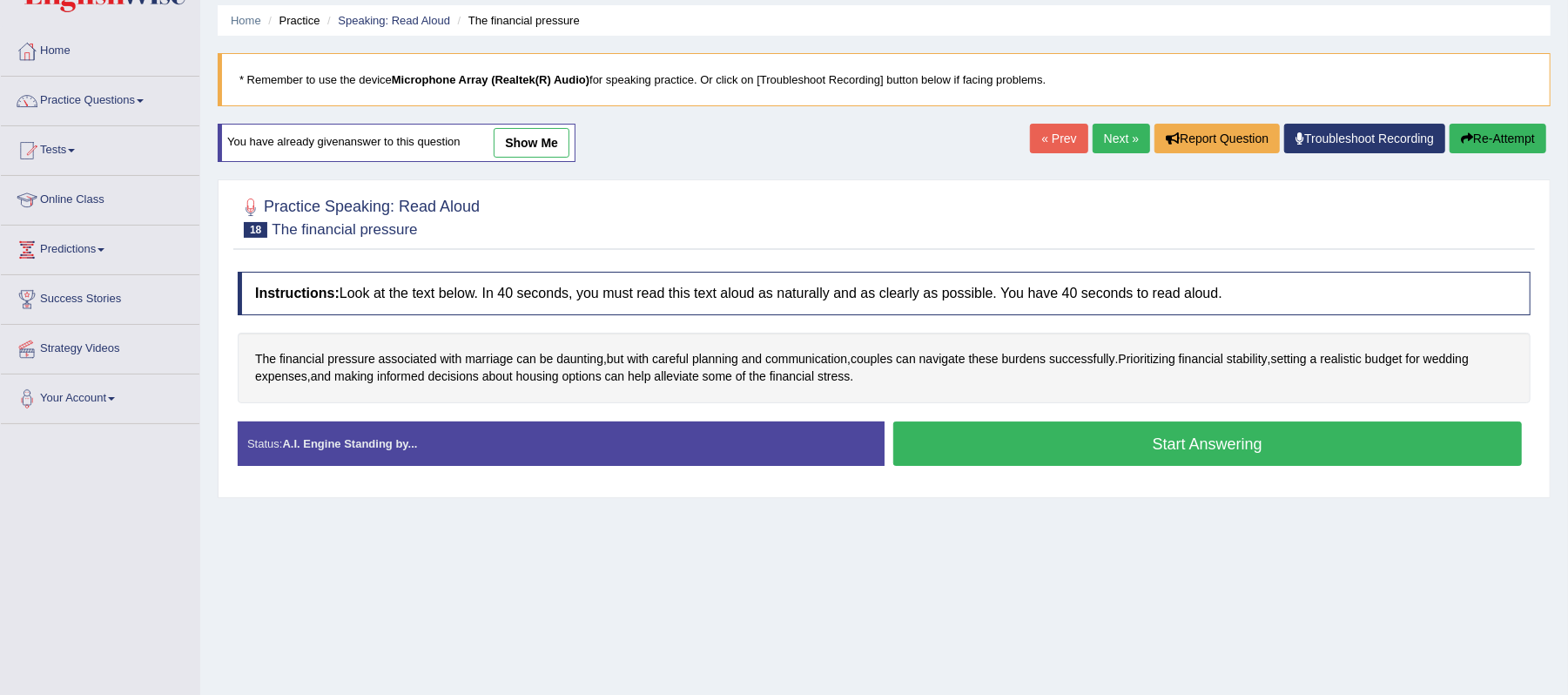
scroll to position [116, 0]
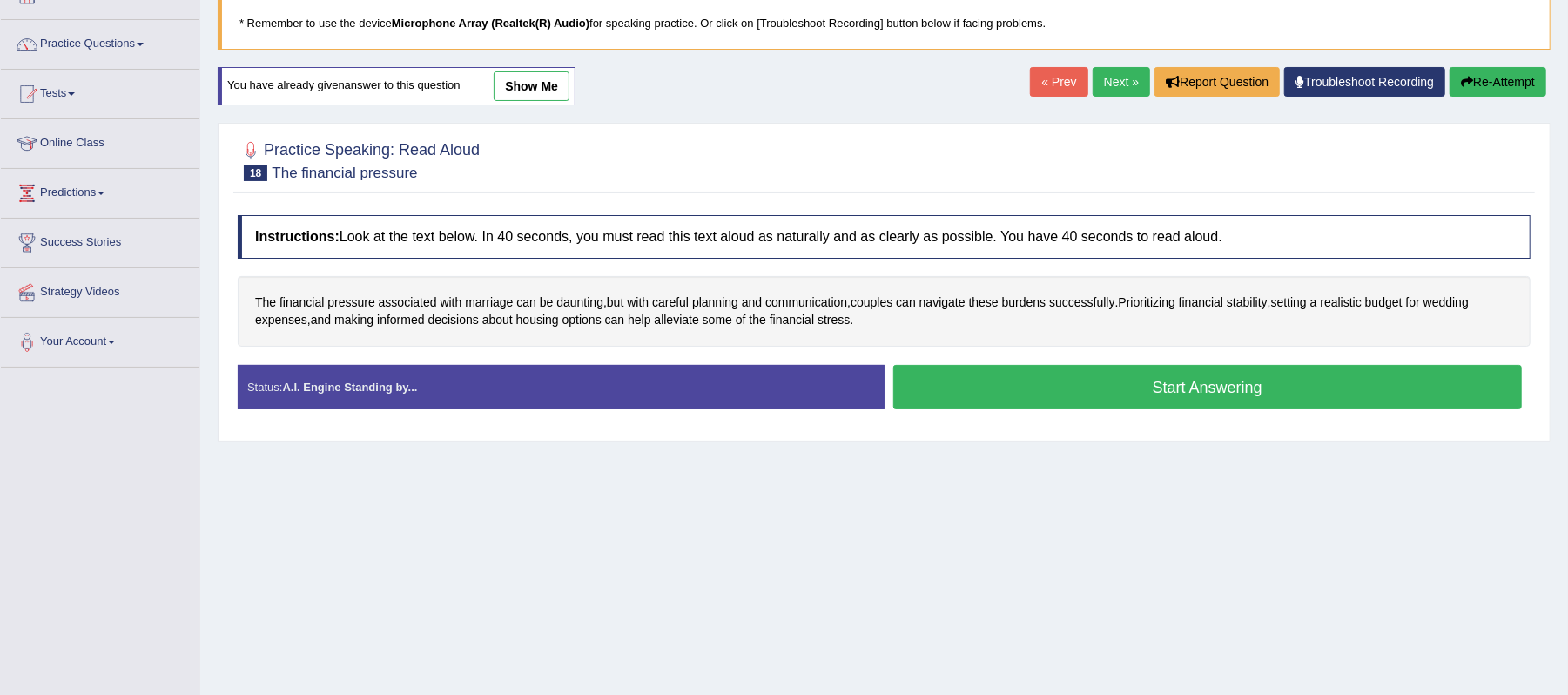
click at [1130, 387] on button "Start Answering" at bounding box center [1207, 386] width 629 height 45
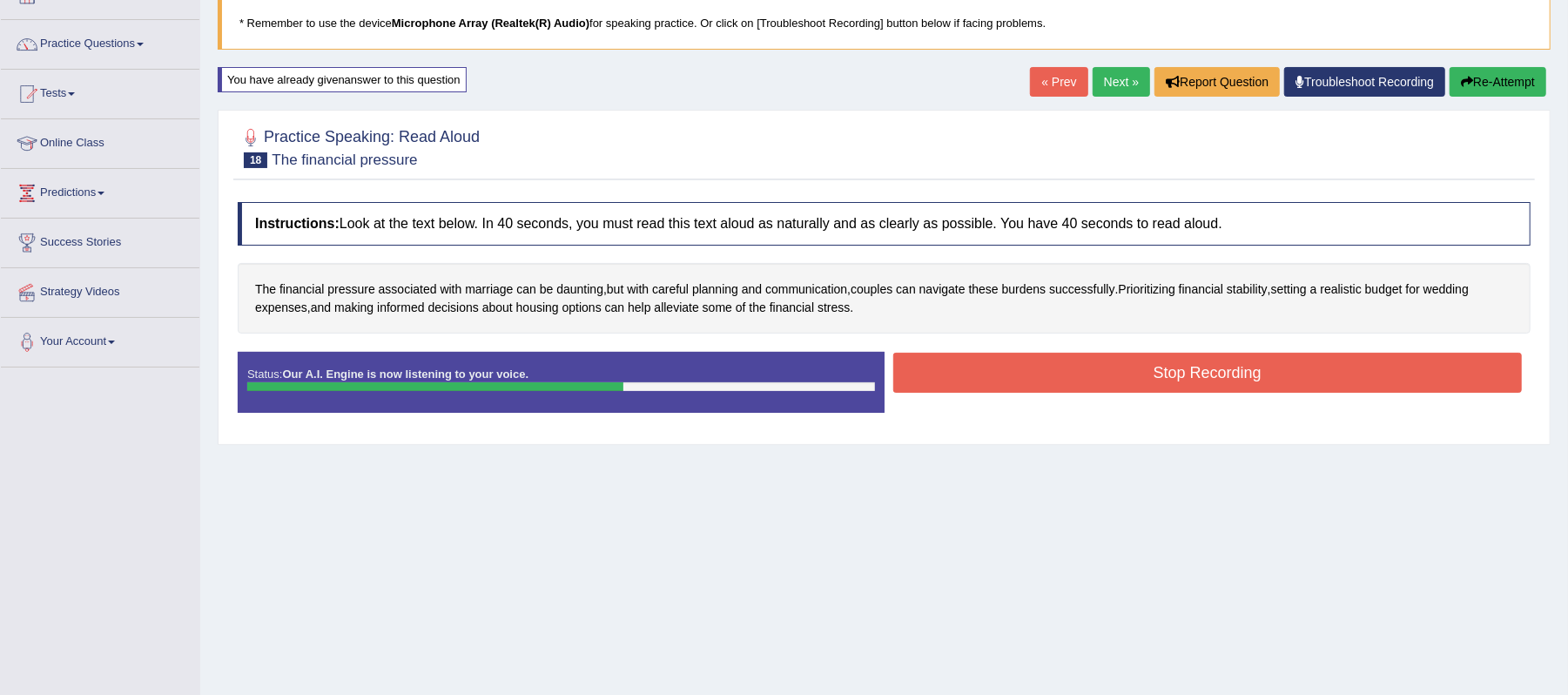
click at [1136, 390] on button "Stop Recording" at bounding box center [1207, 373] width 629 height 40
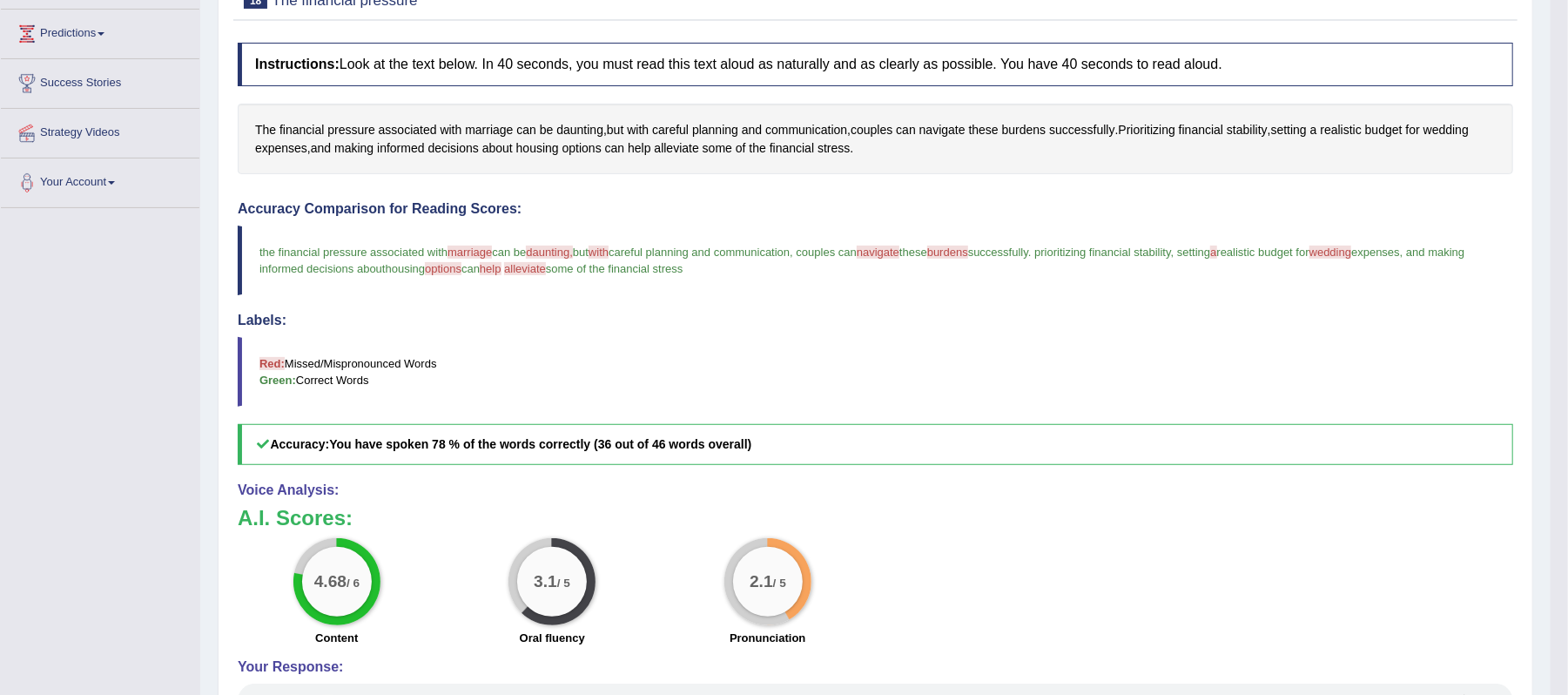
scroll to position [348, 0]
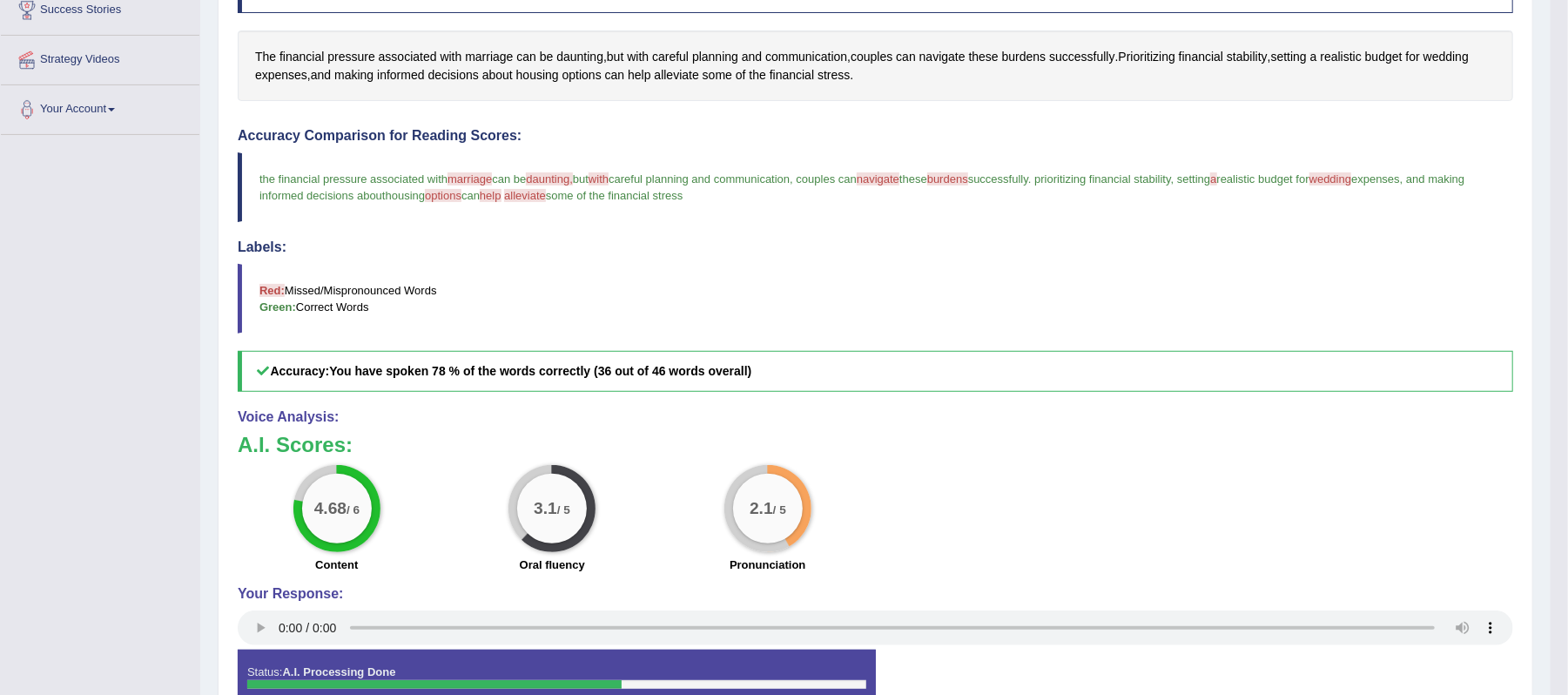
click at [900, 174] on span "navigate" at bounding box center [878, 179] width 43 height 13
click at [900, 182] on span "navigate" at bounding box center [878, 179] width 43 height 13
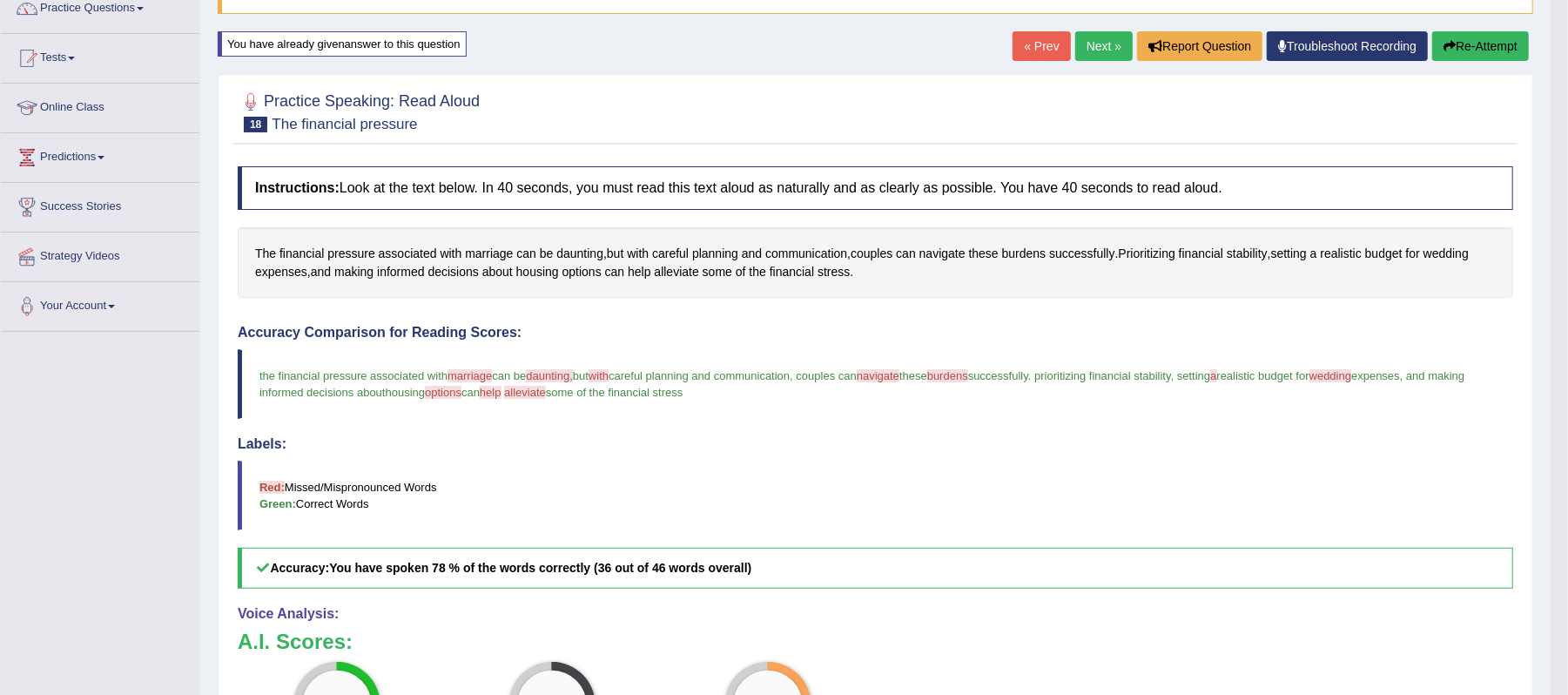
scroll to position [116, 0]
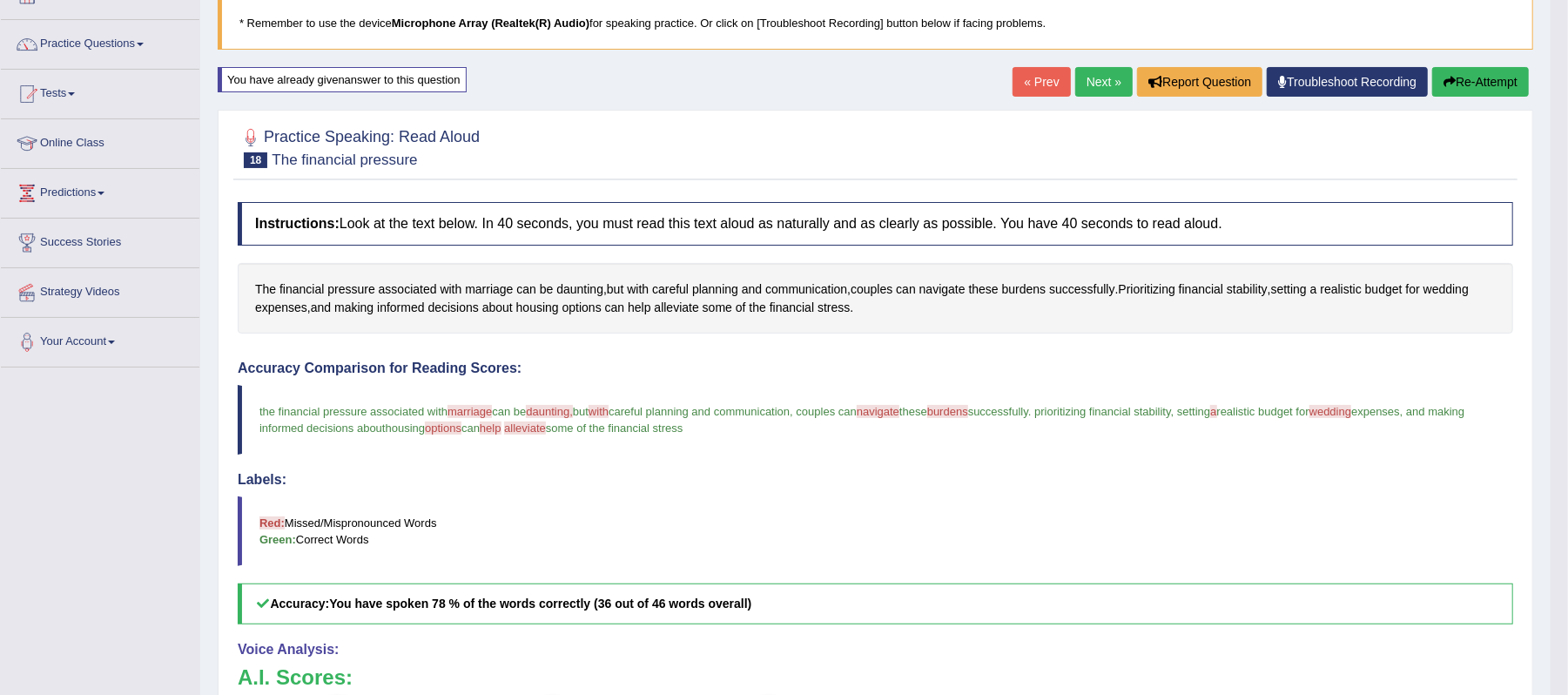
click at [1110, 77] on link "Next »" at bounding box center [1103, 81] width 58 height 29
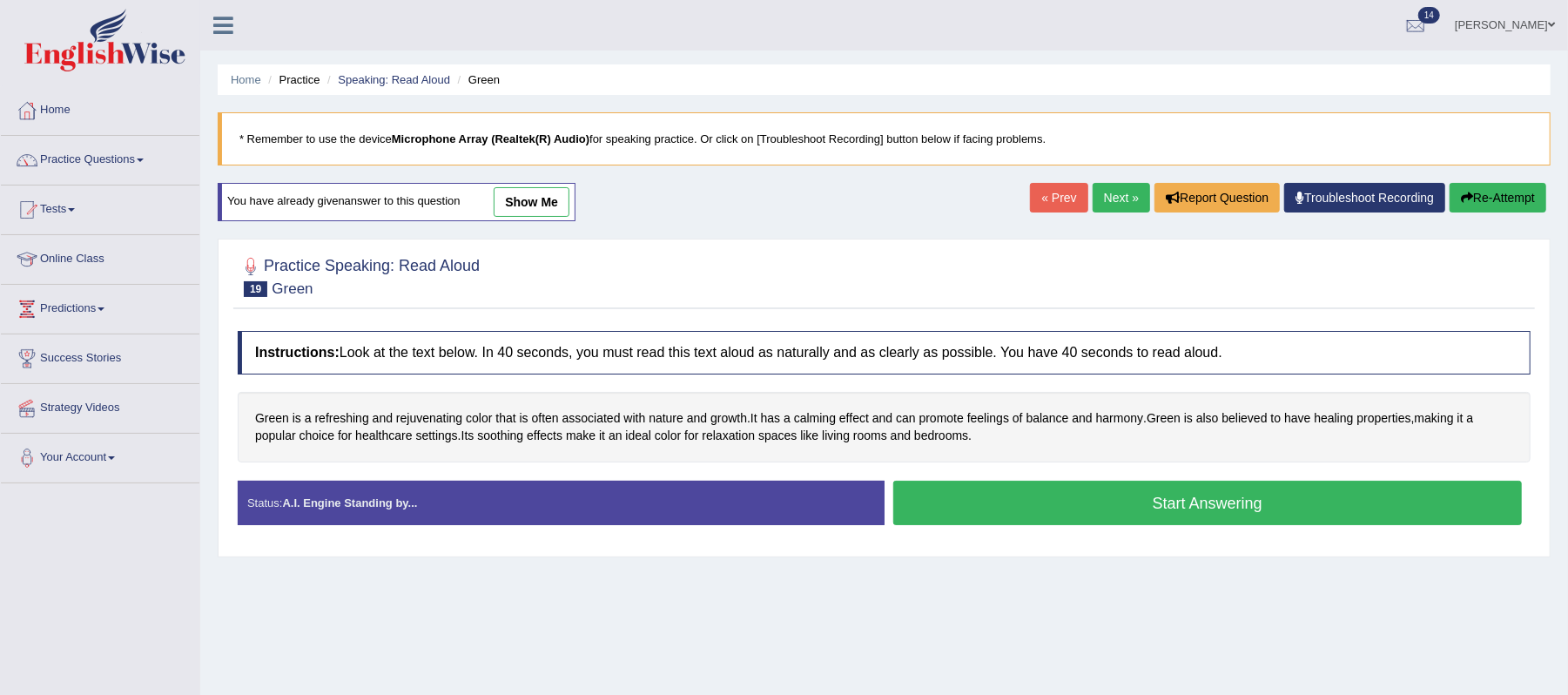
scroll to position [116, 0]
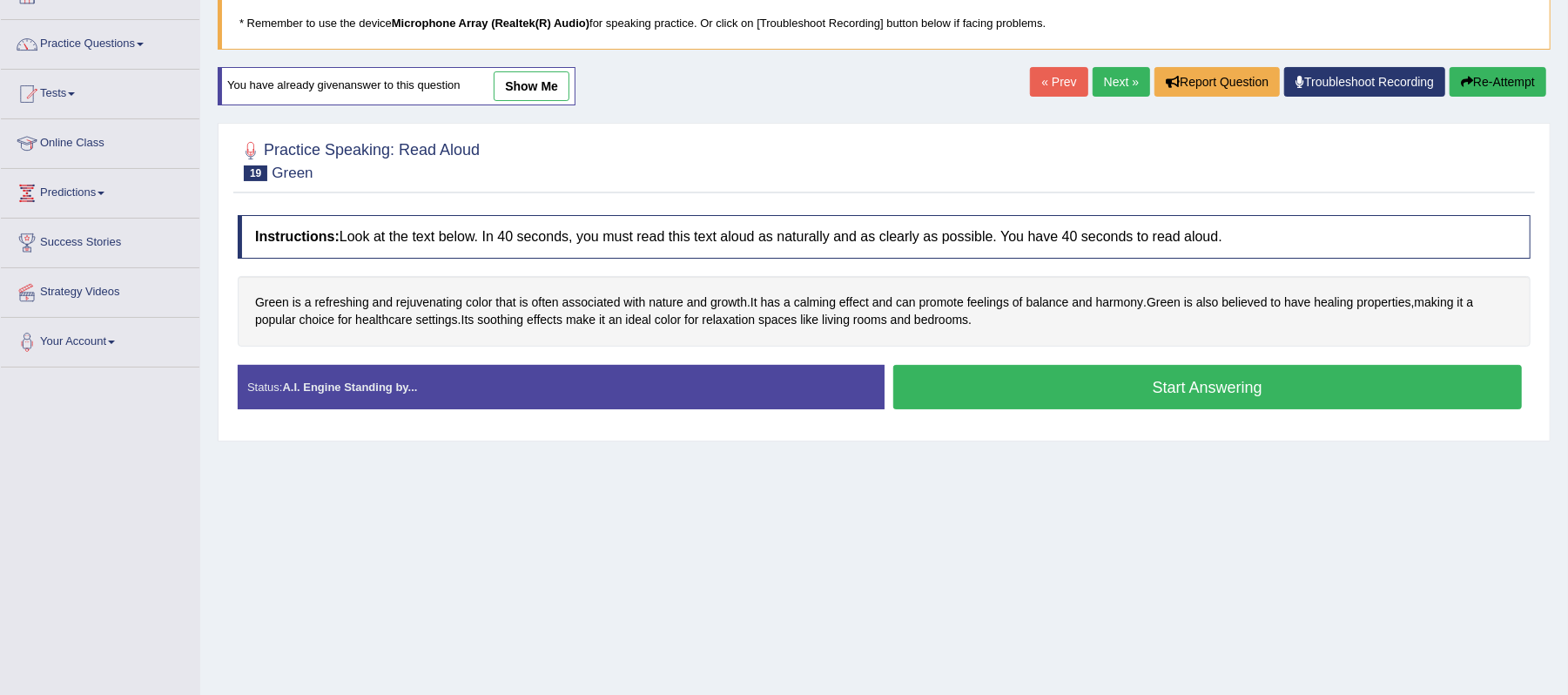
click at [1262, 387] on button "Start Answering" at bounding box center [1207, 386] width 629 height 45
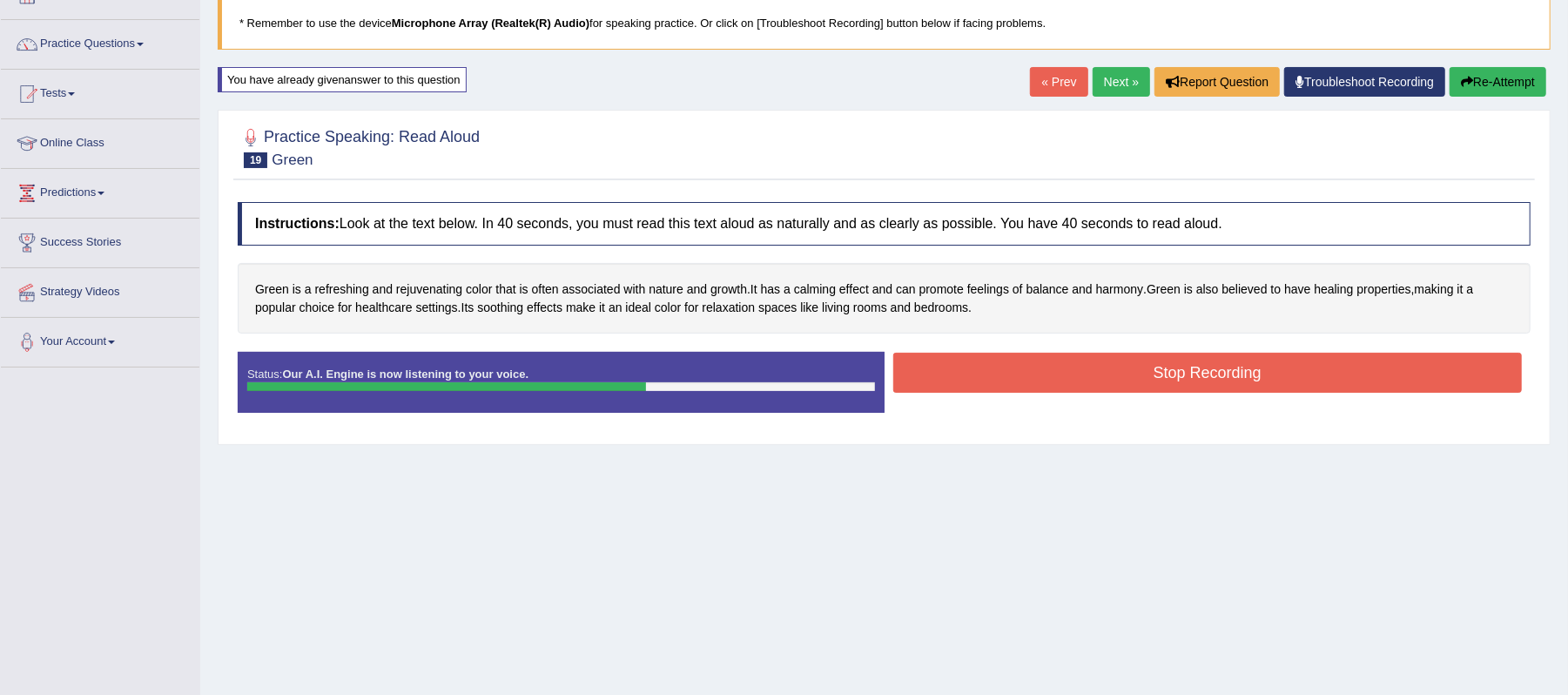
click at [1129, 374] on button "Stop Recording" at bounding box center [1207, 373] width 629 height 40
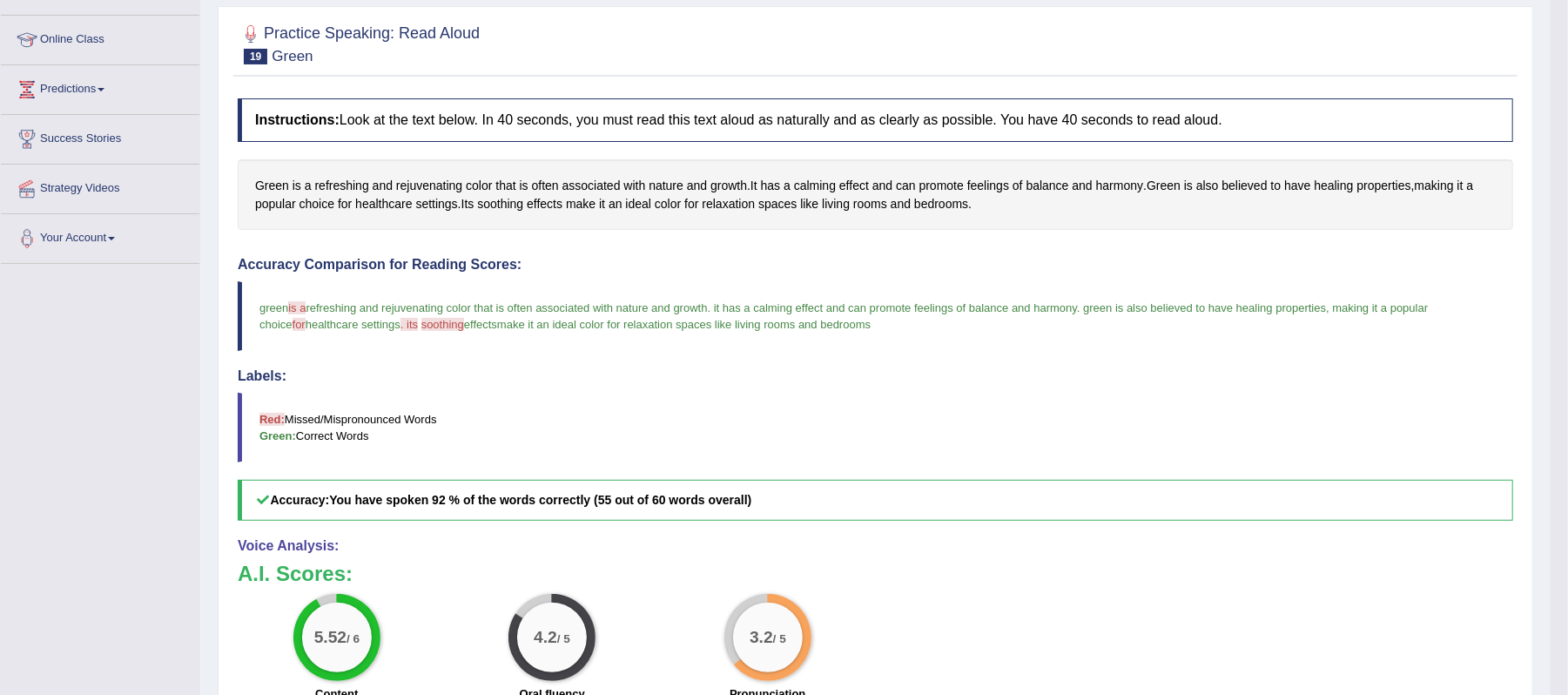
scroll to position [110, 0]
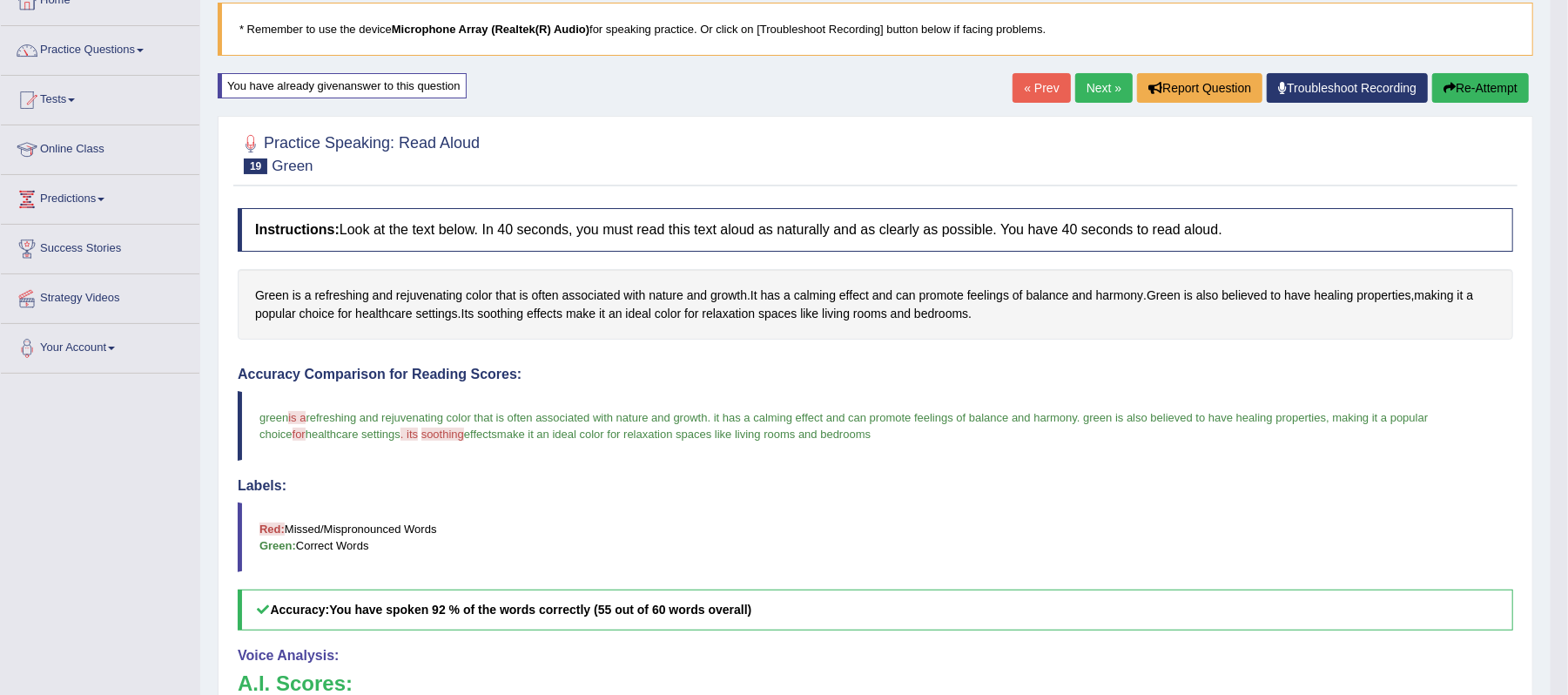
click at [1085, 80] on link "Next »" at bounding box center [1103, 88] width 58 height 29
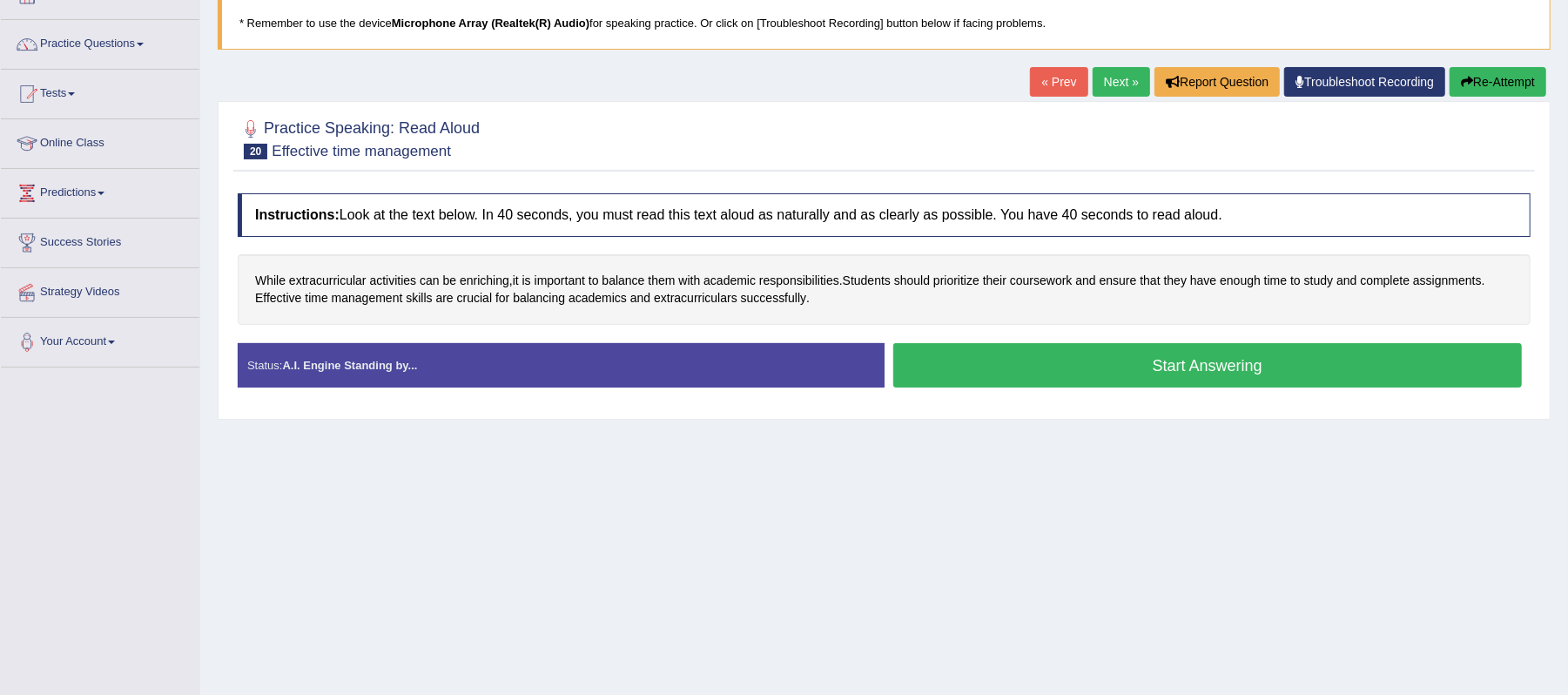
click at [1085, 359] on button "Start Answering" at bounding box center [1207, 365] width 629 height 45
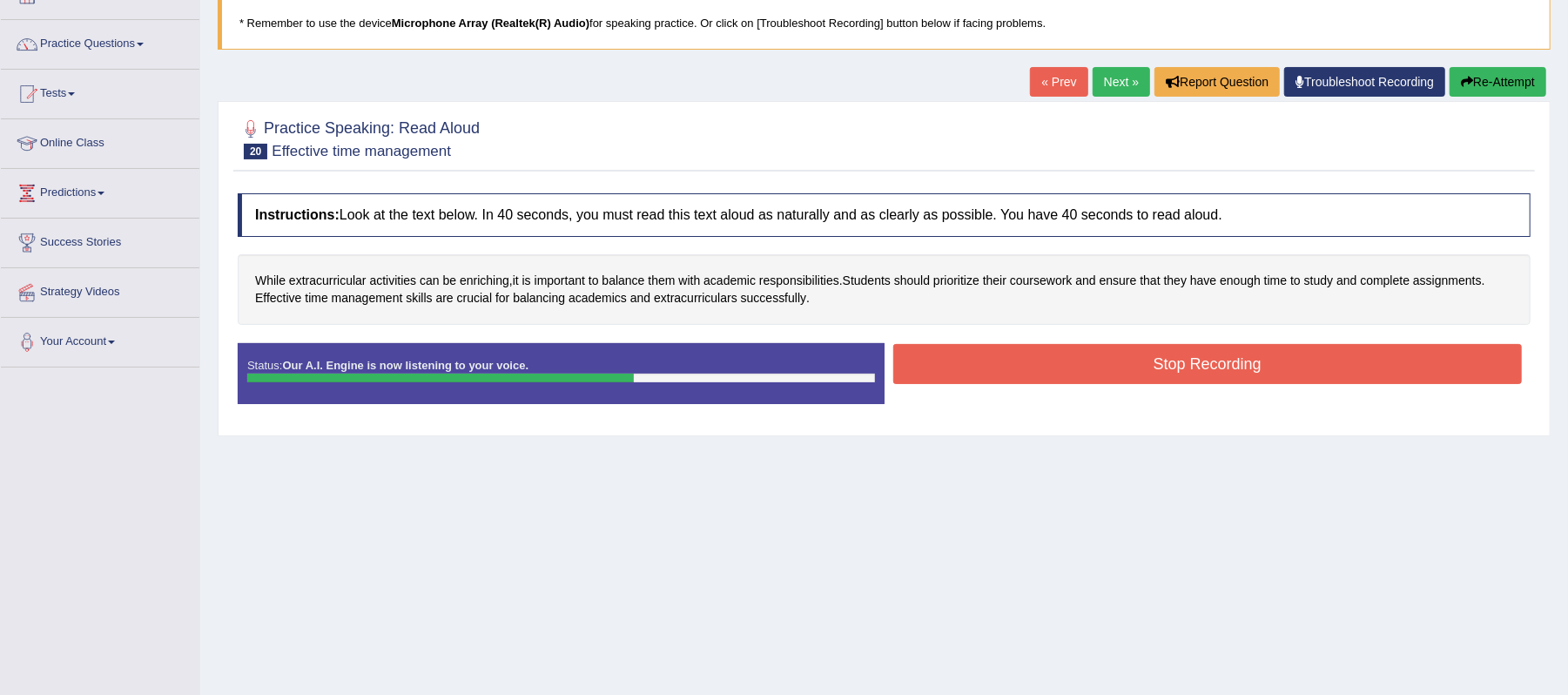
click at [1151, 357] on button "Stop Recording" at bounding box center [1207, 364] width 629 height 40
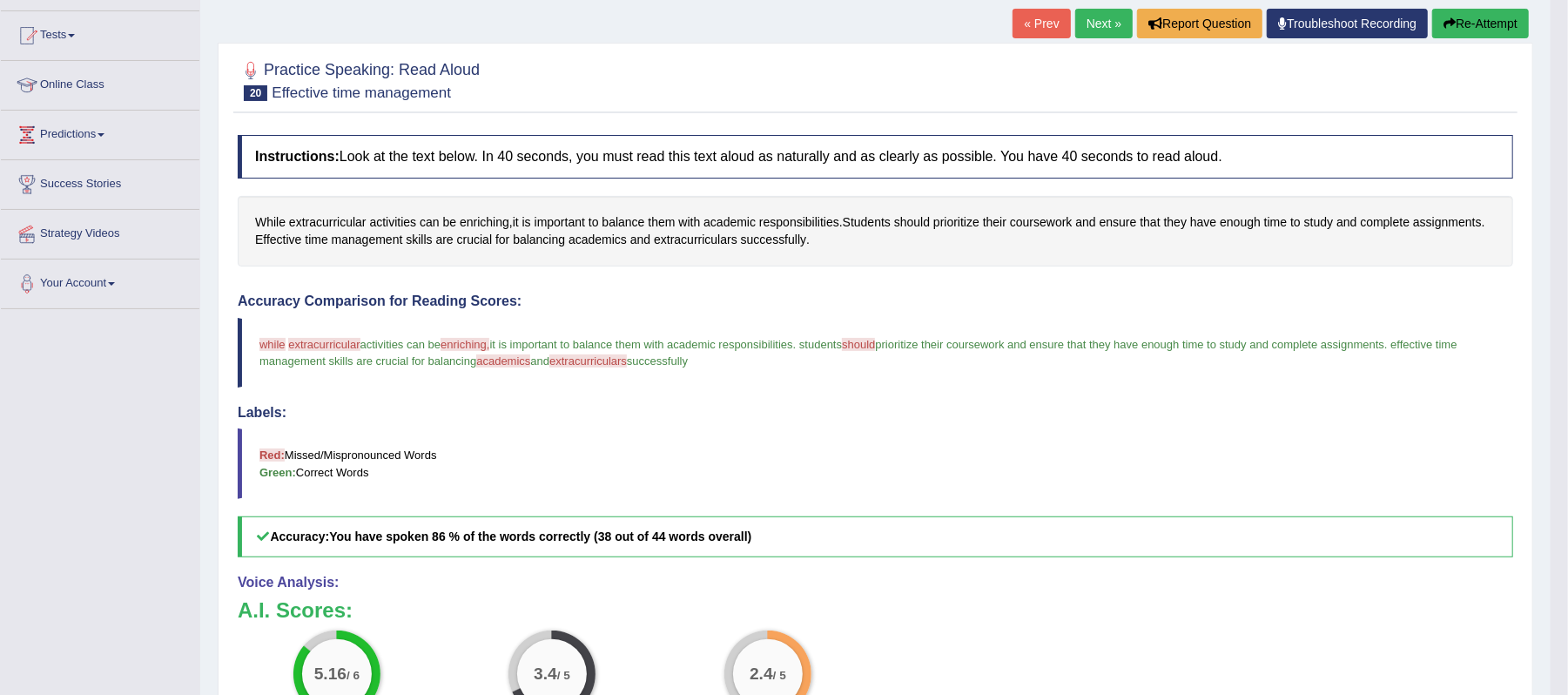
scroll to position [116, 0]
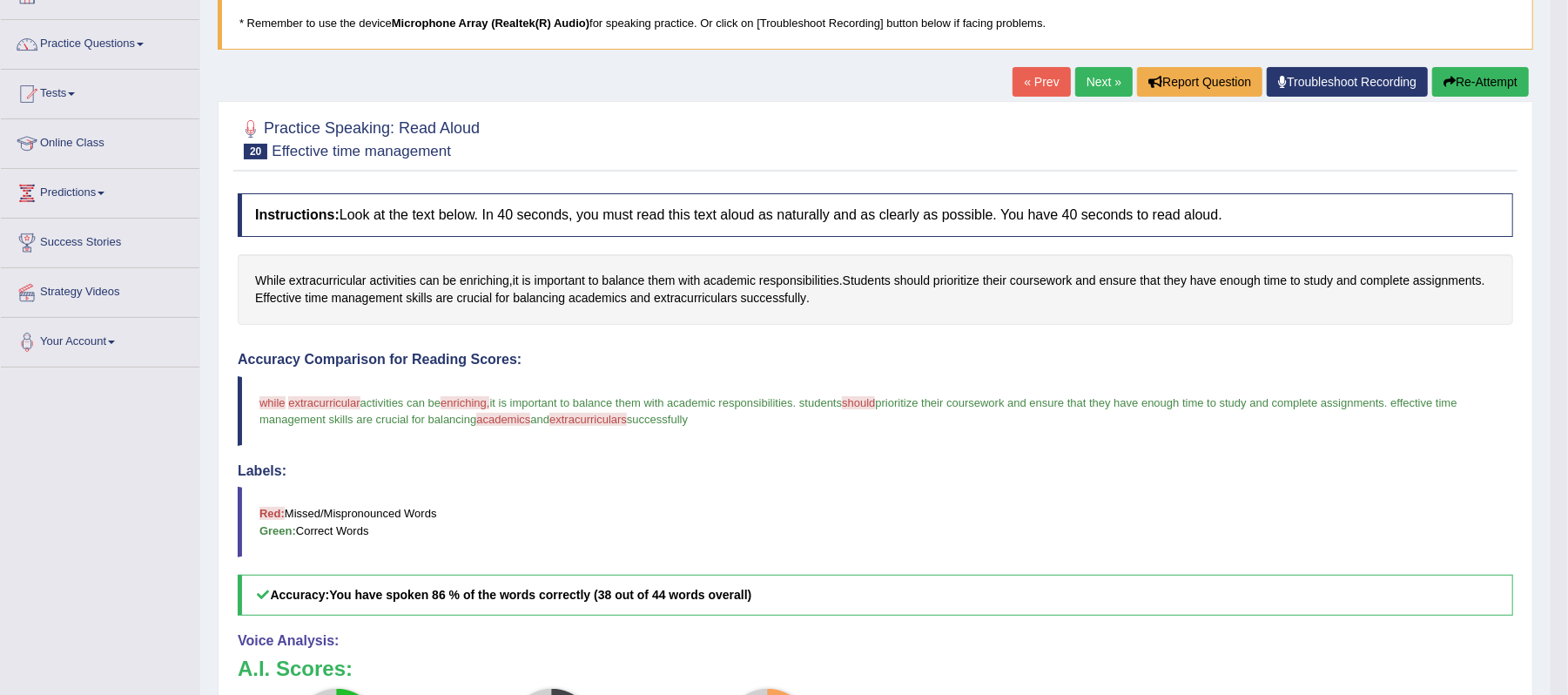
click at [1105, 84] on link "Next »" at bounding box center [1103, 81] width 58 height 29
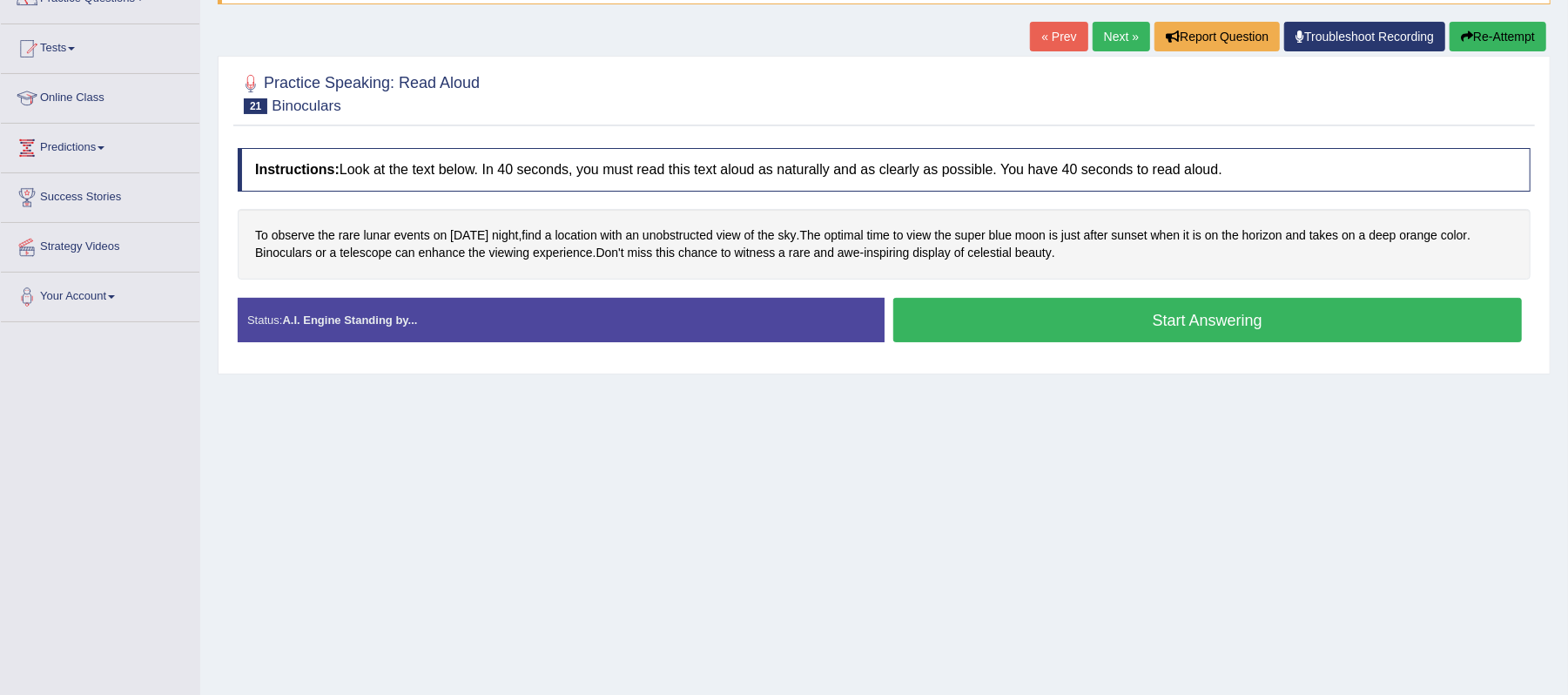
scroll to position [219, 0]
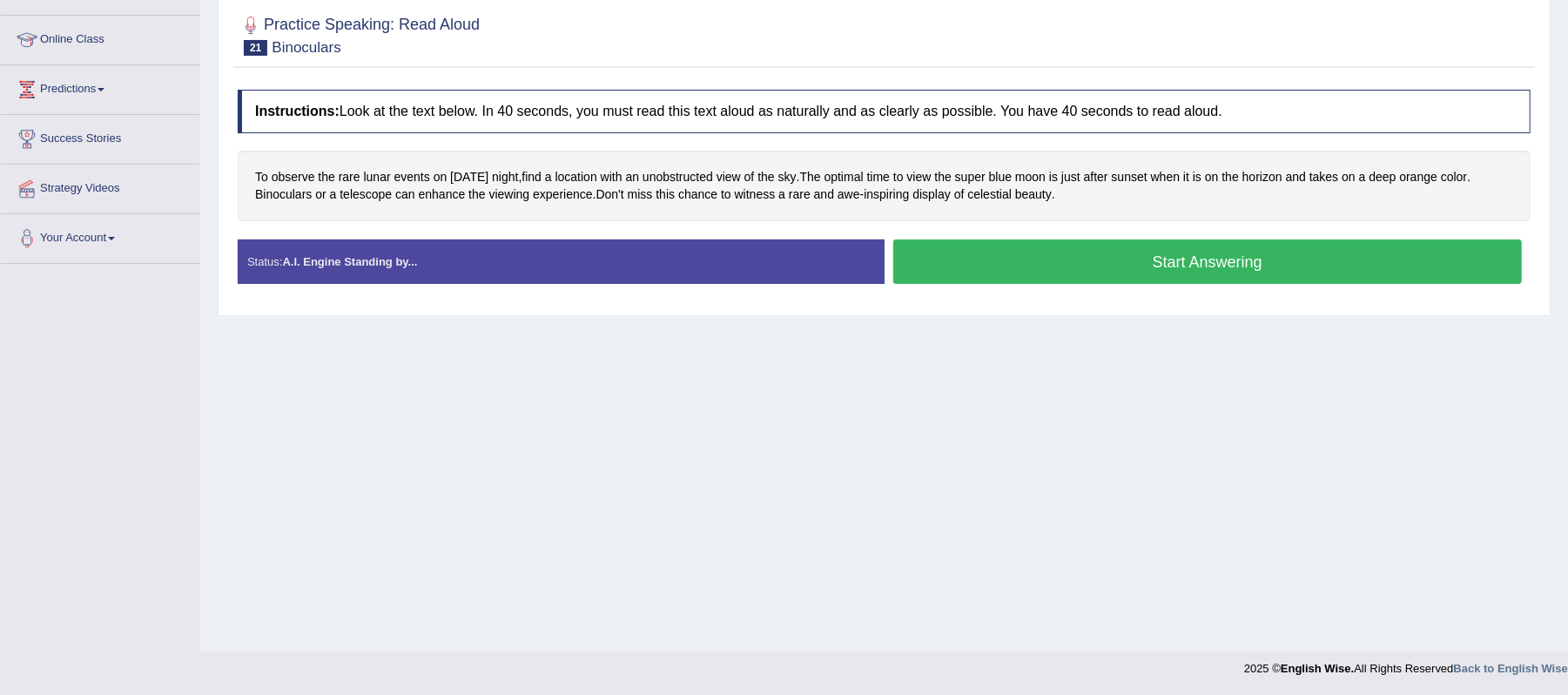
click at [1223, 263] on button "Start Answering" at bounding box center [1207, 261] width 629 height 45
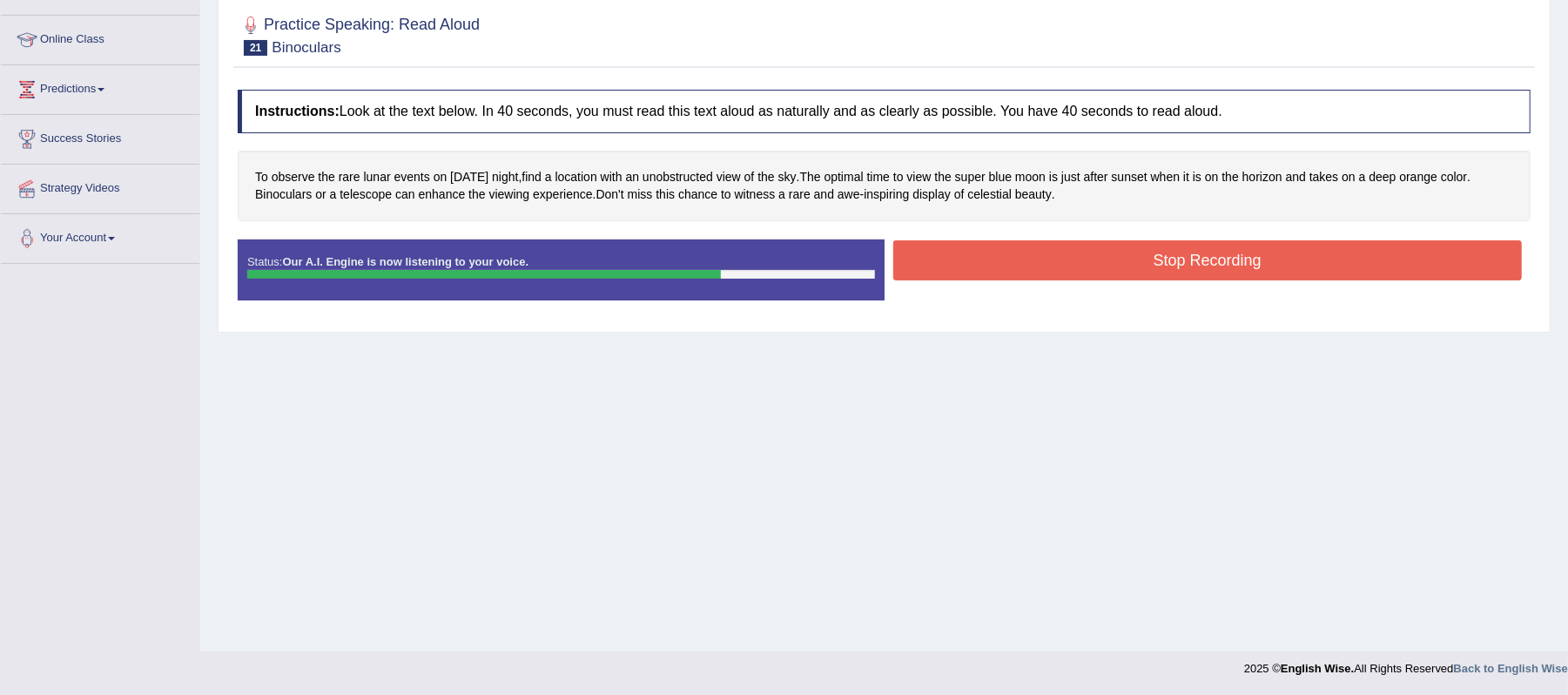
click at [1101, 258] on button "Stop Recording" at bounding box center [1207, 260] width 629 height 40
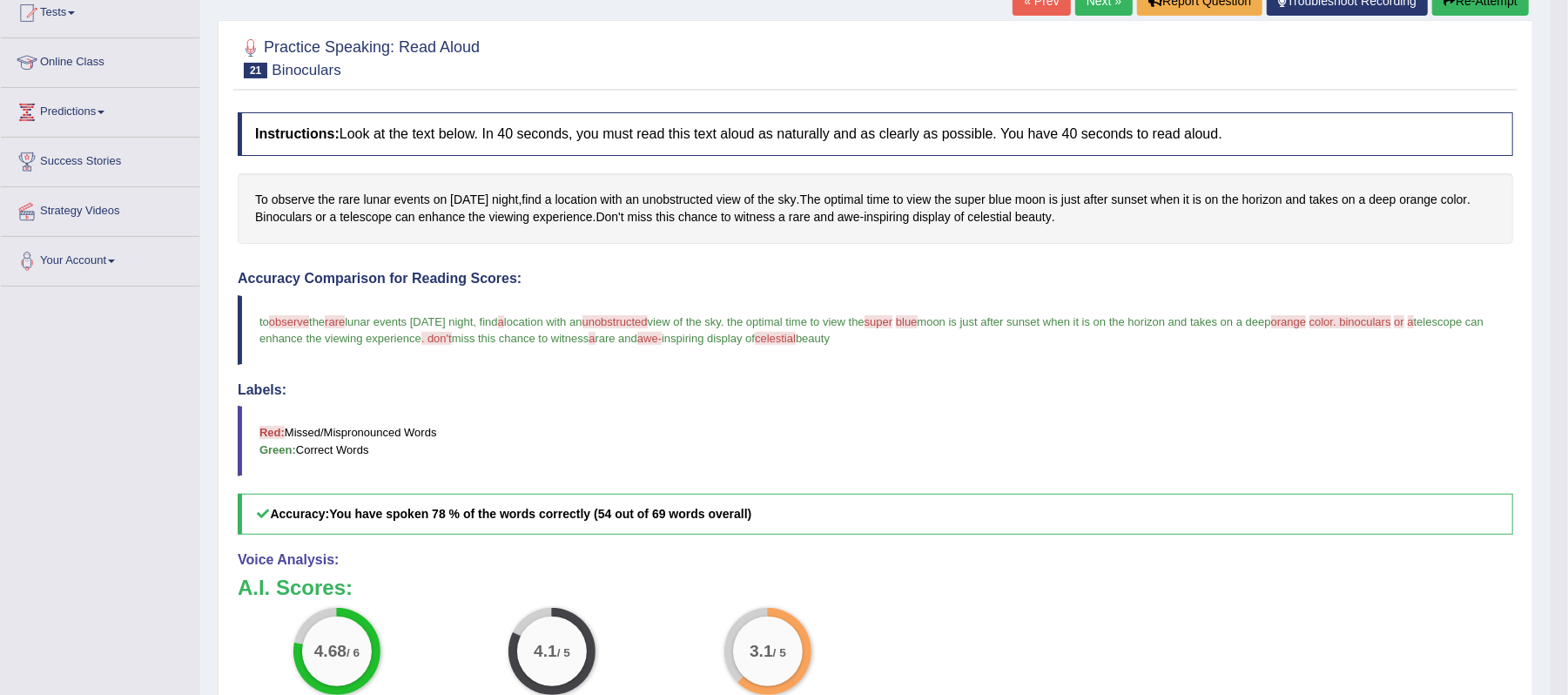
scroll to position [0, 0]
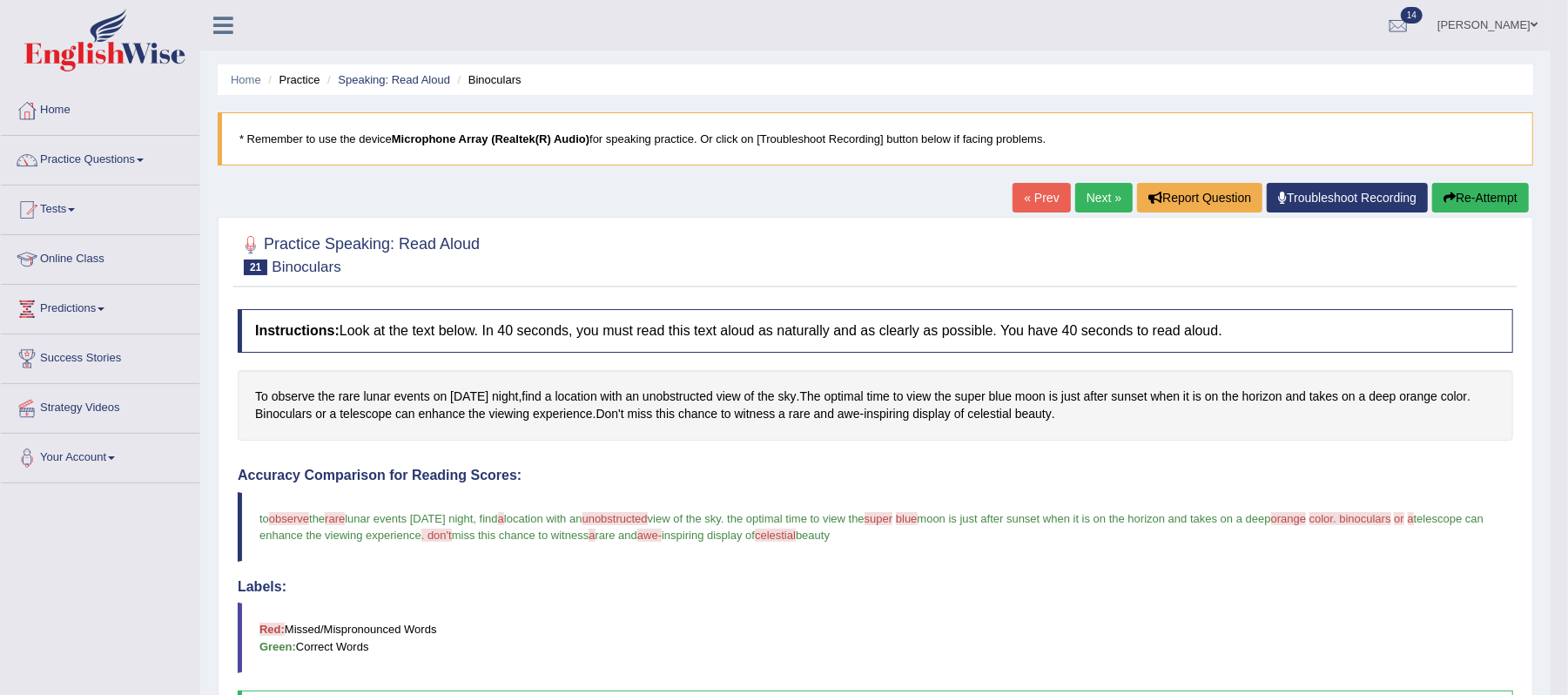
click at [1099, 198] on link "Next »" at bounding box center [1103, 197] width 58 height 29
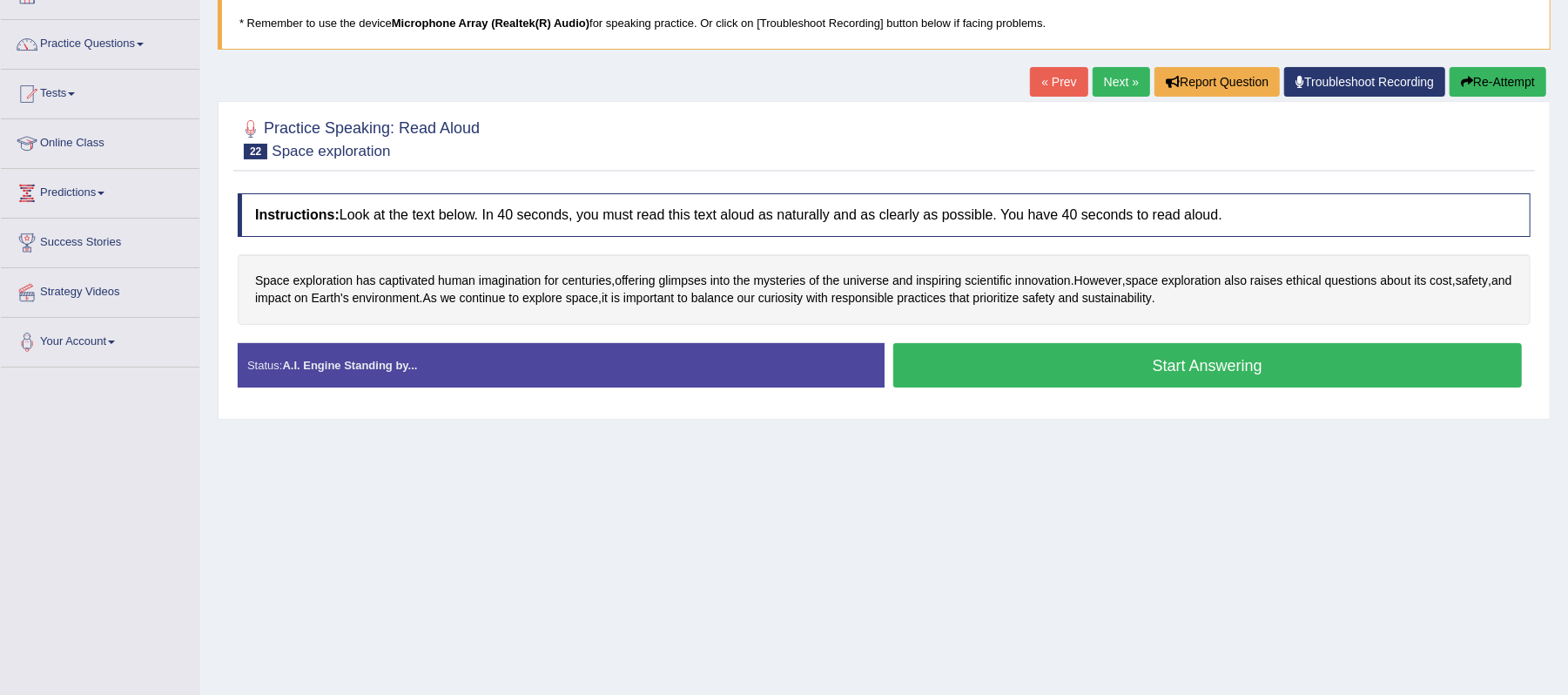
click at [1140, 370] on button "Start Answering" at bounding box center [1207, 365] width 629 height 45
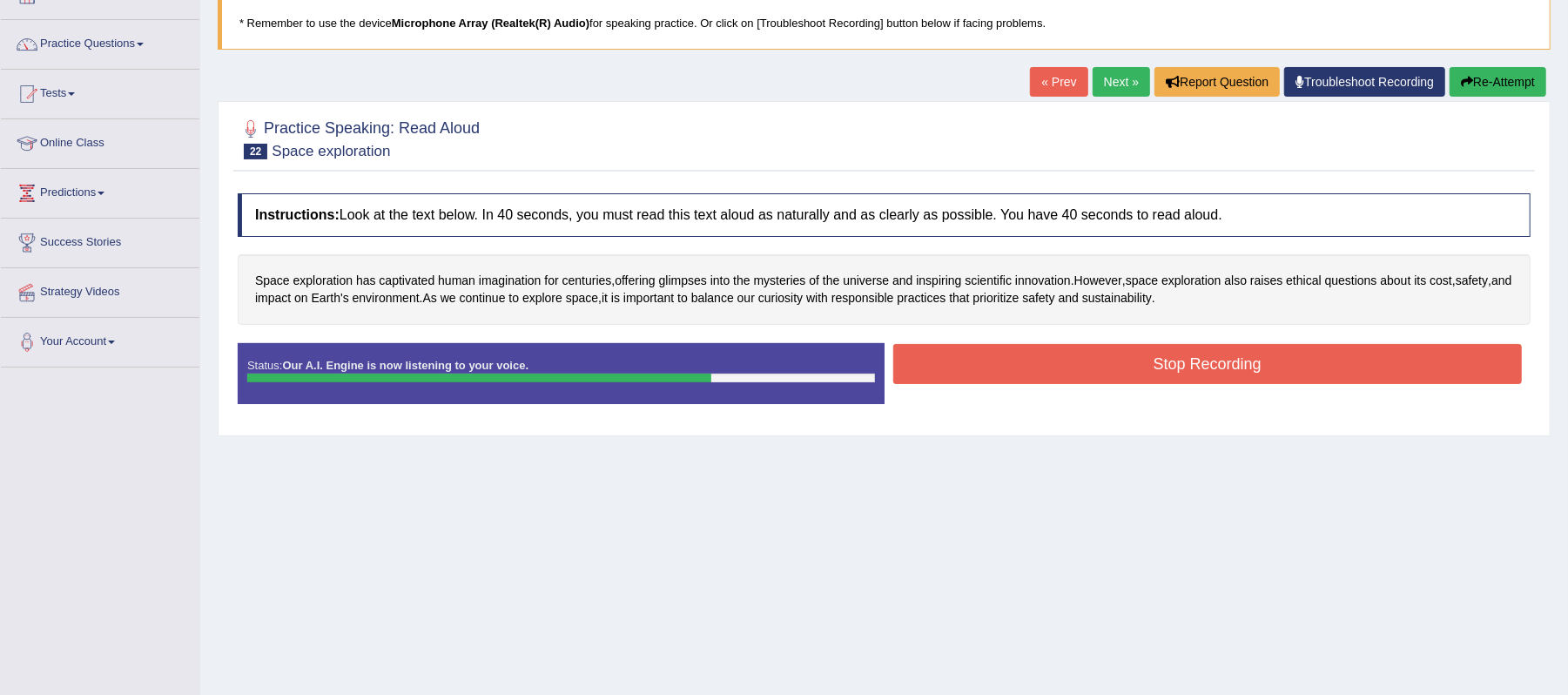
click at [1223, 371] on button "Stop Recording" at bounding box center [1207, 364] width 629 height 40
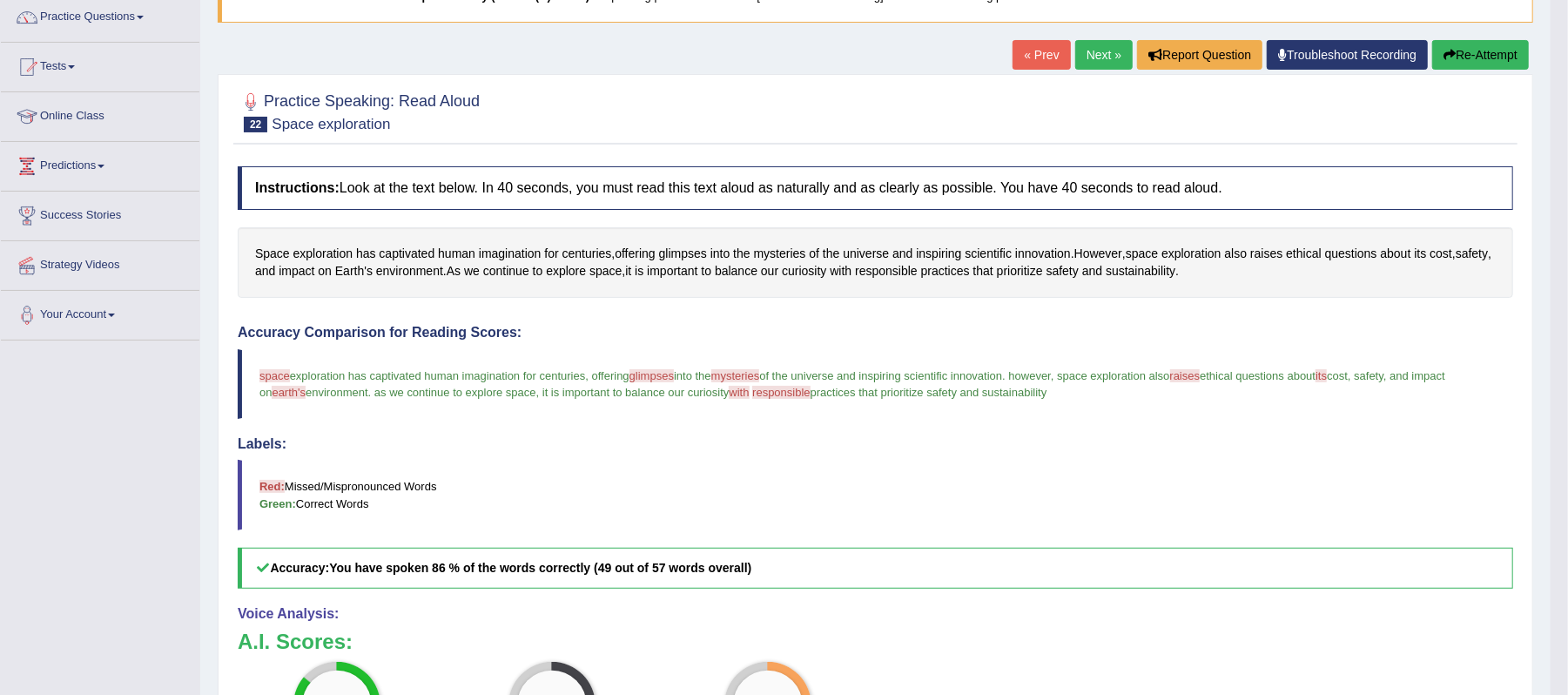
scroll to position [102, 0]
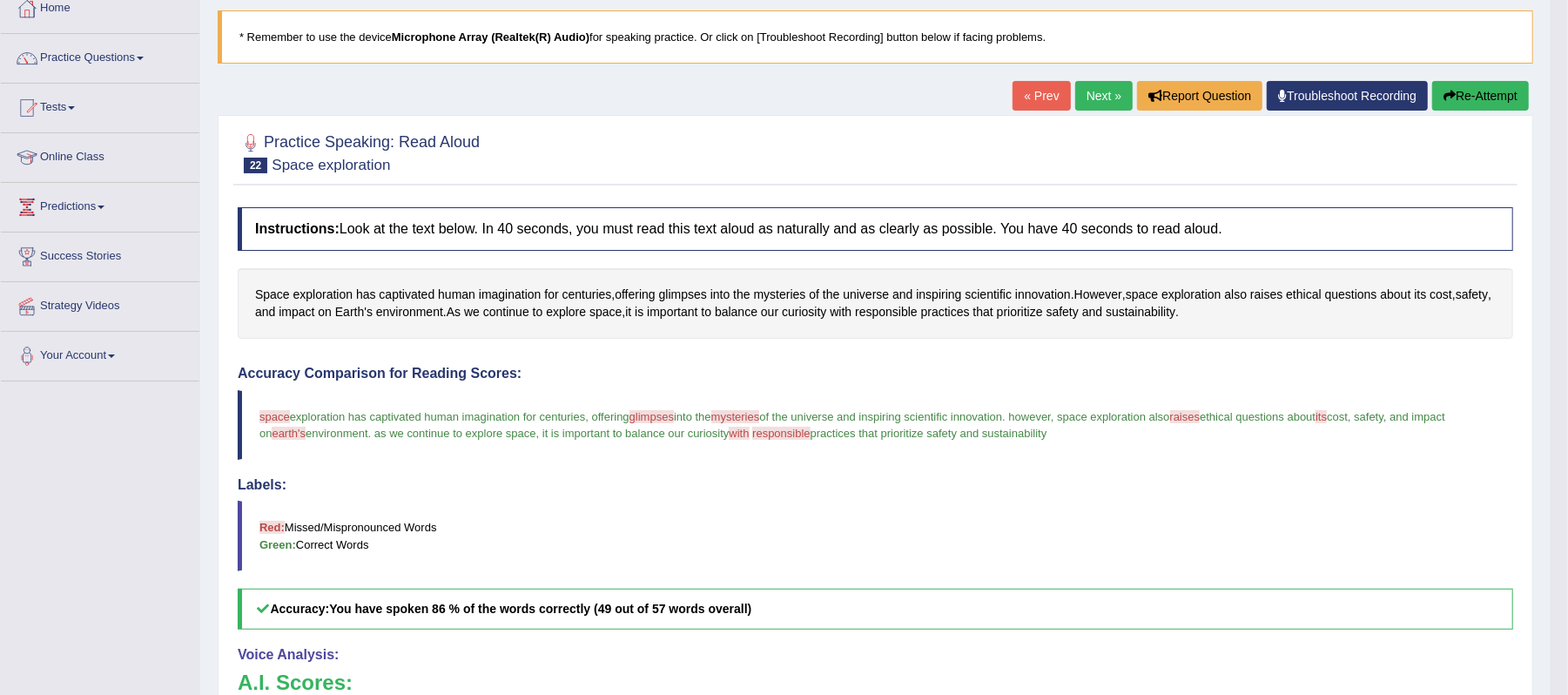
click at [1105, 106] on link "Next »" at bounding box center [1103, 96] width 58 height 29
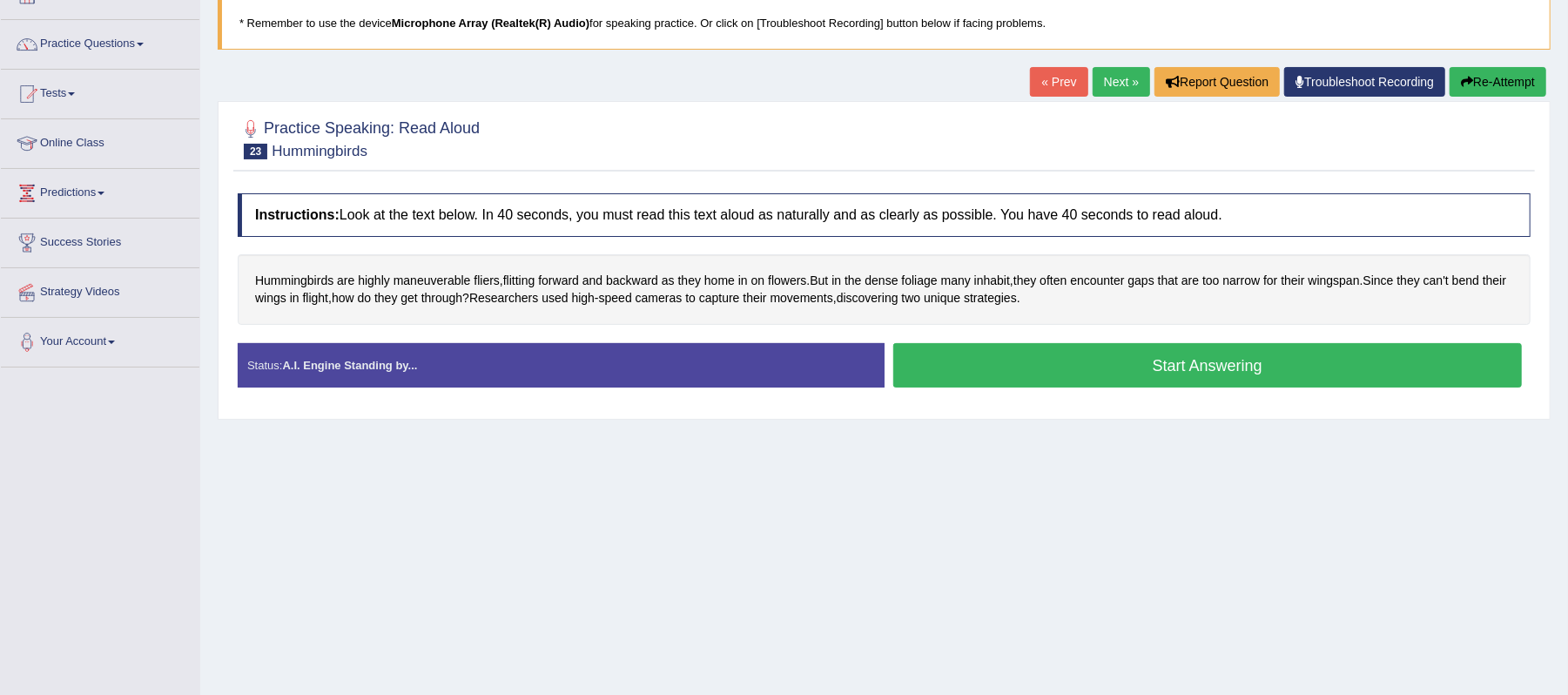
click at [1185, 376] on button "Start Answering" at bounding box center [1207, 365] width 629 height 45
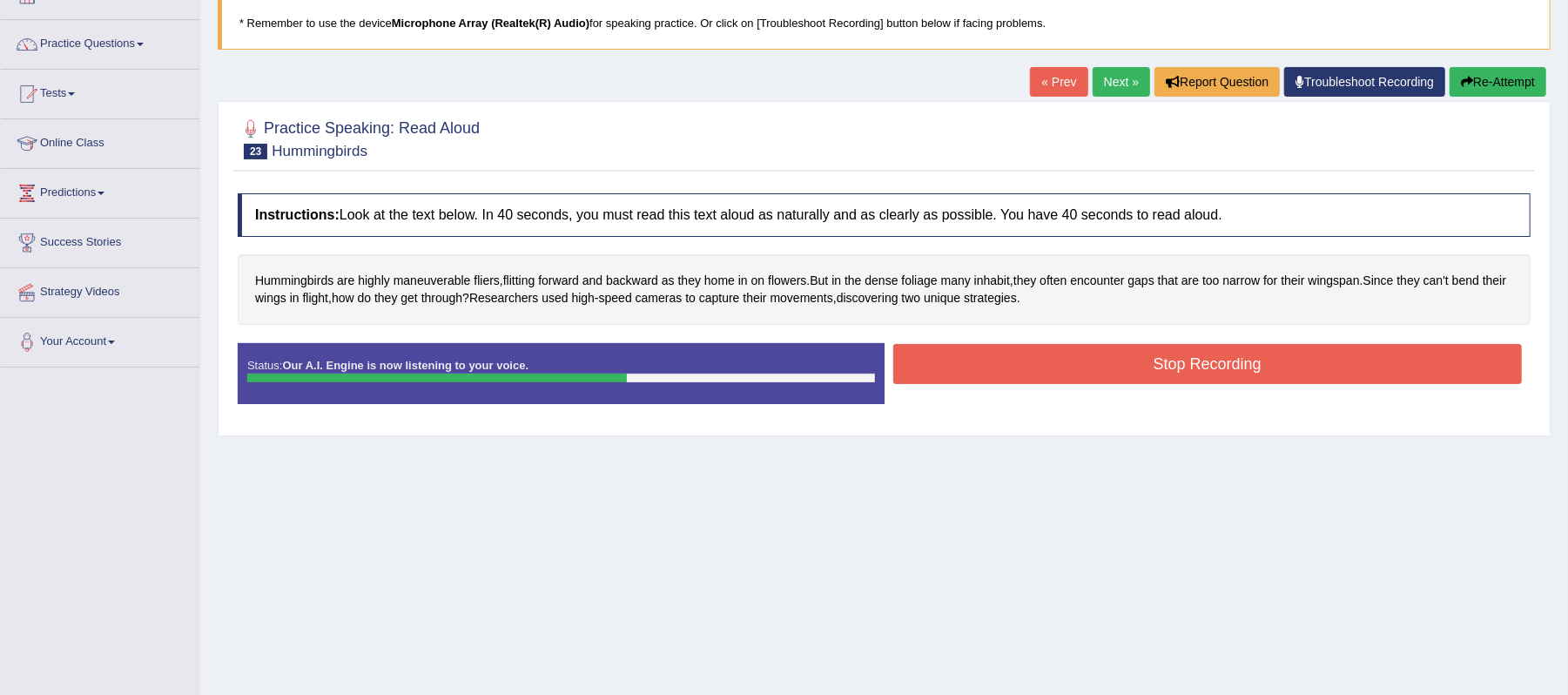
click at [1146, 370] on button "Stop Recording" at bounding box center [1207, 364] width 629 height 40
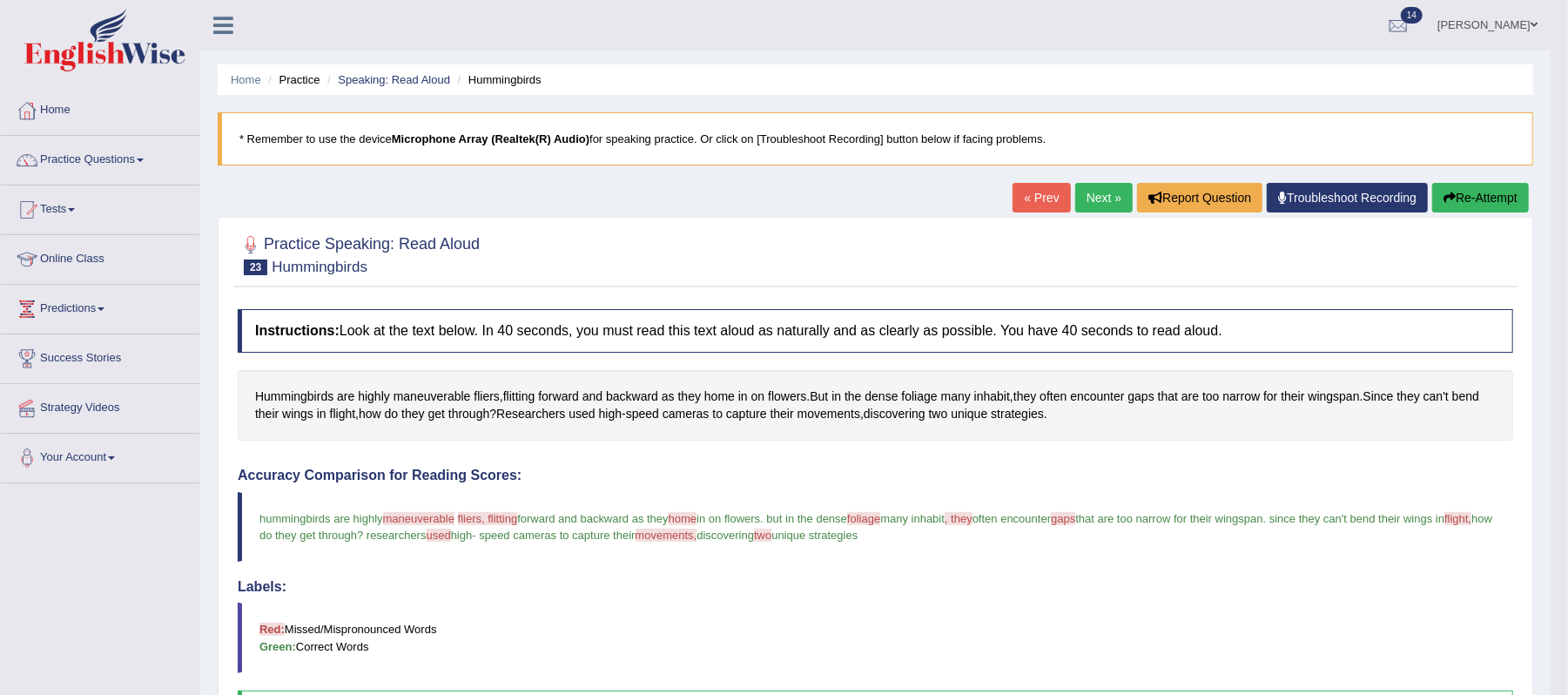
click at [1079, 204] on link "Next »" at bounding box center [1103, 197] width 58 height 29
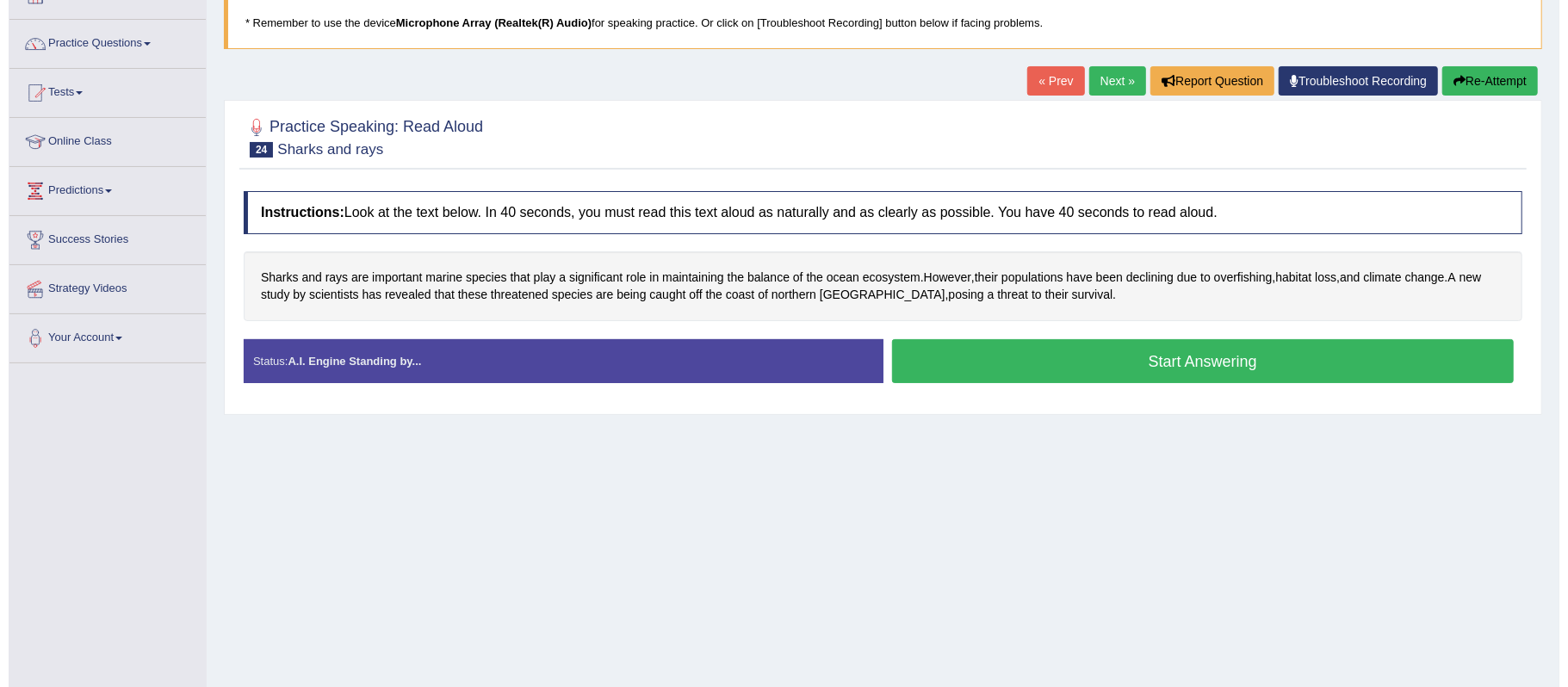
scroll to position [115, 0]
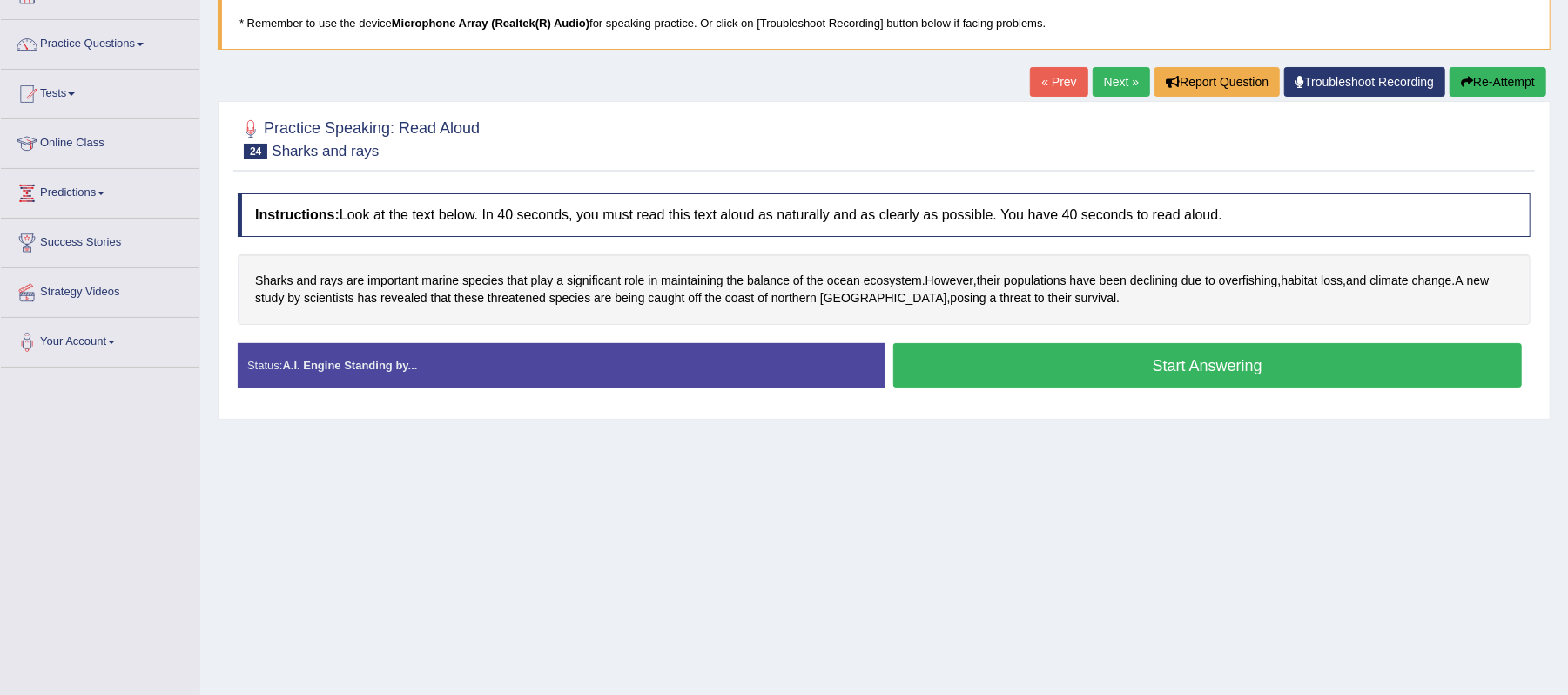
click at [1070, 366] on button "Start Answering" at bounding box center [1207, 365] width 629 height 45
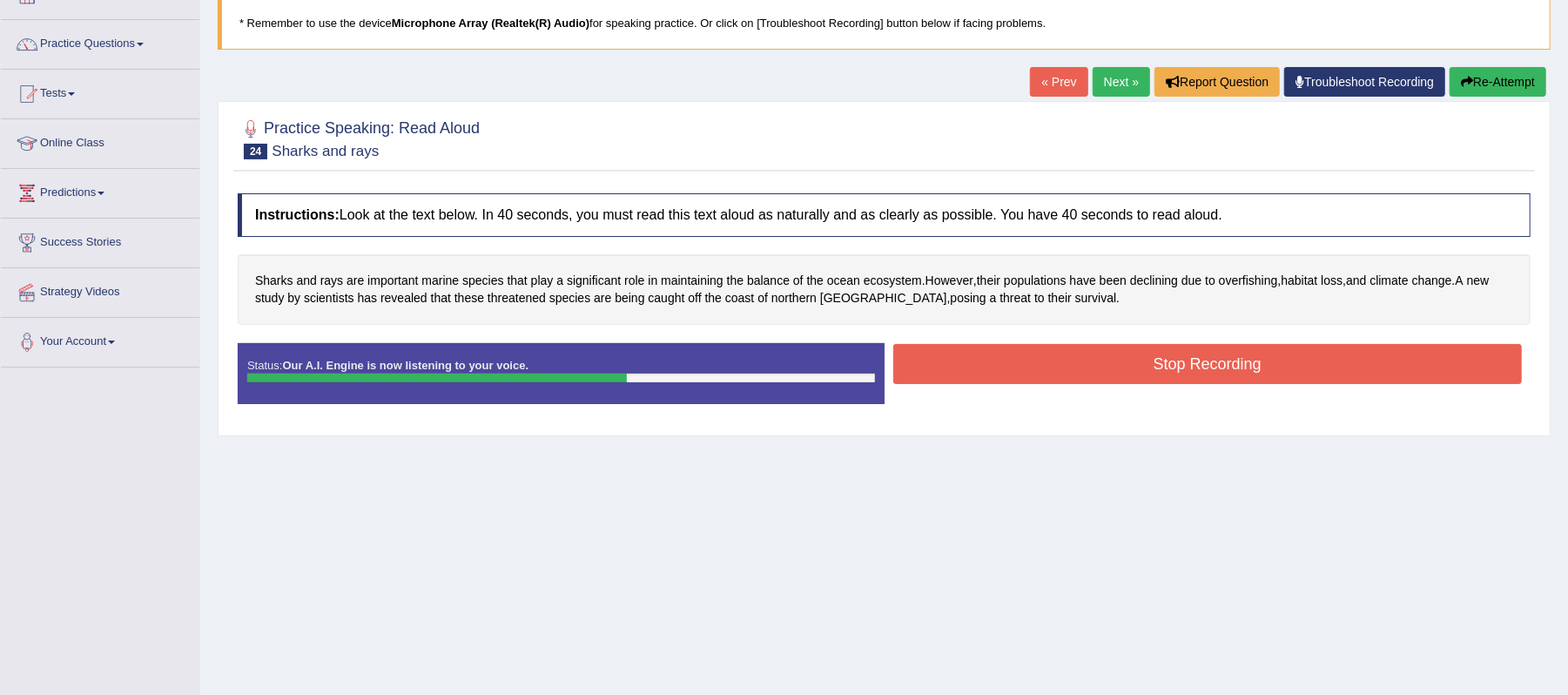
click at [1196, 369] on button "Stop Recording" at bounding box center [1207, 364] width 629 height 40
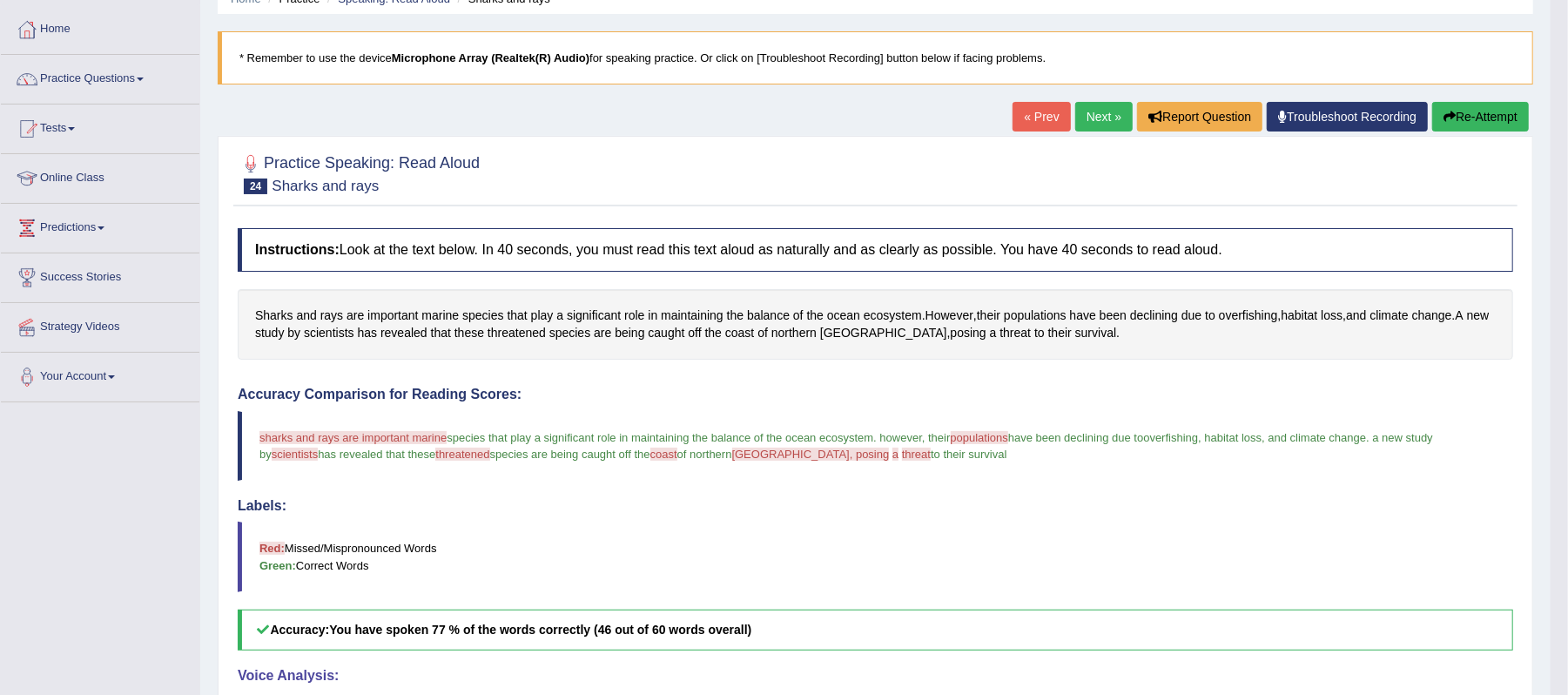
scroll to position [0, 0]
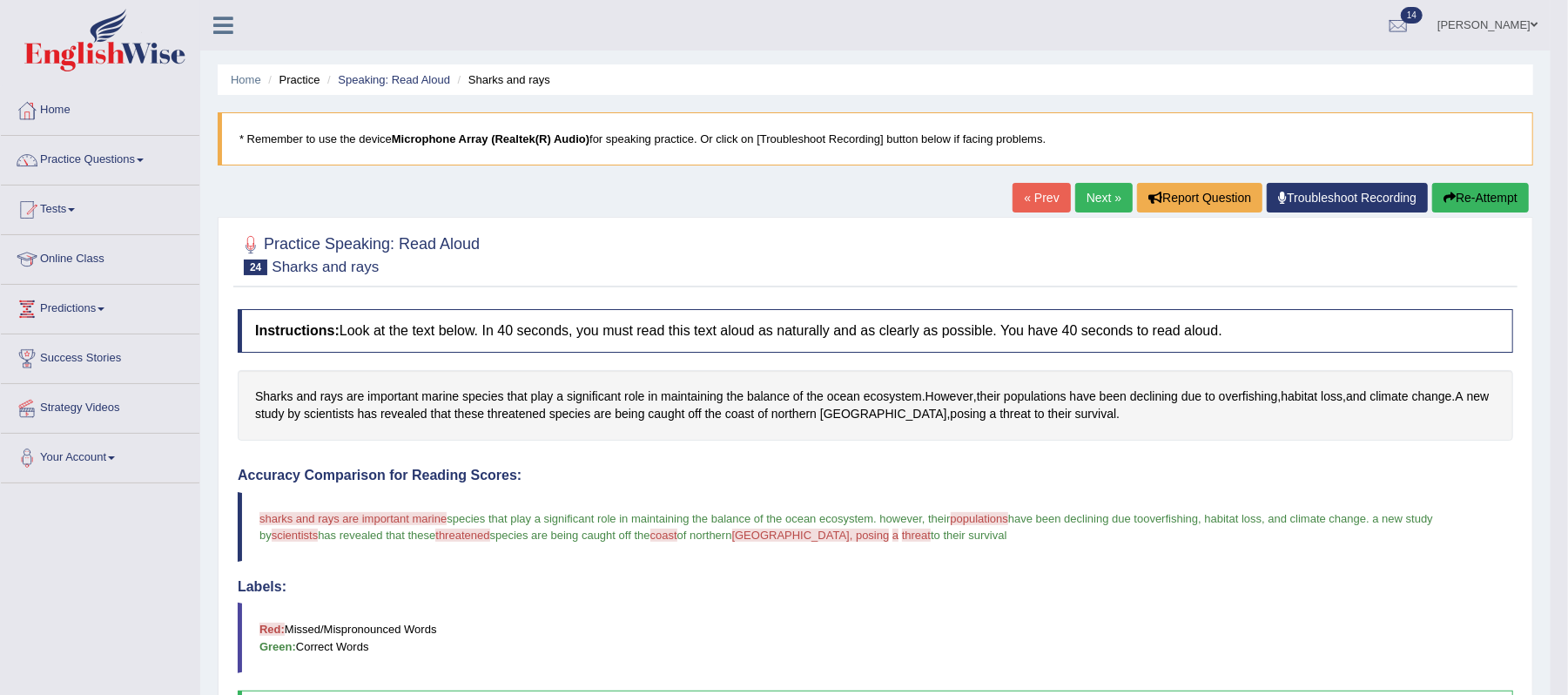
click at [1083, 194] on link "Next »" at bounding box center [1103, 197] width 58 height 29
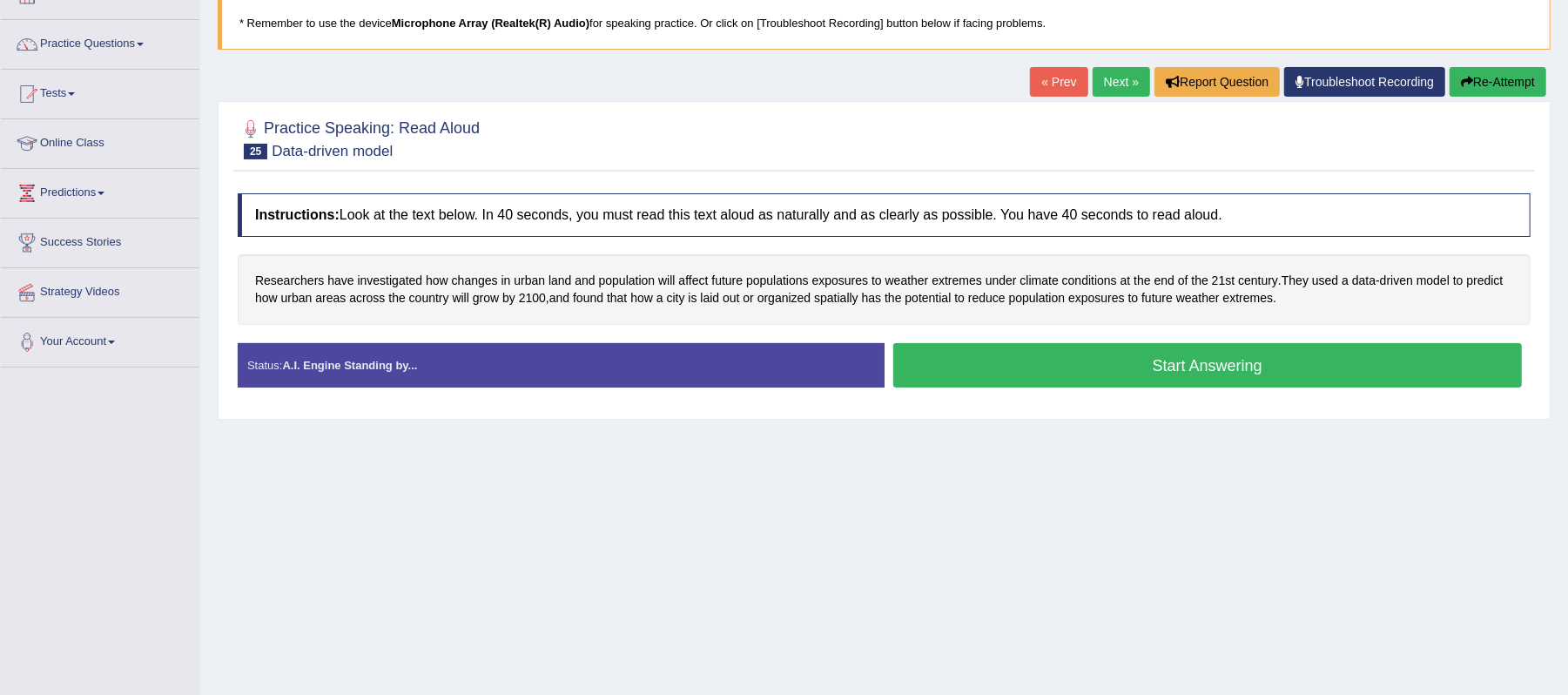
click at [1157, 367] on button "Start Answering" at bounding box center [1207, 365] width 629 height 45
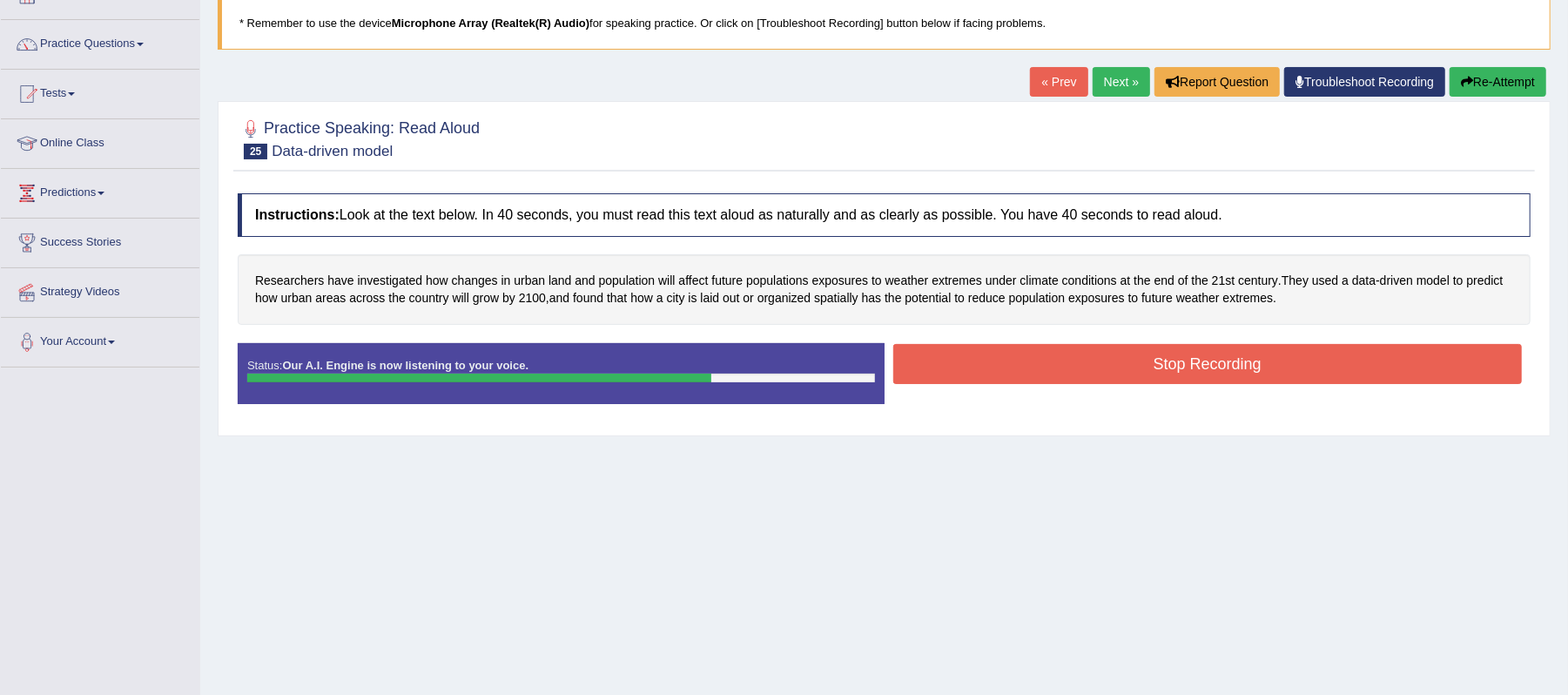
click at [1245, 361] on button "Stop Recording" at bounding box center [1207, 364] width 629 height 40
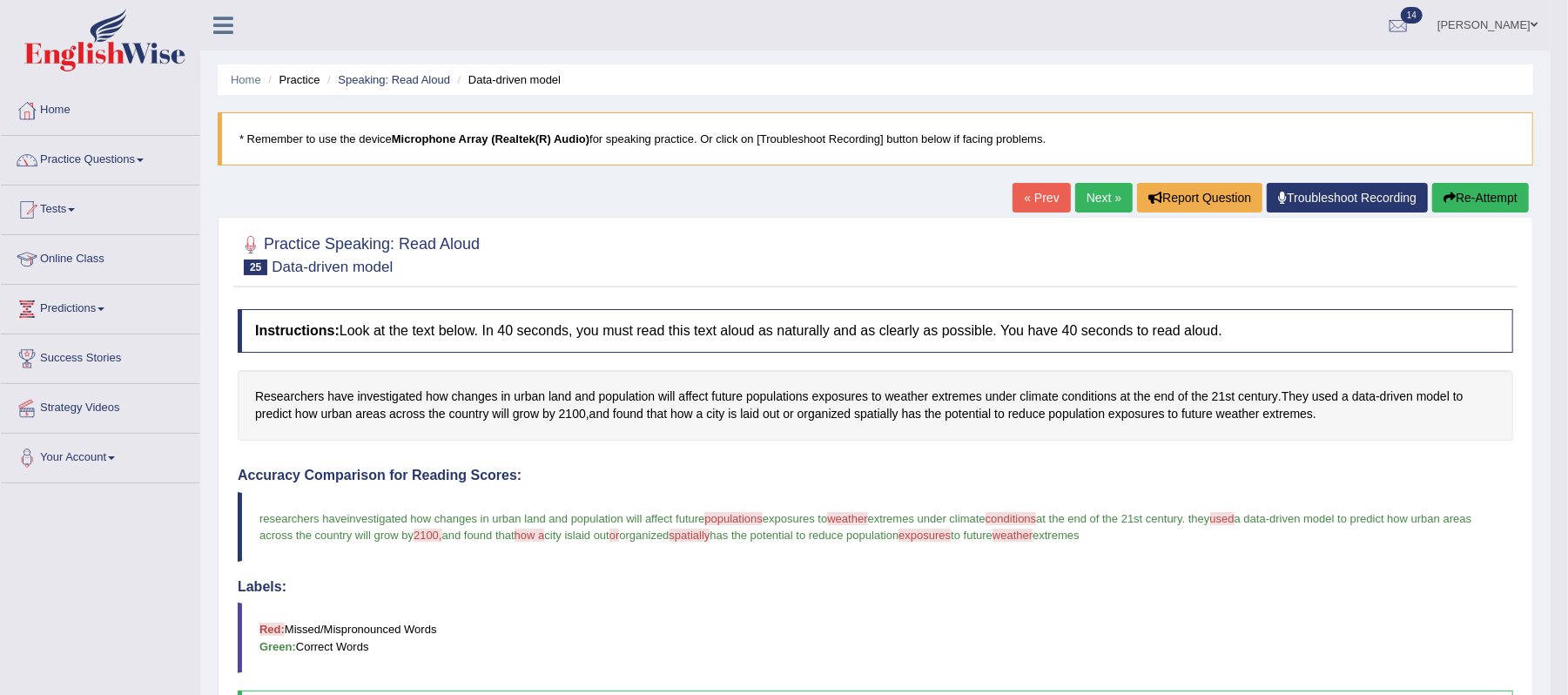
click at [1091, 198] on link "Next »" at bounding box center [1103, 197] width 58 height 29
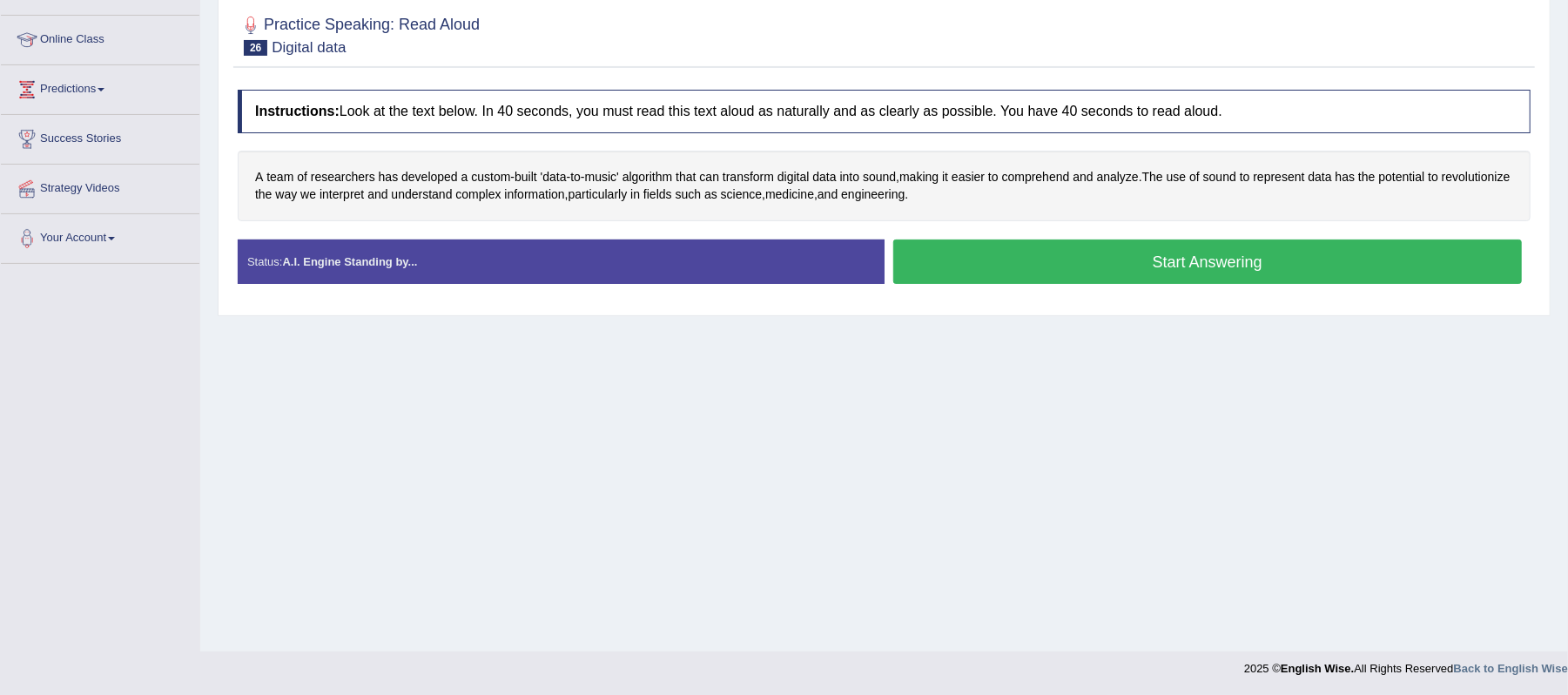
click at [1114, 275] on button "Start Answering" at bounding box center [1207, 261] width 629 height 45
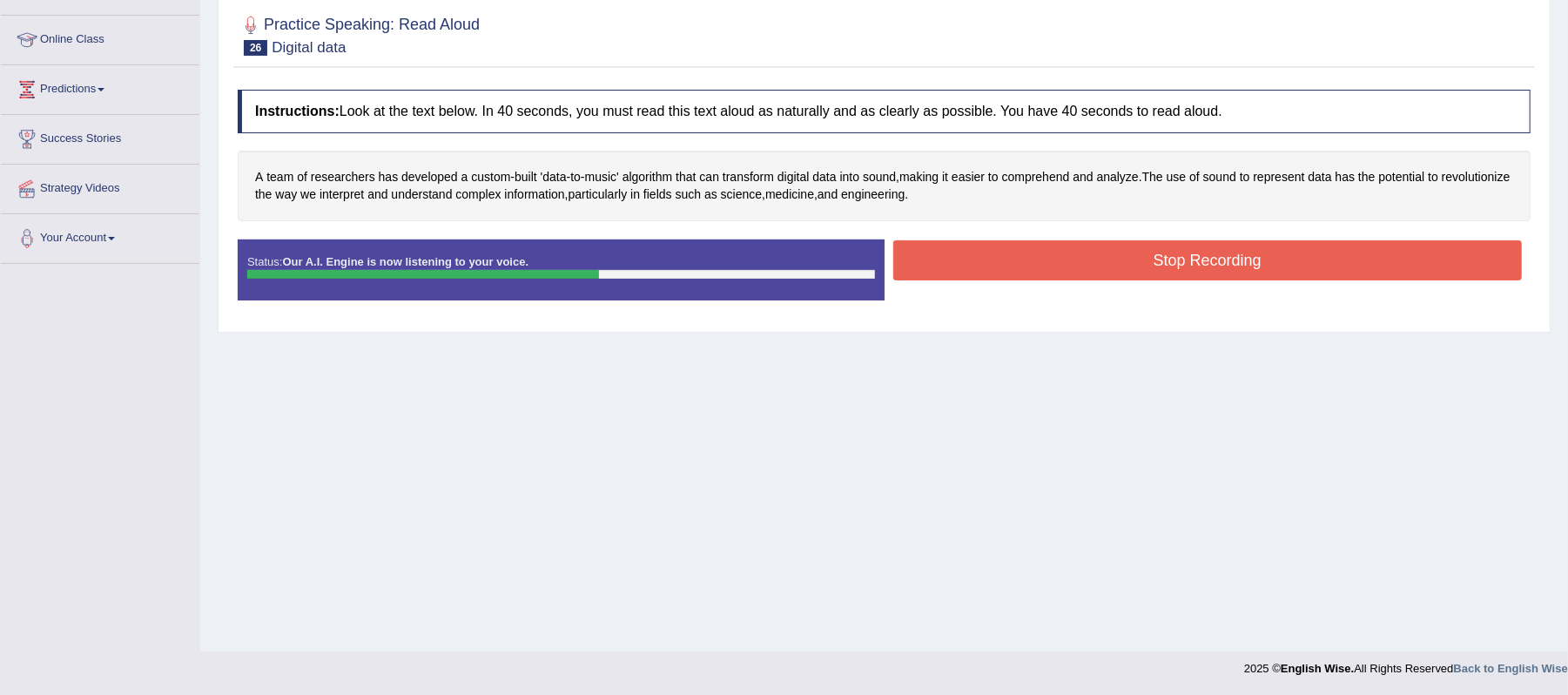
click at [1129, 269] on button "Stop Recording" at bounding box center [1207, 260] width 629 height 40
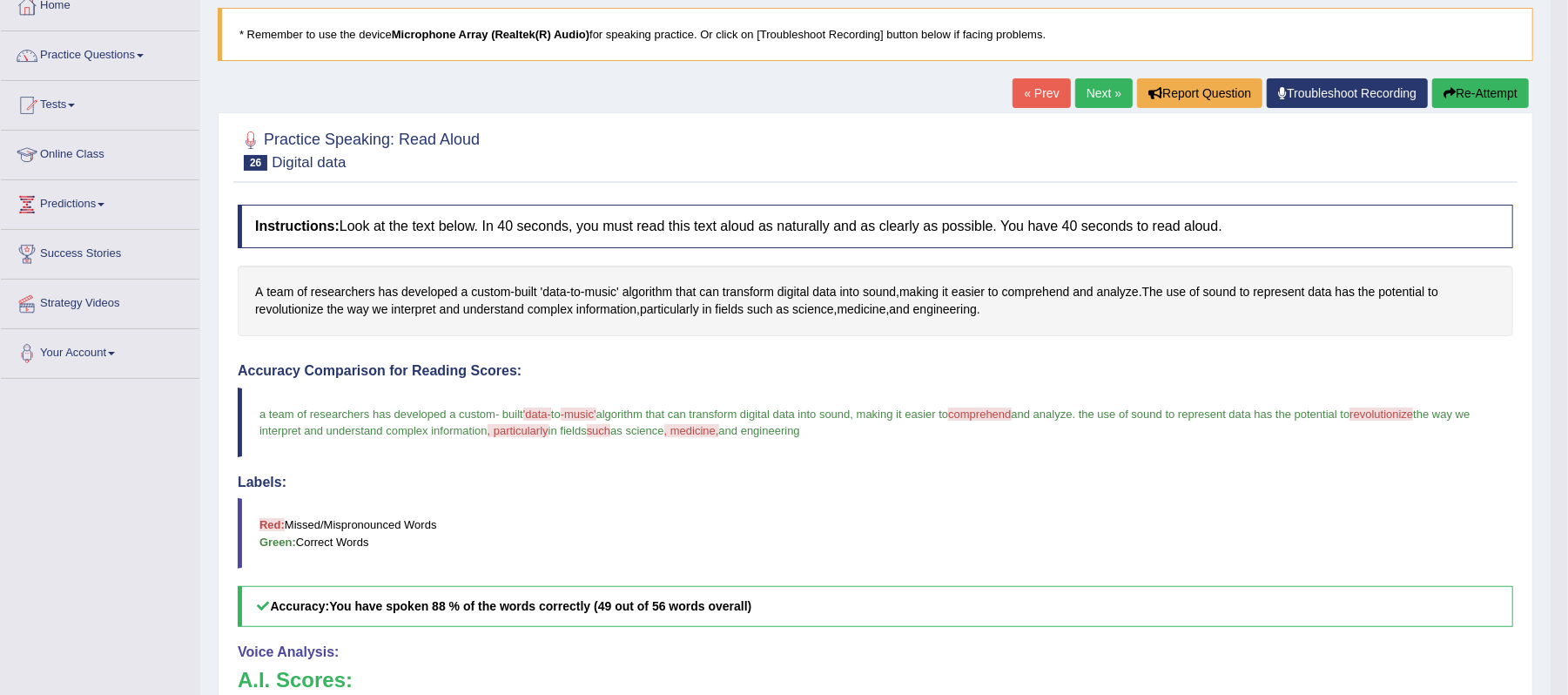
scroll to position [102, 0]
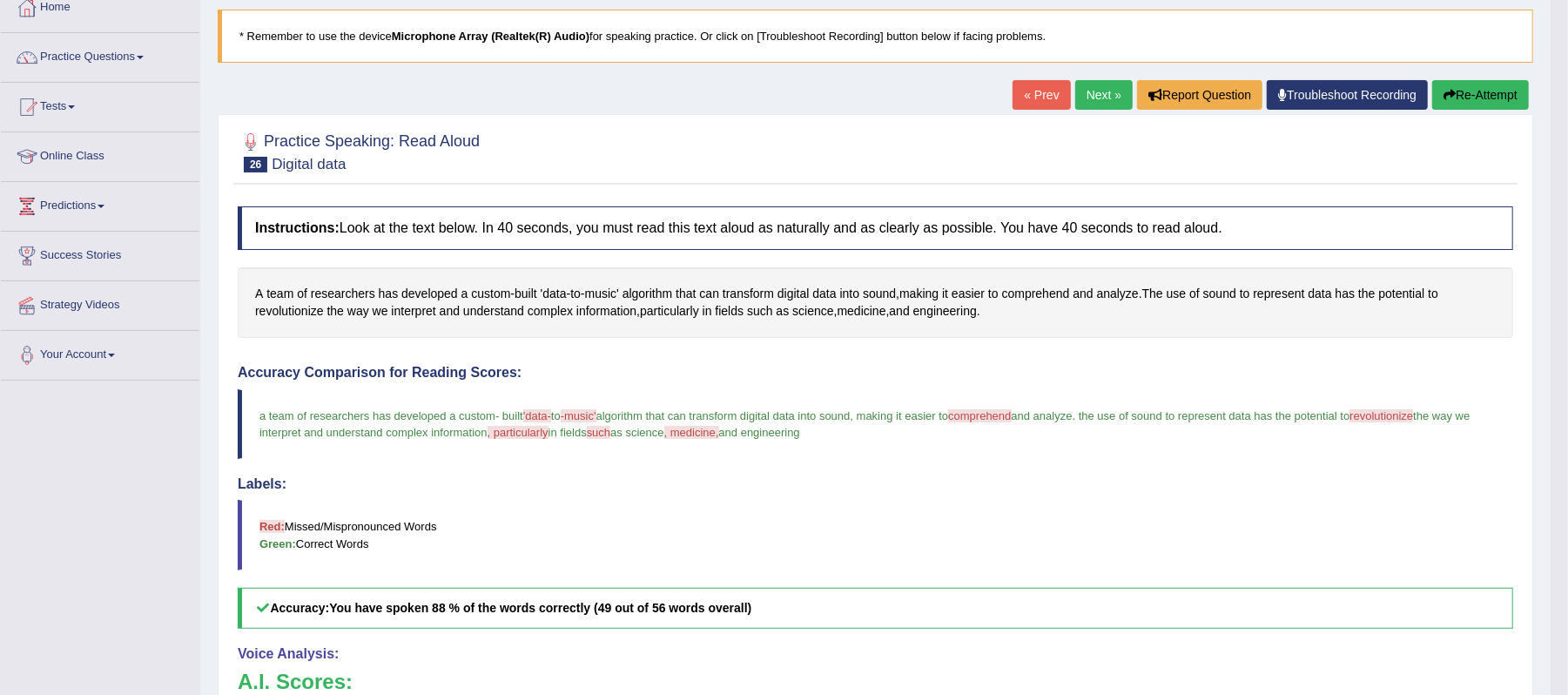
click at [1094, 102] on link "Next »" at bounding box center [1103, 95] width 58 height 29
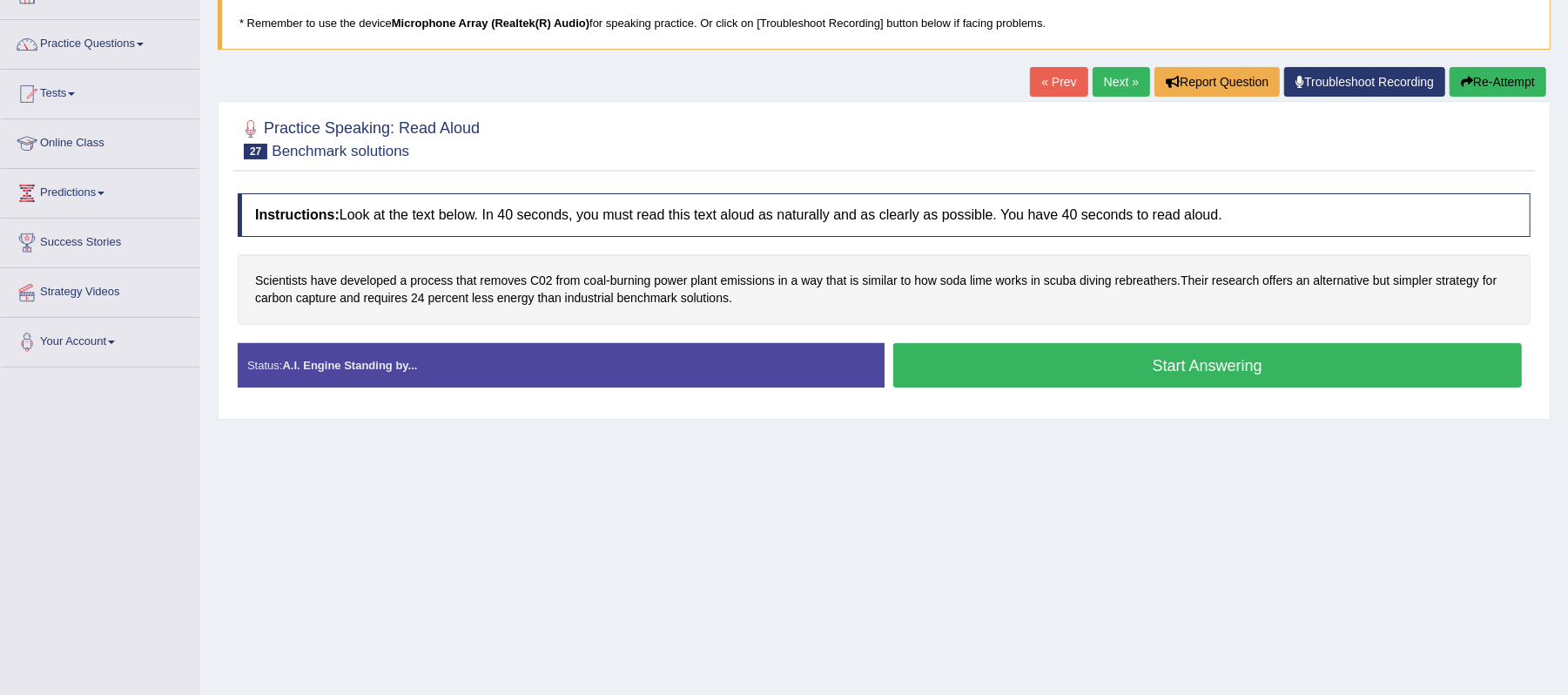
click at [1130, 374] on button "Start Answering" at bounding box center [1207, 365] width 629 height 45
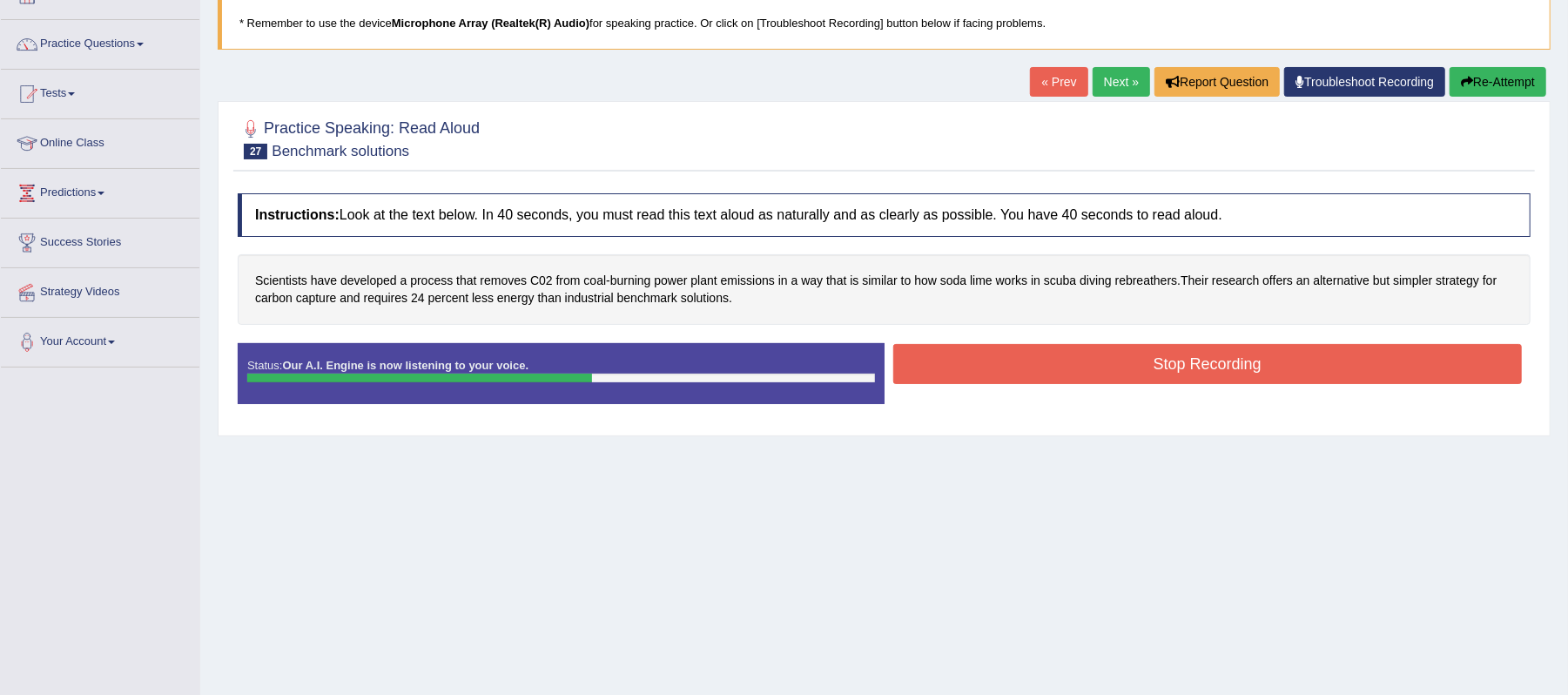
click at [1091, 386] on div "Stop Recording" at bounding box center [1208, 366] width 647 height 45
click at [1090, 381] on button "Stop Recording" at bounding box center [1207, 364] width 629 height 40
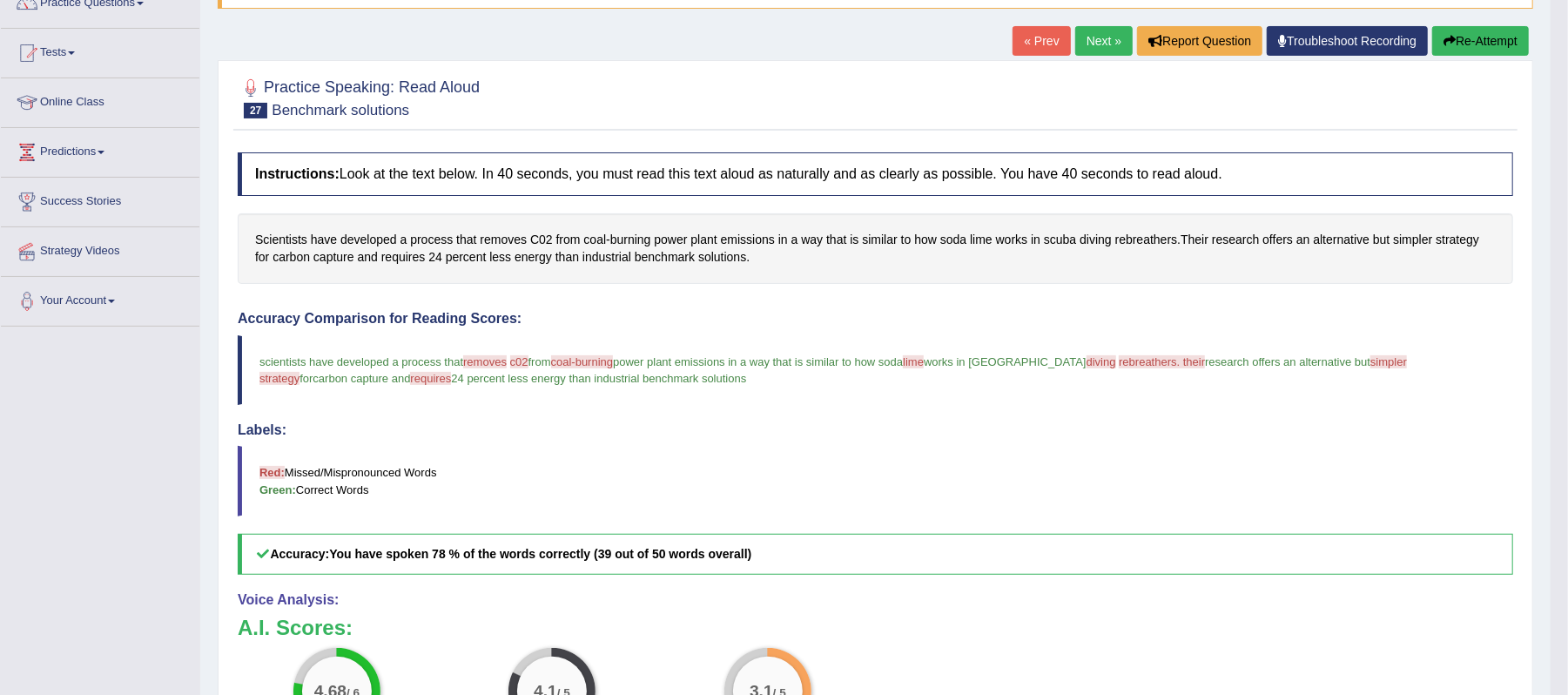
scroll to position [116, 0]
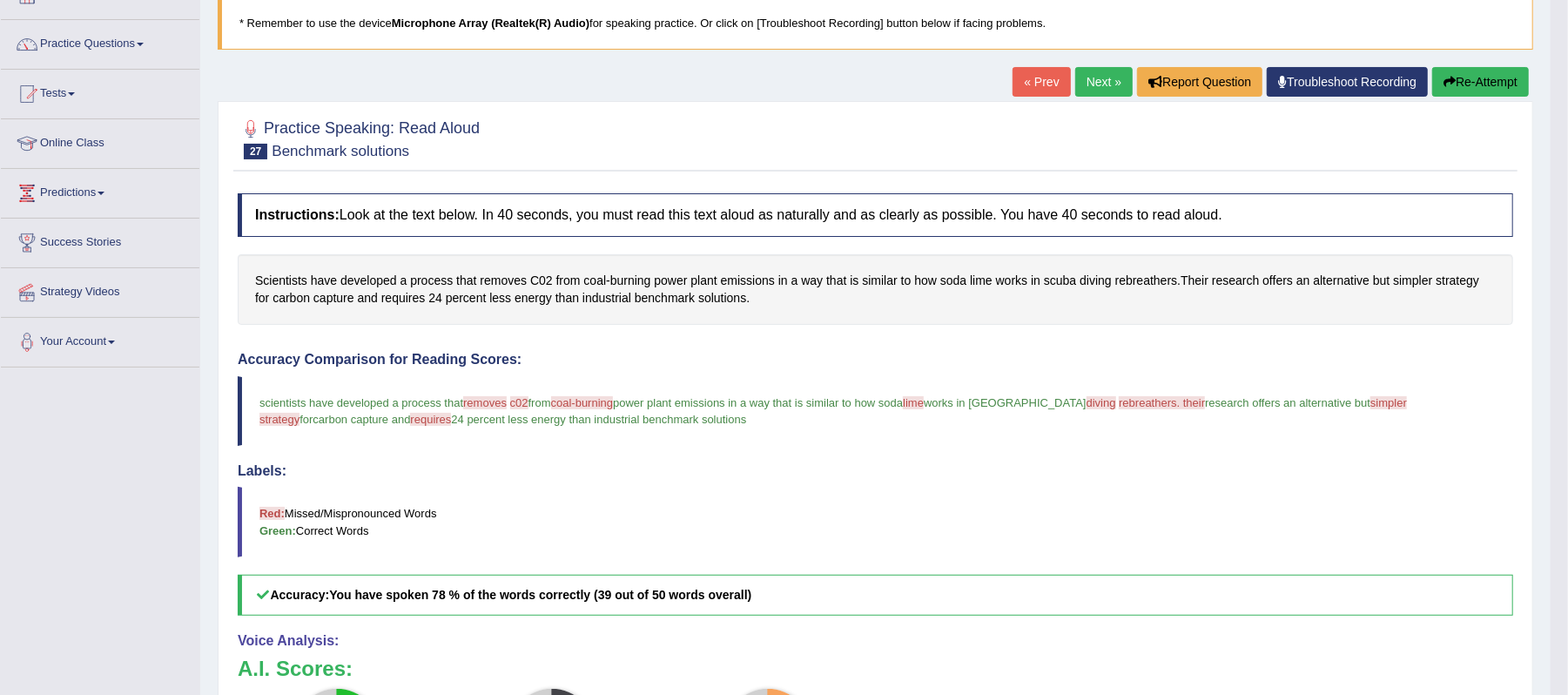
click at [1089, 91] on link "Next »" at bounding box center [1103, 81] width 58 height 29
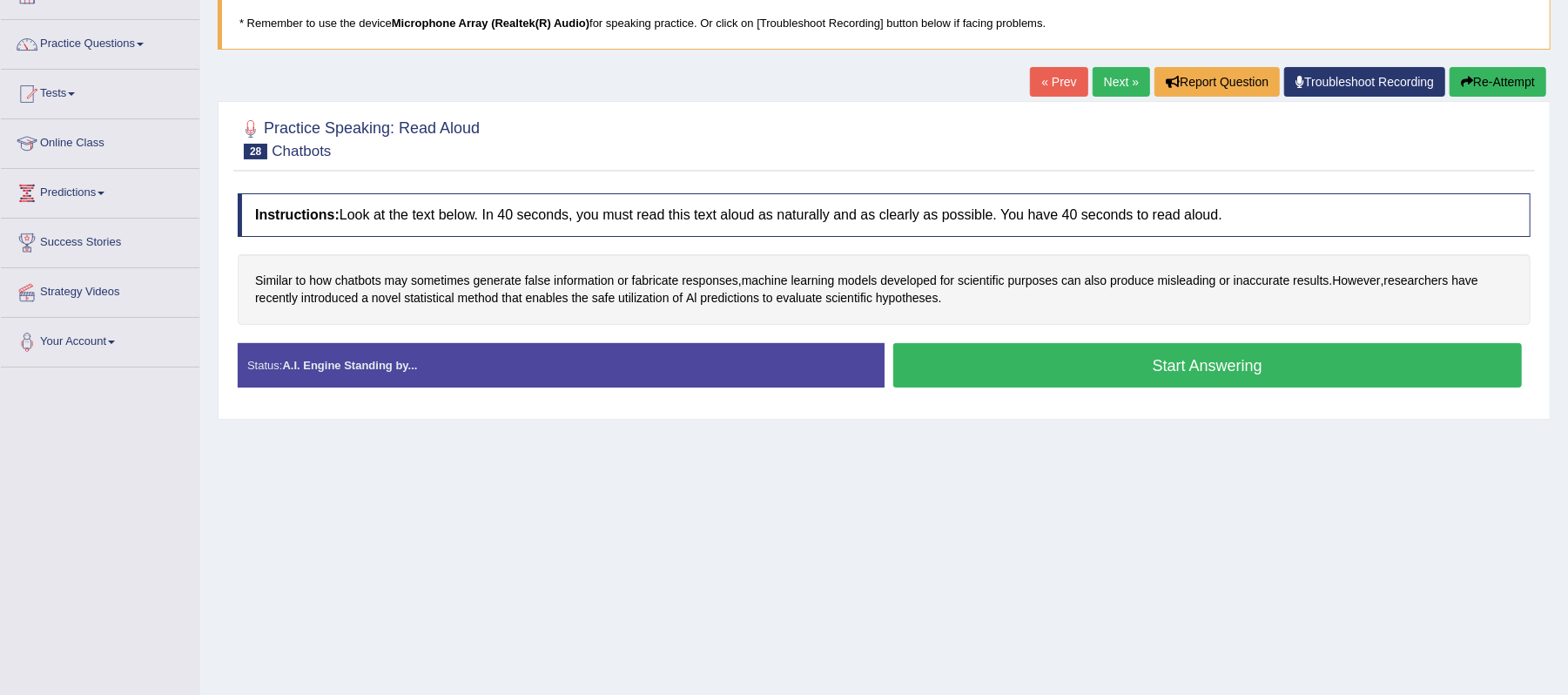
click at [1184, 373] on button "Start Answering" at bounding box center [1207, 365] width 629 height 45
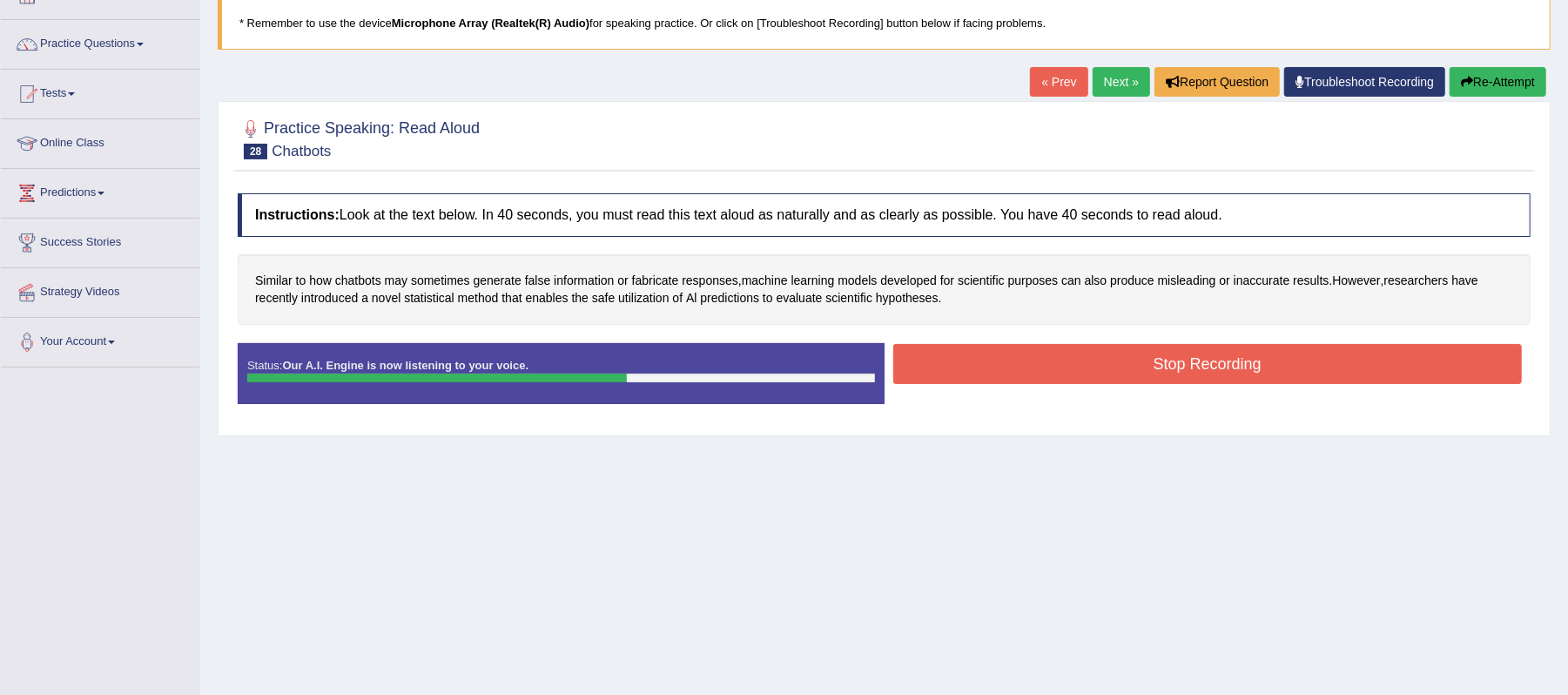
click at [1033, 357] on button "Stop Recording" at bounding box center [1207, 364] width 629 height 40
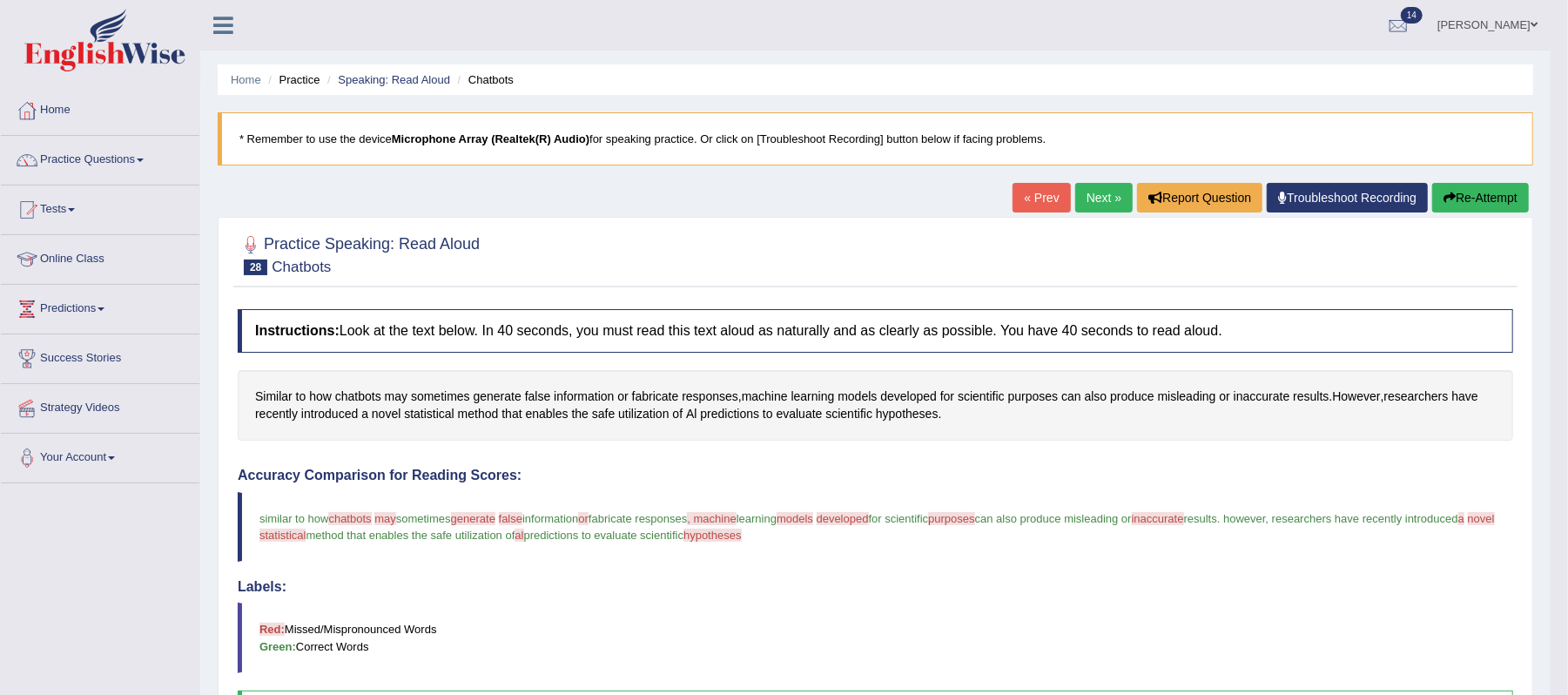
click at [1093, 203] on link "Next »" at bounding box center [1103, 197] width 58 height 29
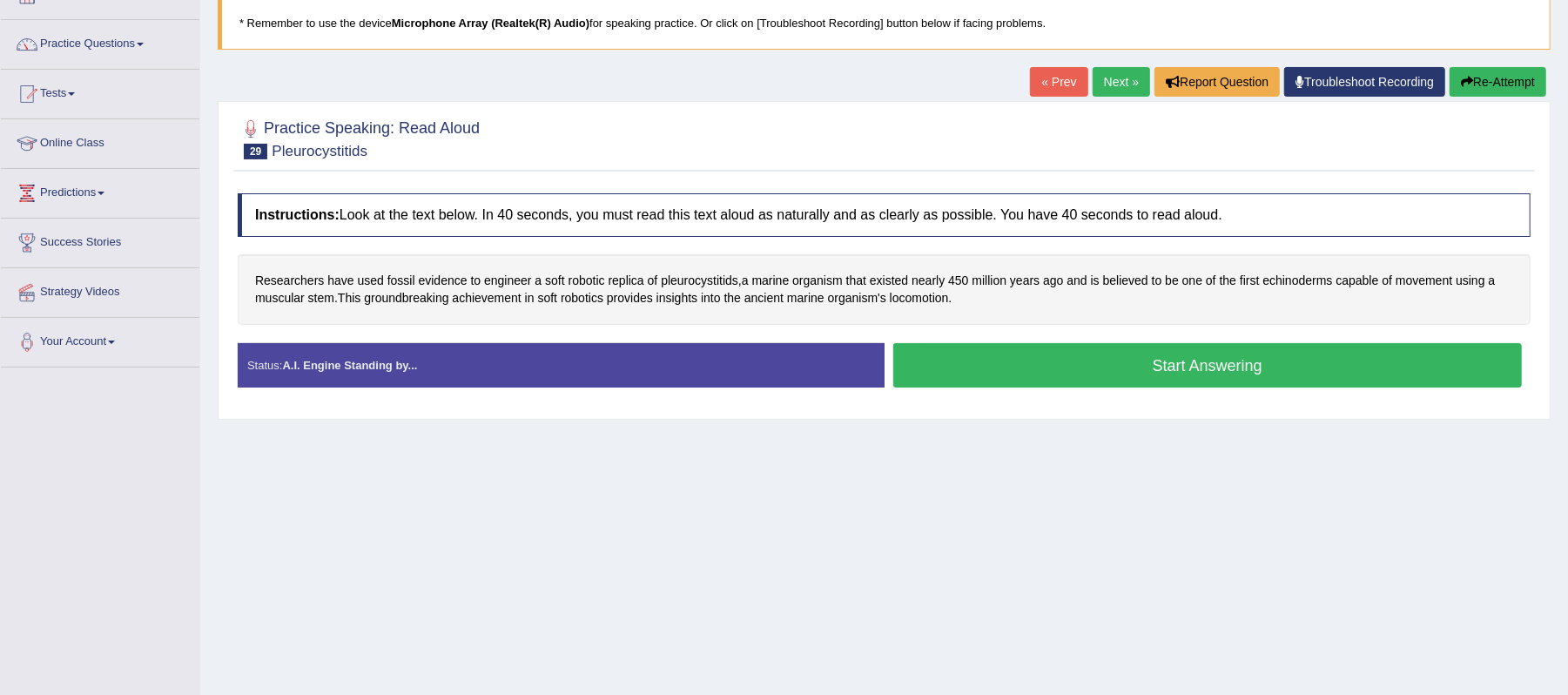
click at [1162, 367] on button "Start Answering" at bounding box center [1207, 365] width 629 height 45
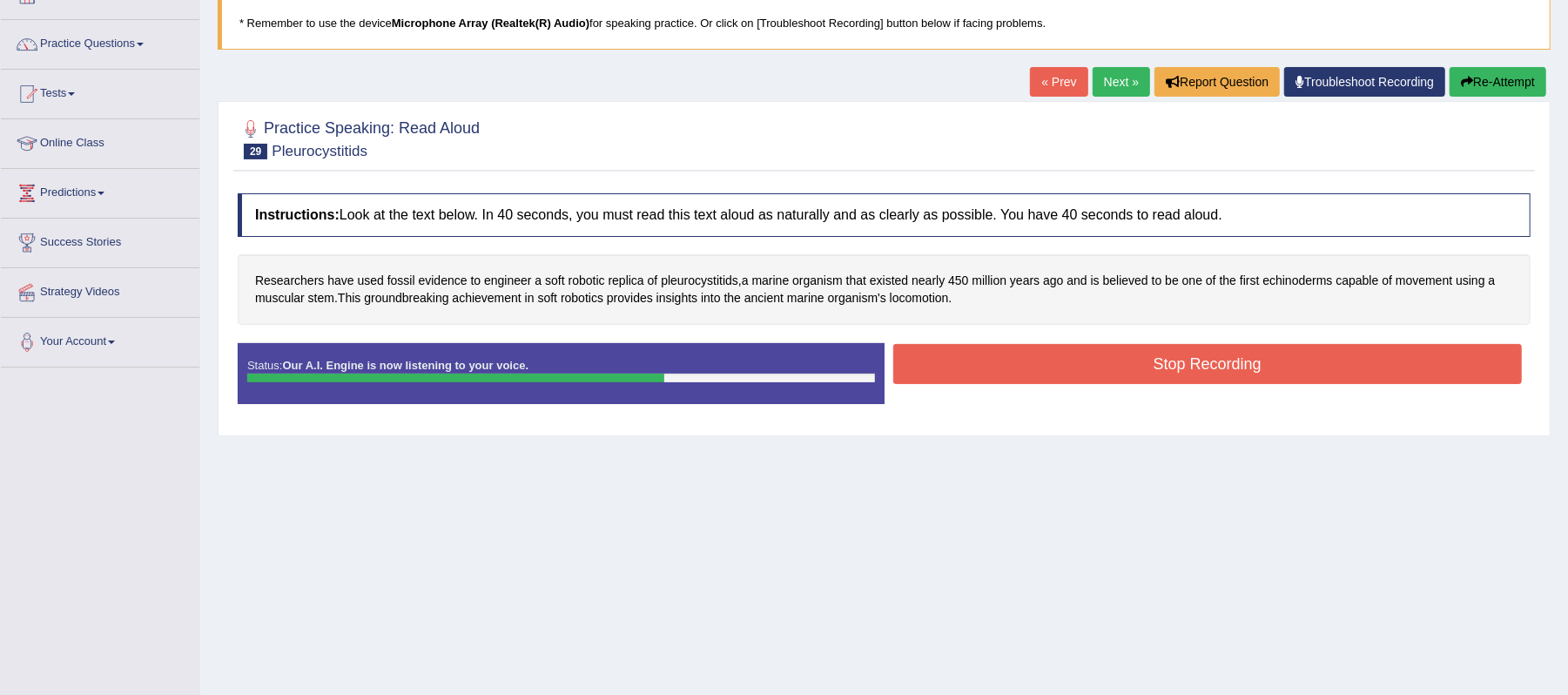
click at [1220, 377] on button "Stop Recording" at bounding box center [1207, 364] width 629 height 40
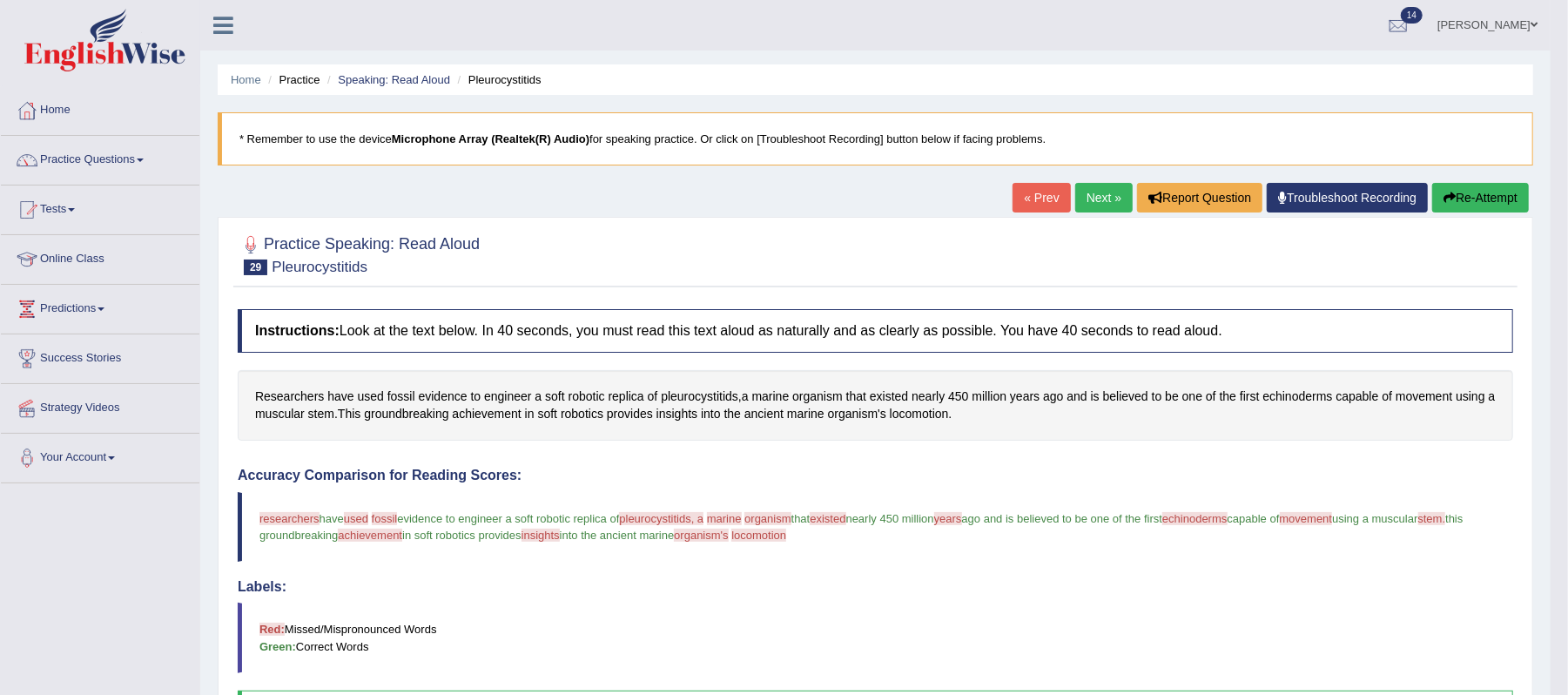
drag, startPoint x: 1087, startPoint y: 196, endPoint x: 1094, endPoint y: 202, distance: 9.2
click at [1088, 200] on link "Next »" at bounding box center [1103, 197] width 58 height 29
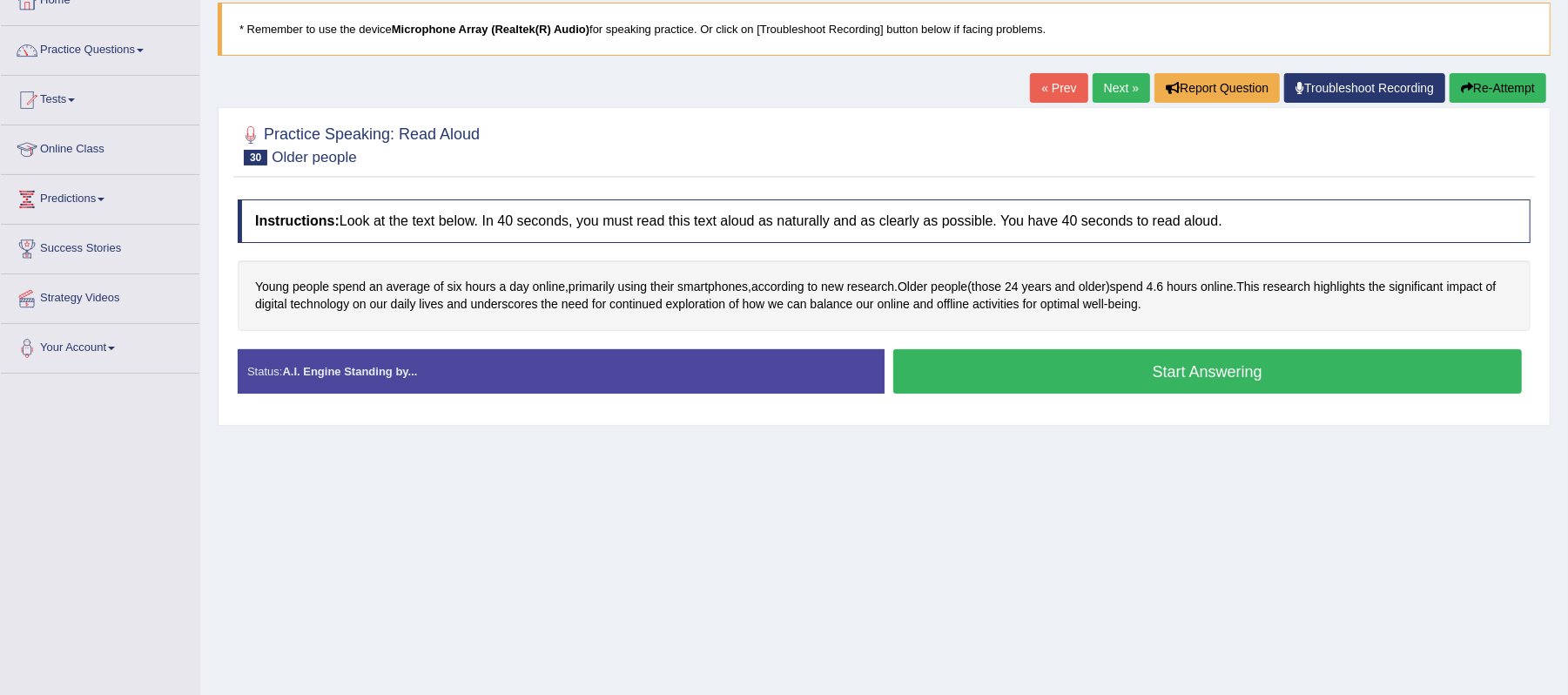
scroll to position [116, 0]
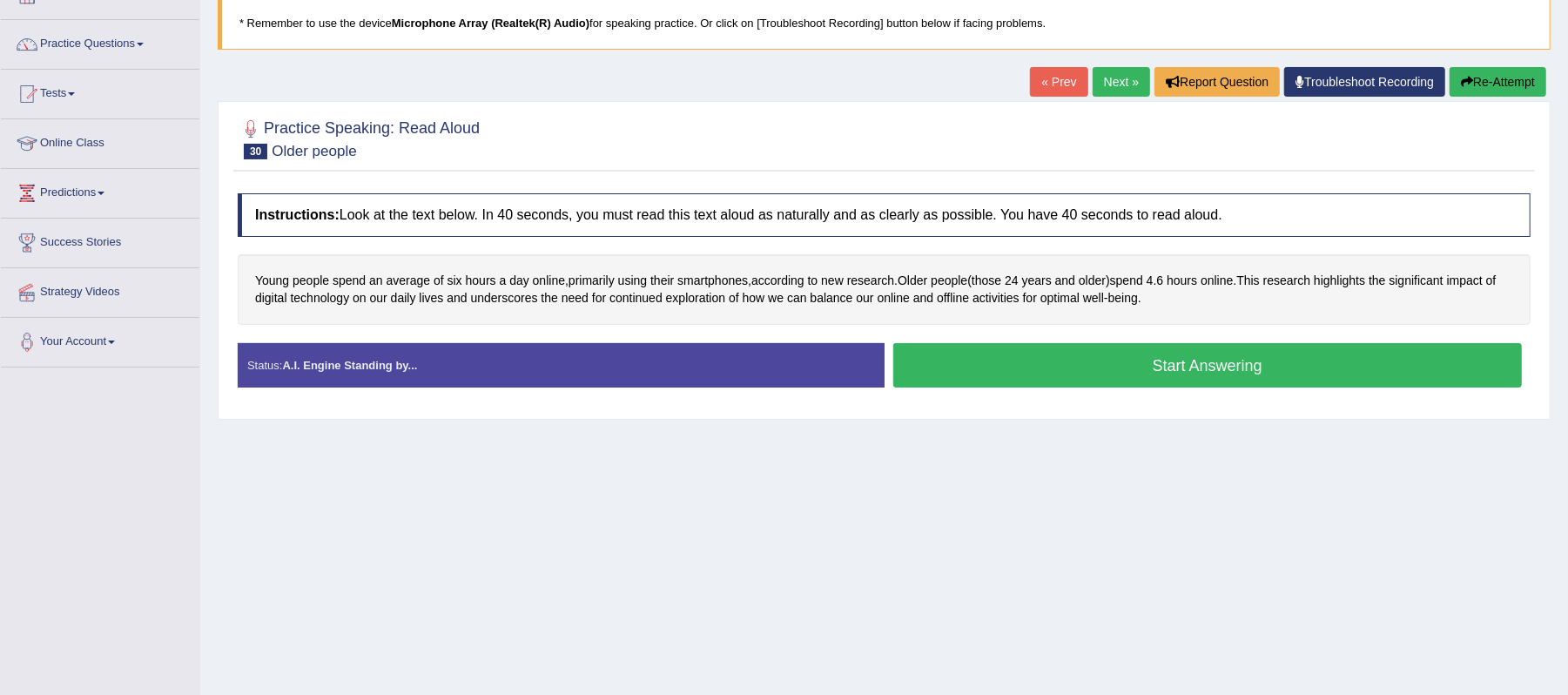
click at [1127, 340] on div "Instructions: Look at the text below. In 40 seconds, you must read this text al…" at bounding box center [884, 297] width 1301 height 226
click at [1118, 369] on button "Start Answering" at bounding box center [1207, 365] width 629 height 45
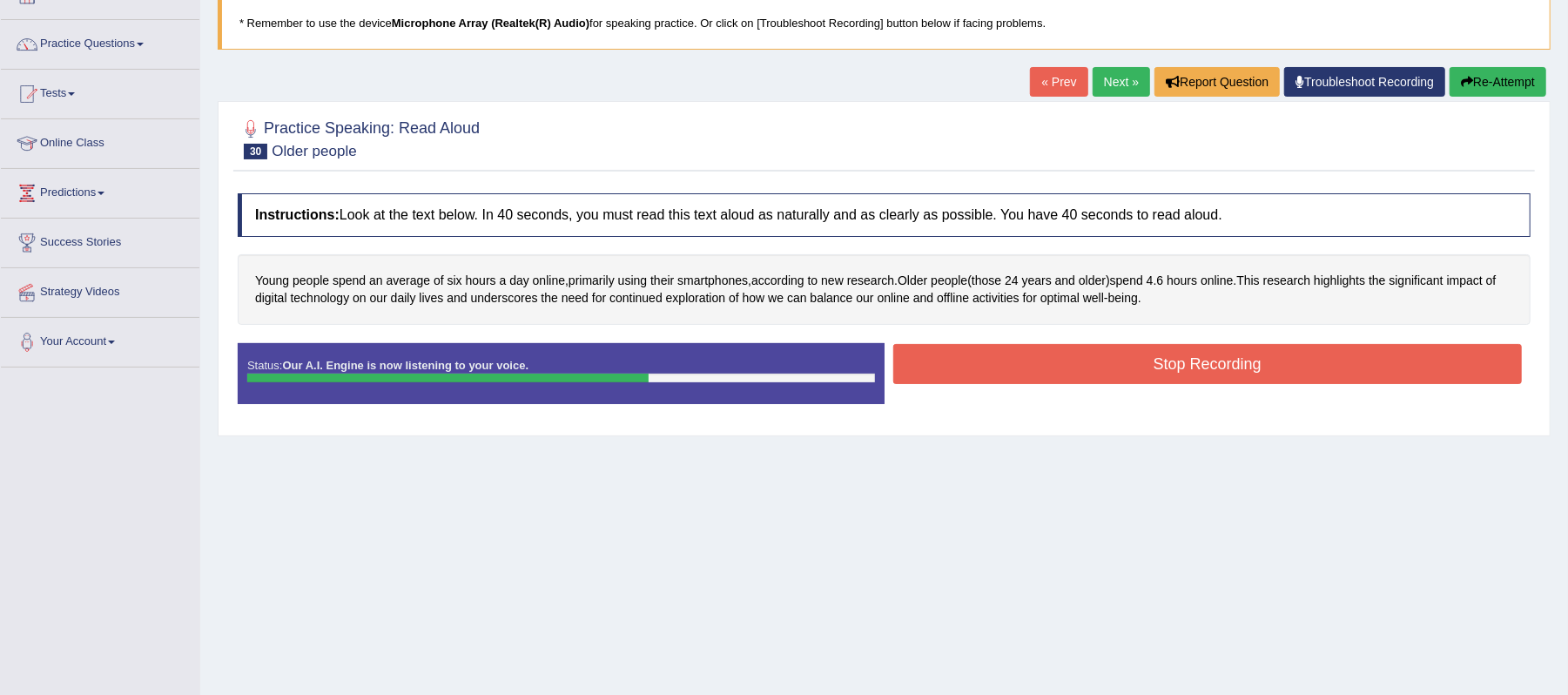
click at [1153, 364] on button "Stop Recording" at bounding box center [1207, 364] width 629 height 40
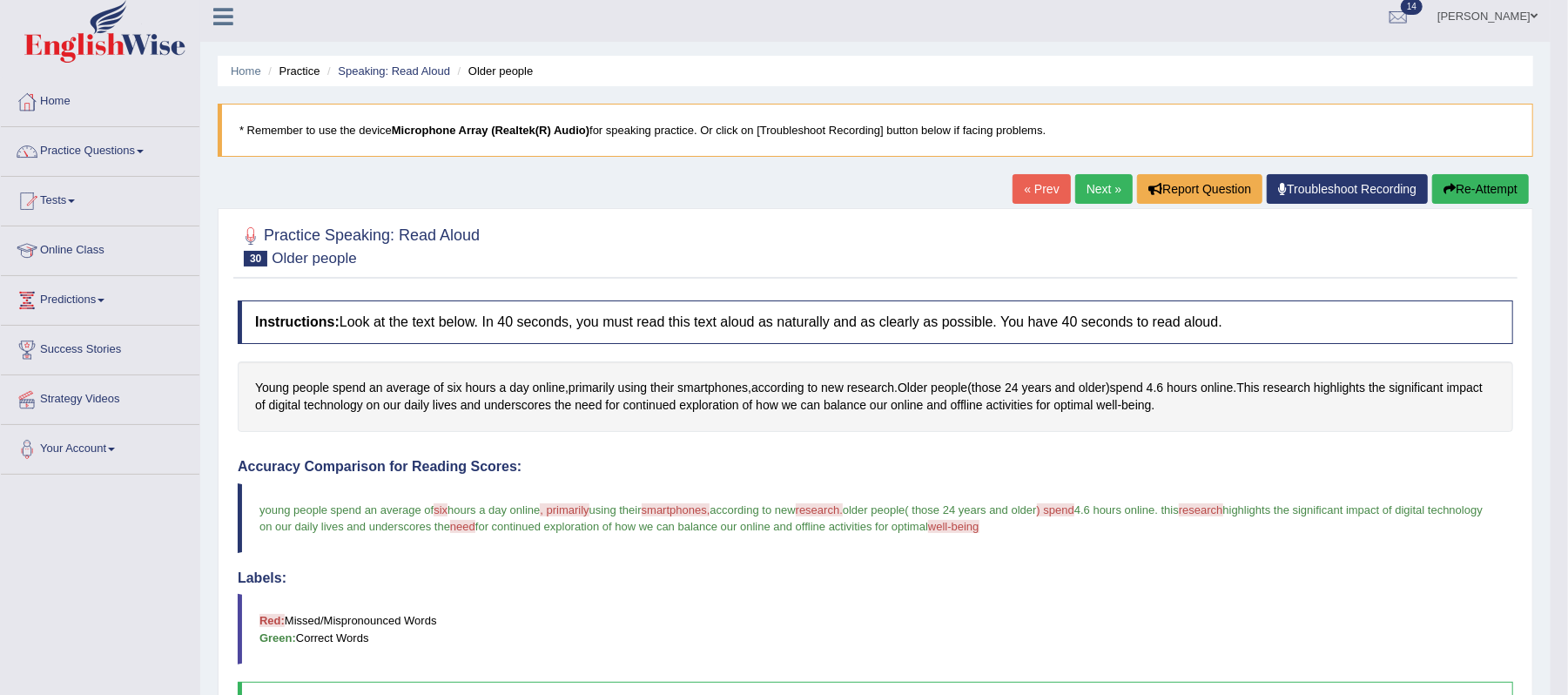
scroll to position [0, 0]
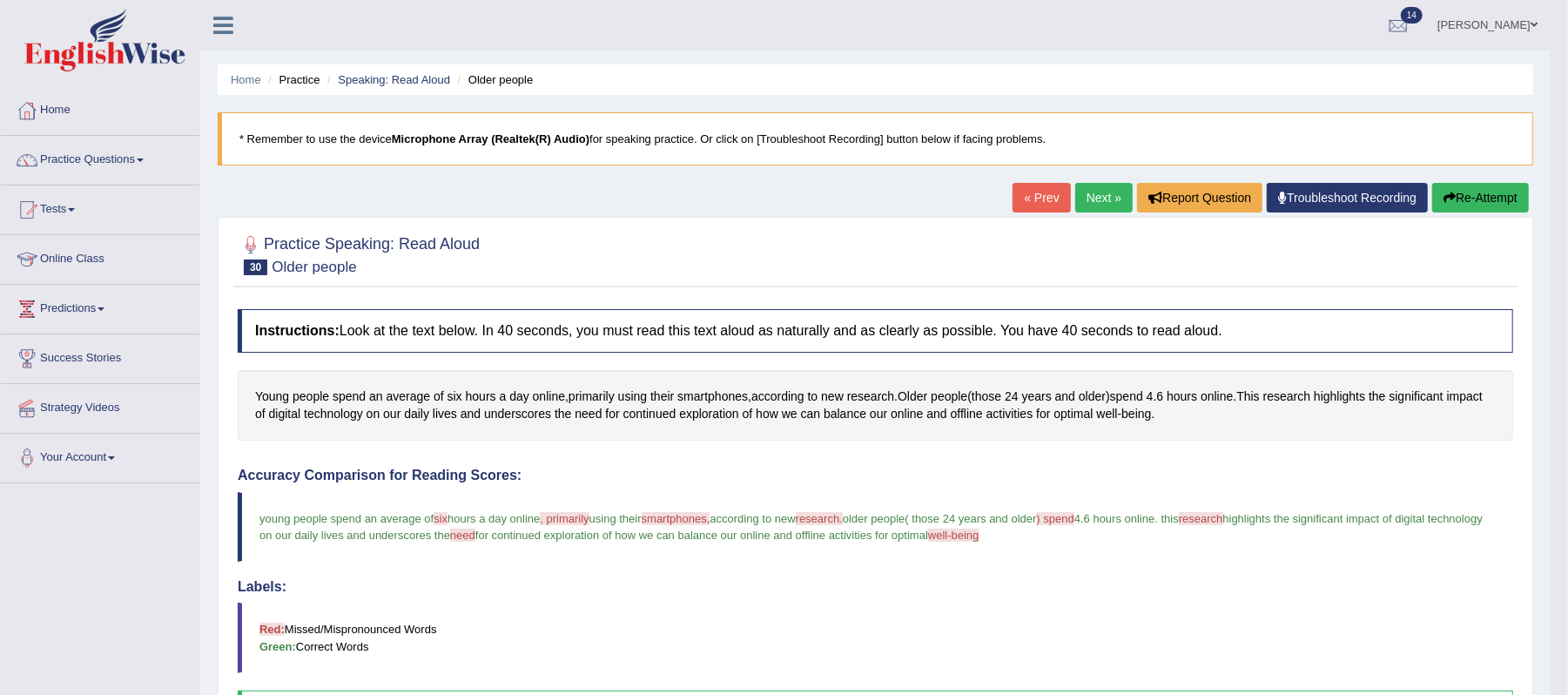
click at [1092, 196] on link "Next »" at bounding box center [1103, 197] width 58 height 29
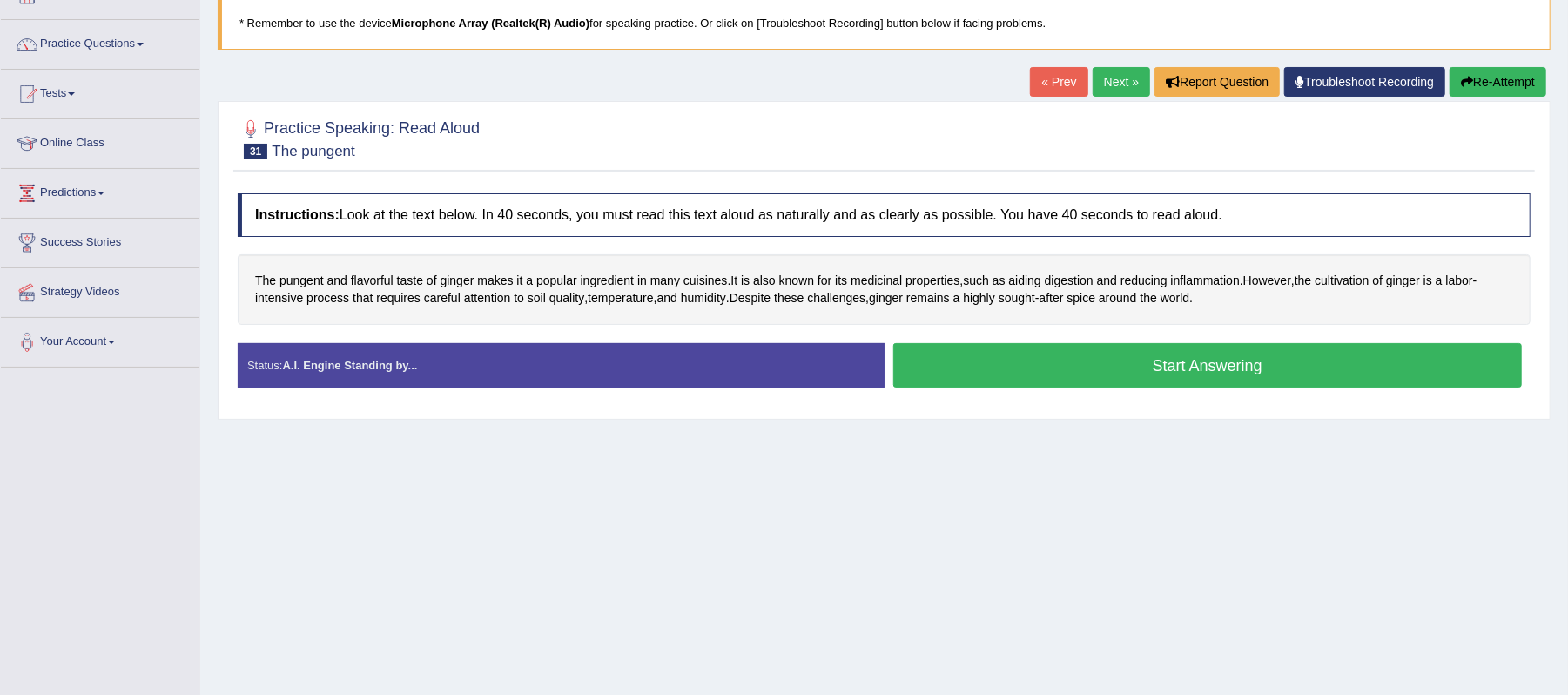
click at [1163, 364] on button "Start Answering" at bounding box center [1207, 365] width 629 height 45
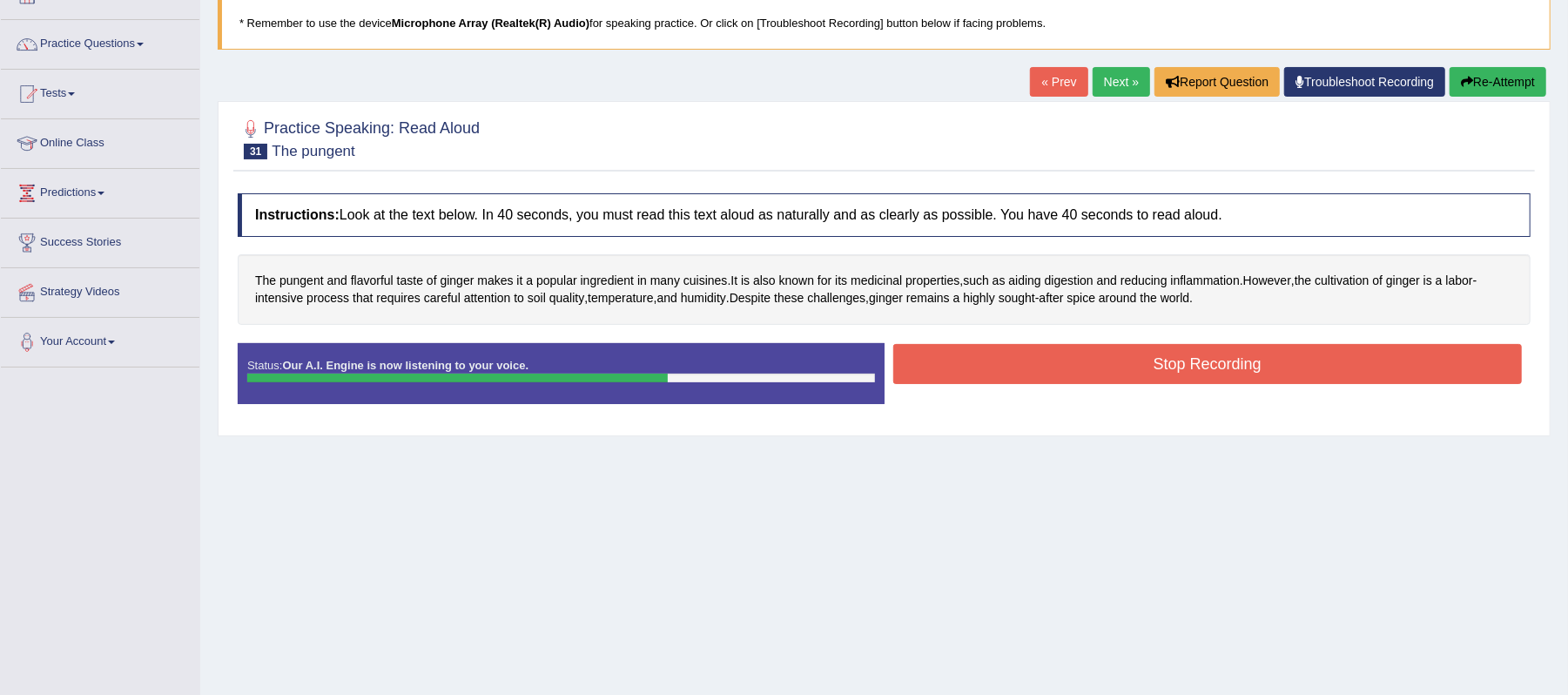
click at [1199, 374] on button "Stop Recording" at bounding box center [1207, 364] width 629 height 40
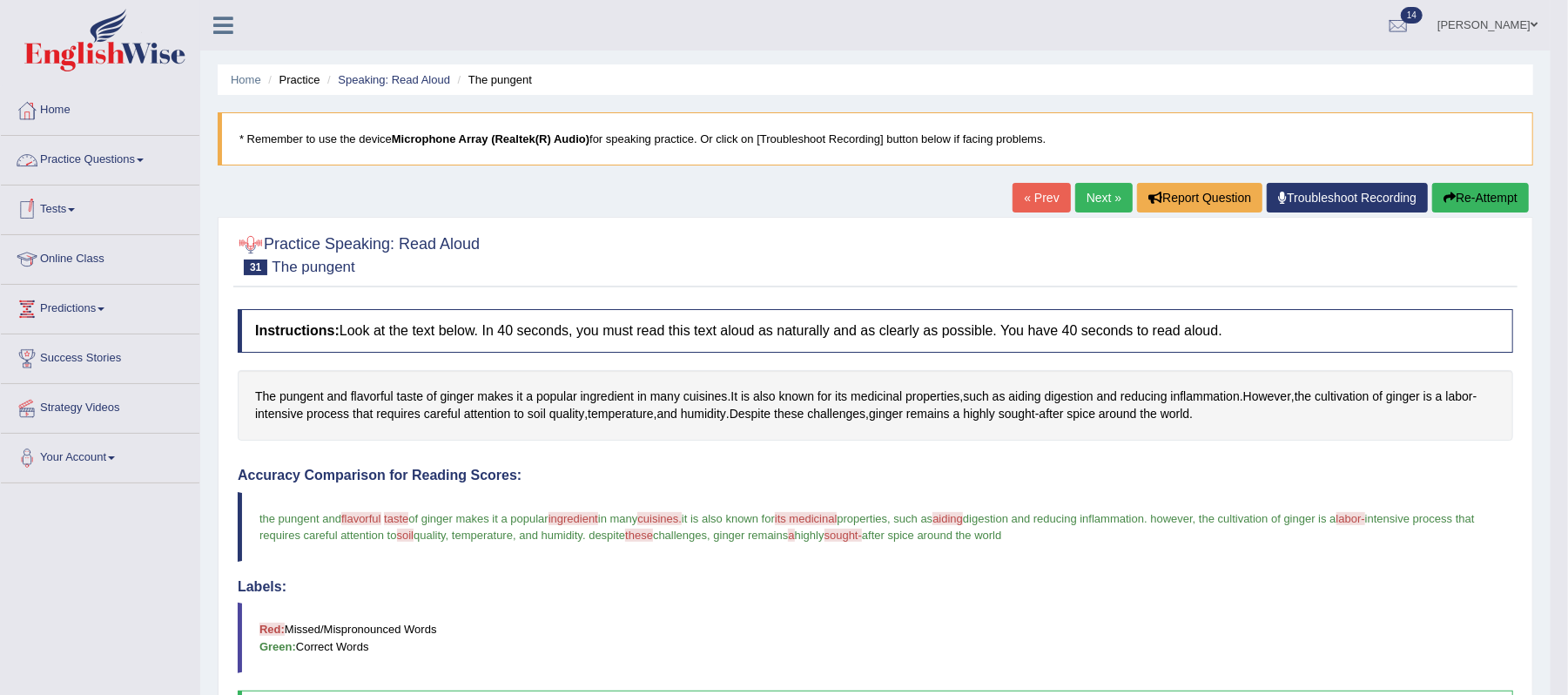
click at [141, 162] on link "Practice Questions" at bounding box center [100, 158] width 198 height 44
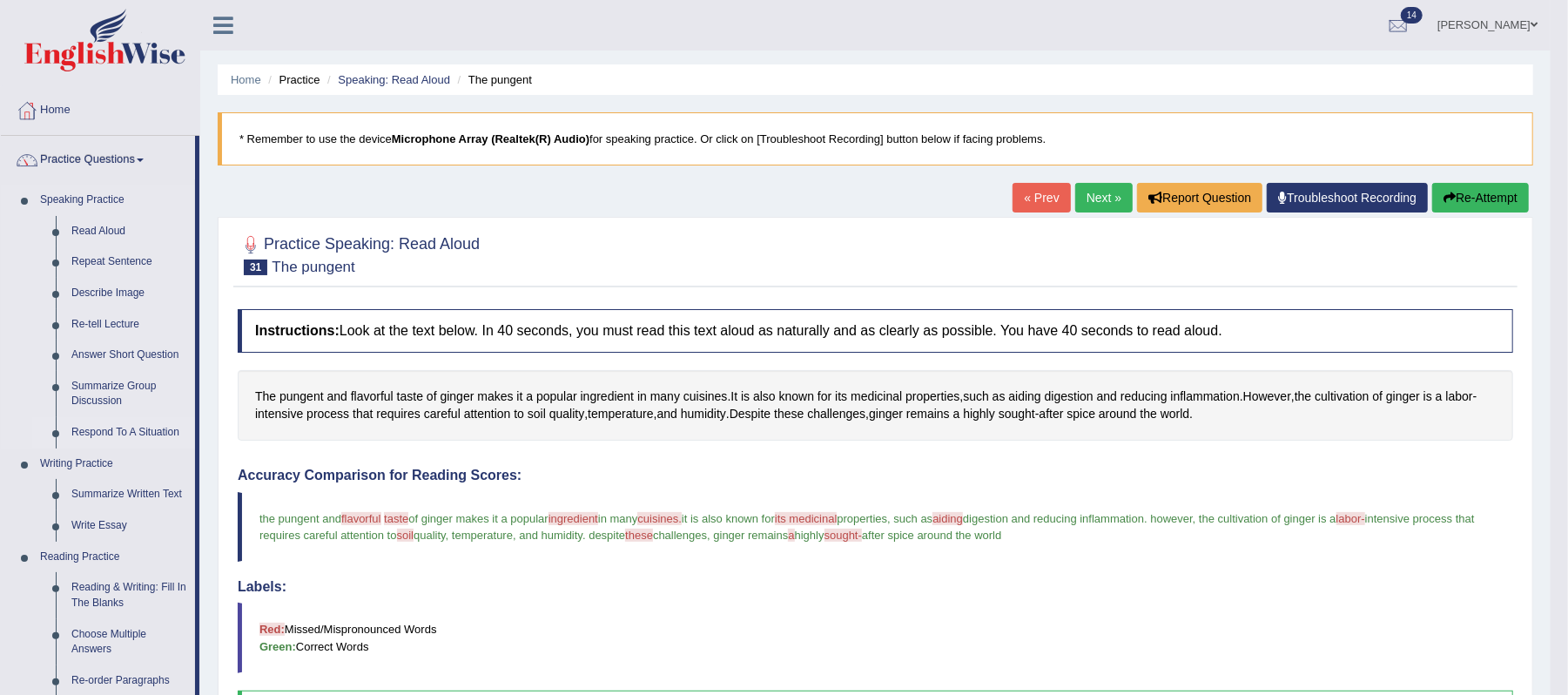
click at [98, 432] on link "Respond To A Situation" at bounding box center [130, 433] width 132 height 31
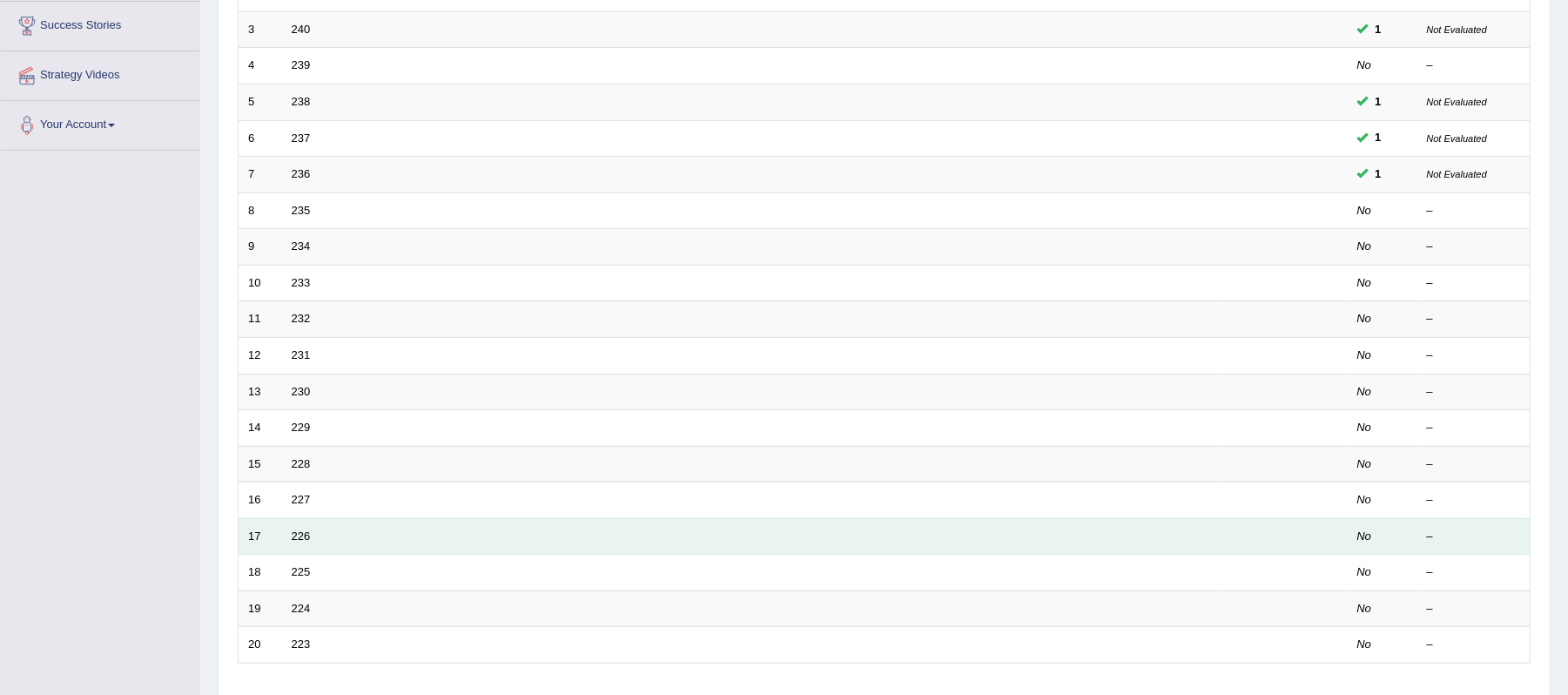
scroll to position [464, 0]
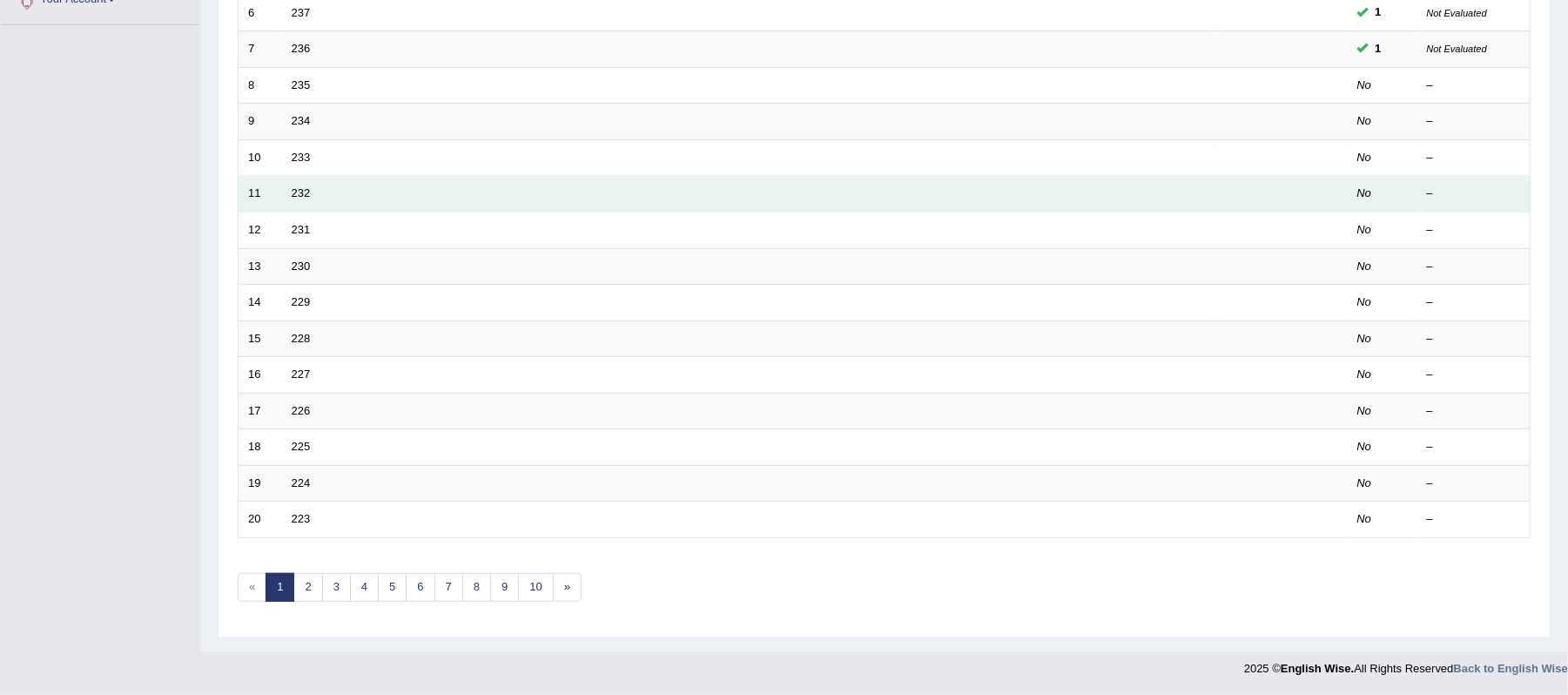
click at [313, 193] on td "232" at bounding box center [750, 195] width 935 height 37
click at [322, 192] on td "232" at bounding box center [750, 195] width 935 height 37
click at [308, 189] on link "232" at bounding box center [300, 193] width 19 height 13
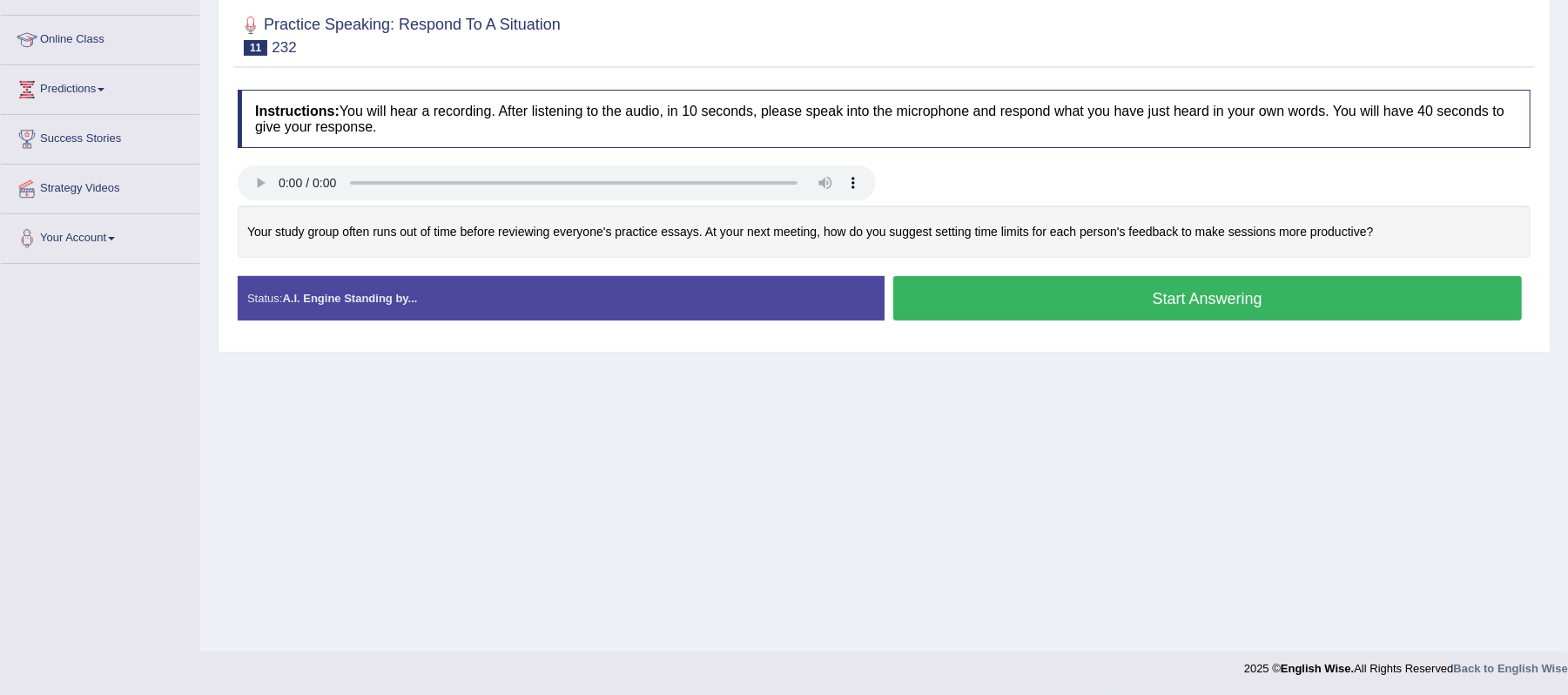
click at [1261, 300] on button "Start Answering" at bounding box center [1207, 298] width 629 height 45
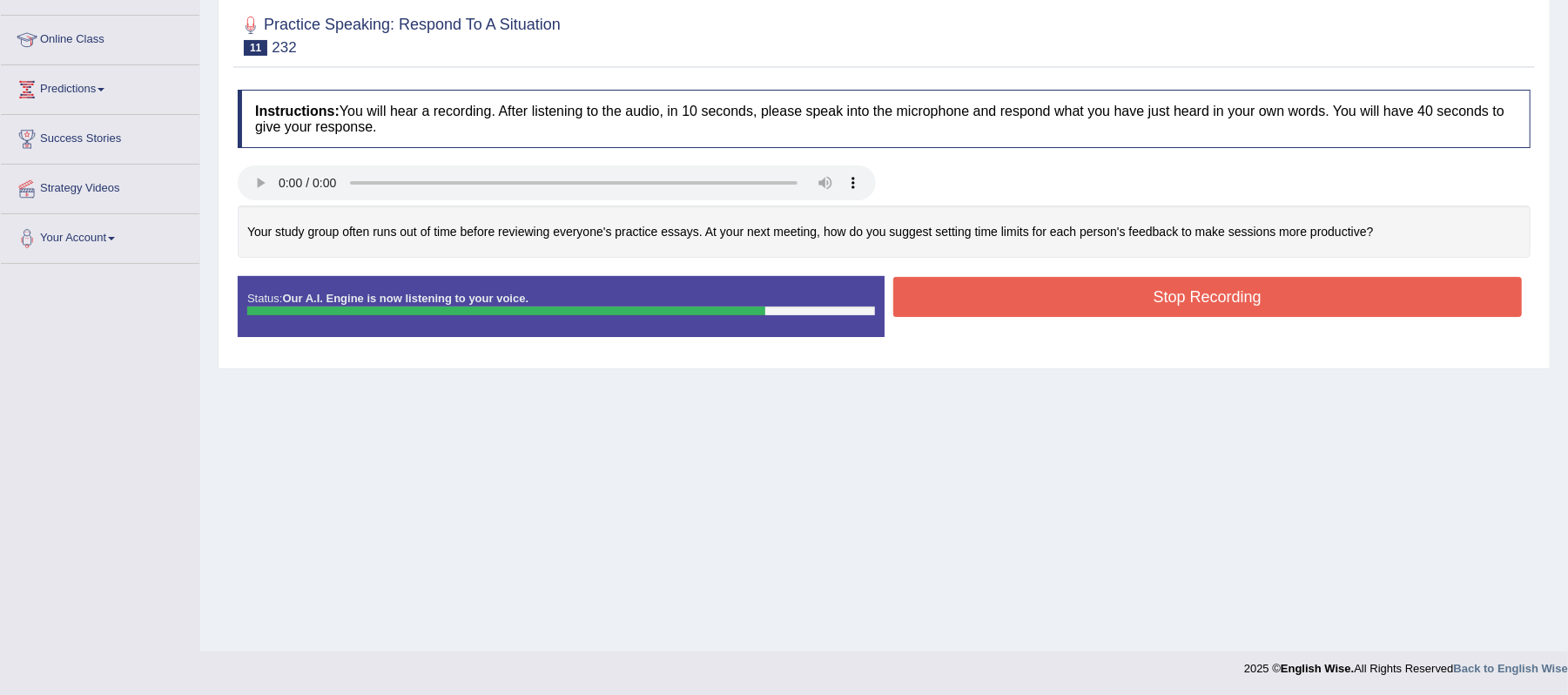
click at [1217, 305] on button "Stop Recording" at bounding box center [1207, 297] width 629 height 40
